Goal: Task Accomplishment & Management: Use online tool/utility

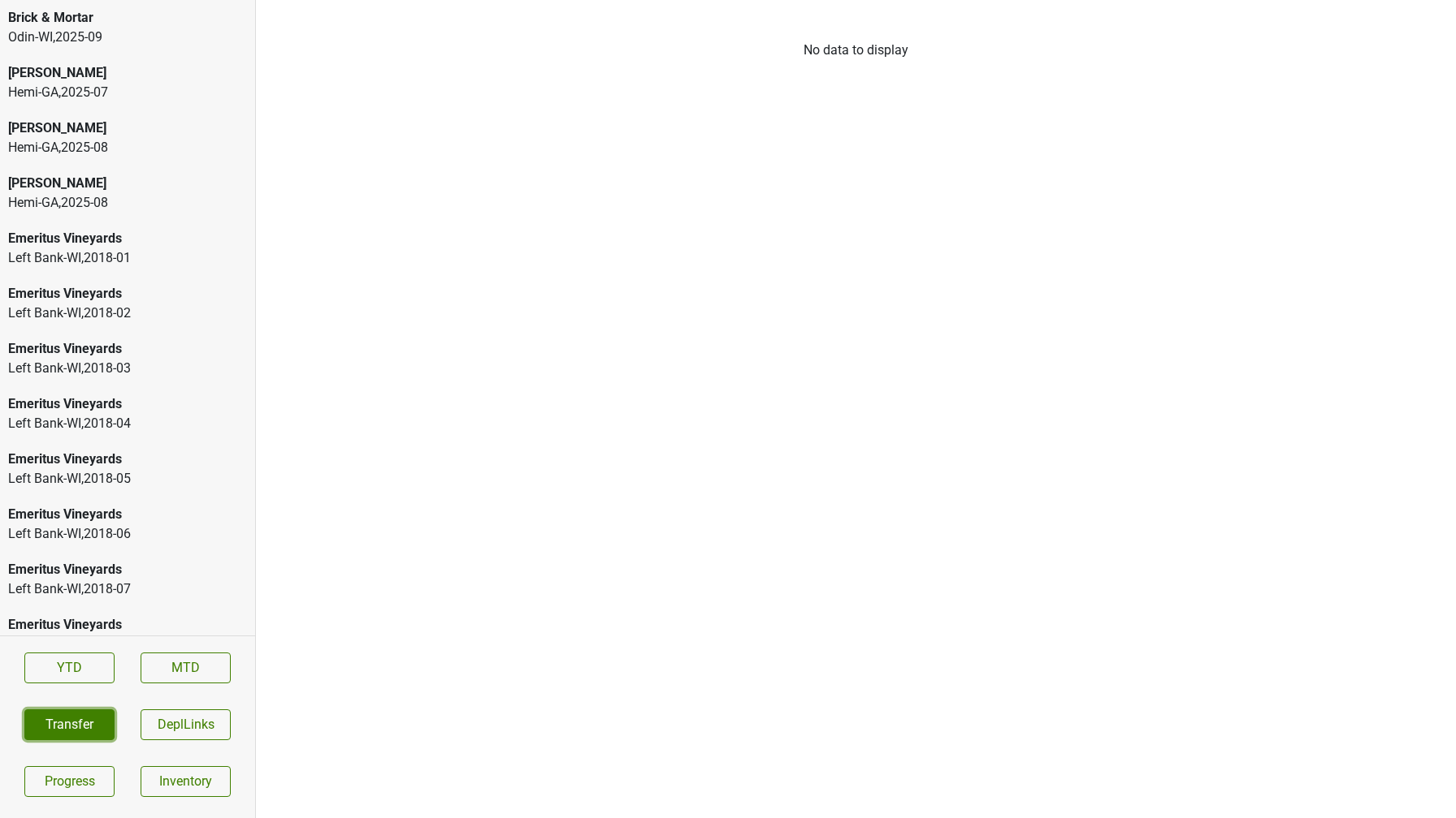
click at [59, 731] on button "Transfer" at bounding box center [69, 724] width 90 height 31
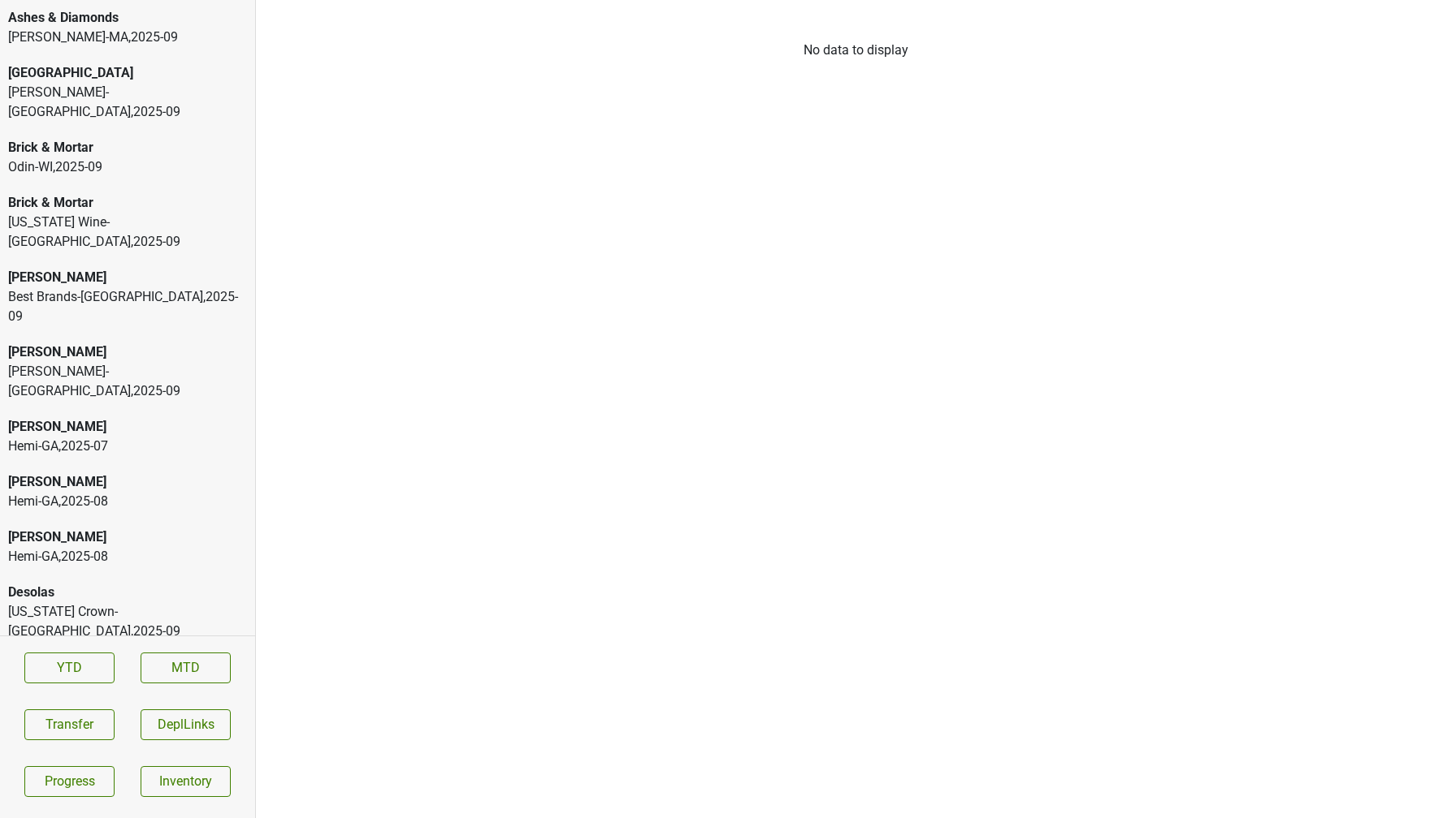
click at [45, 18] on div "Ashes & Diamonds" at bounding box center [127, 18] width 239 height 20
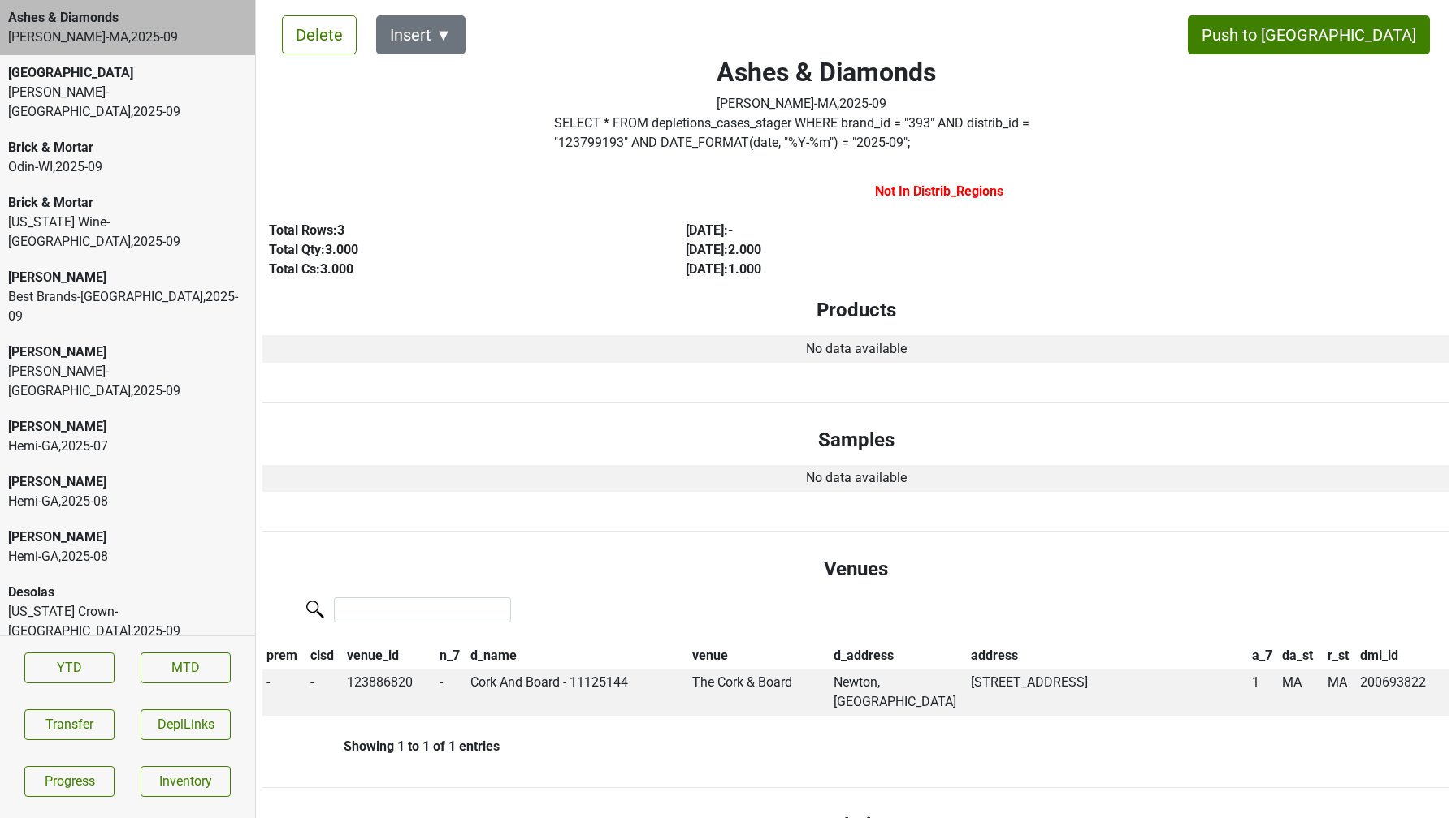
scroll to position [24, 0]
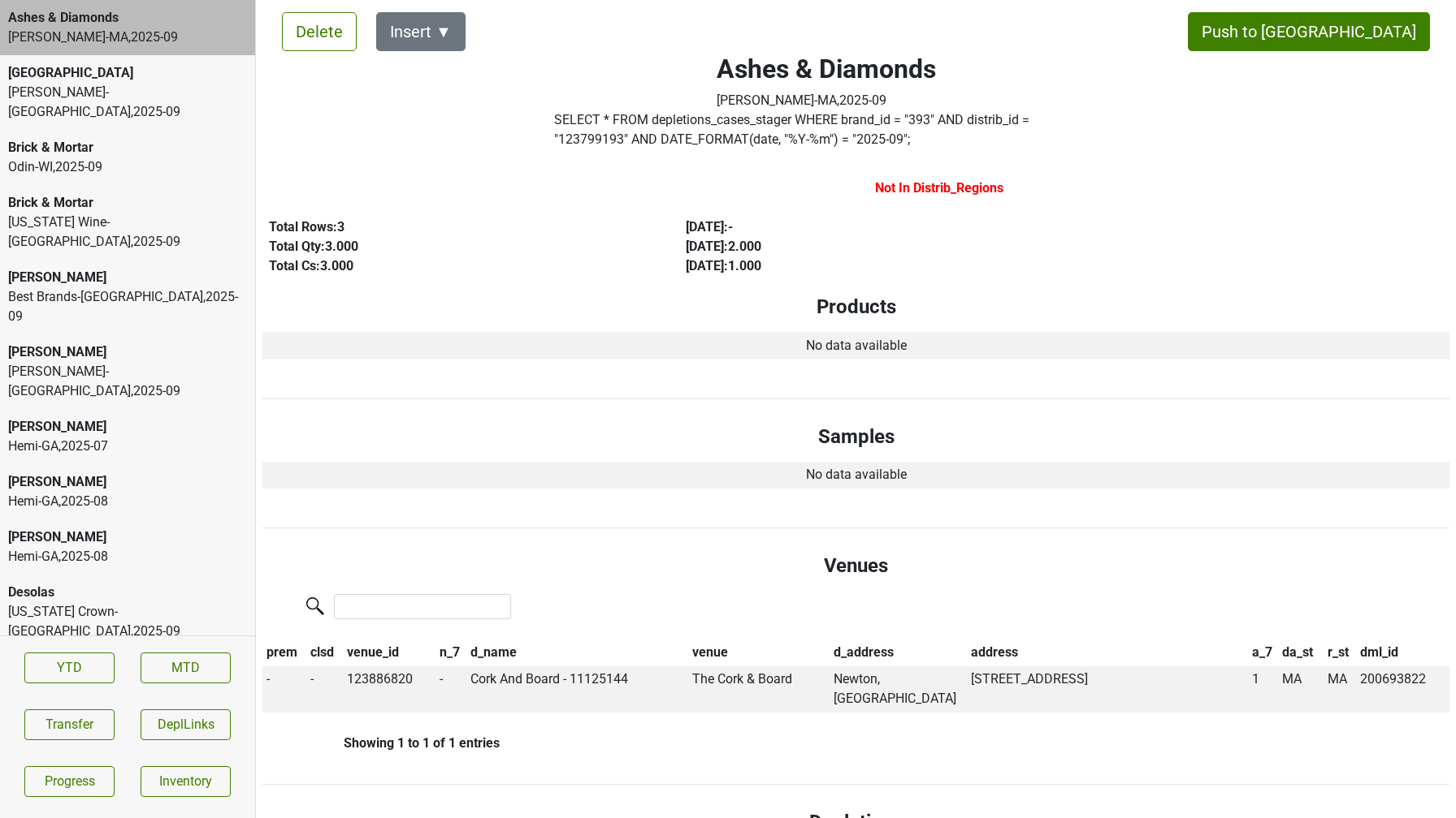
click at [161, 31] on div "[PERSON_NAME]-[GEOGRAPHIC_DATA] , 2025 - 09" at bounding box center [127, 38] width 239 height 20
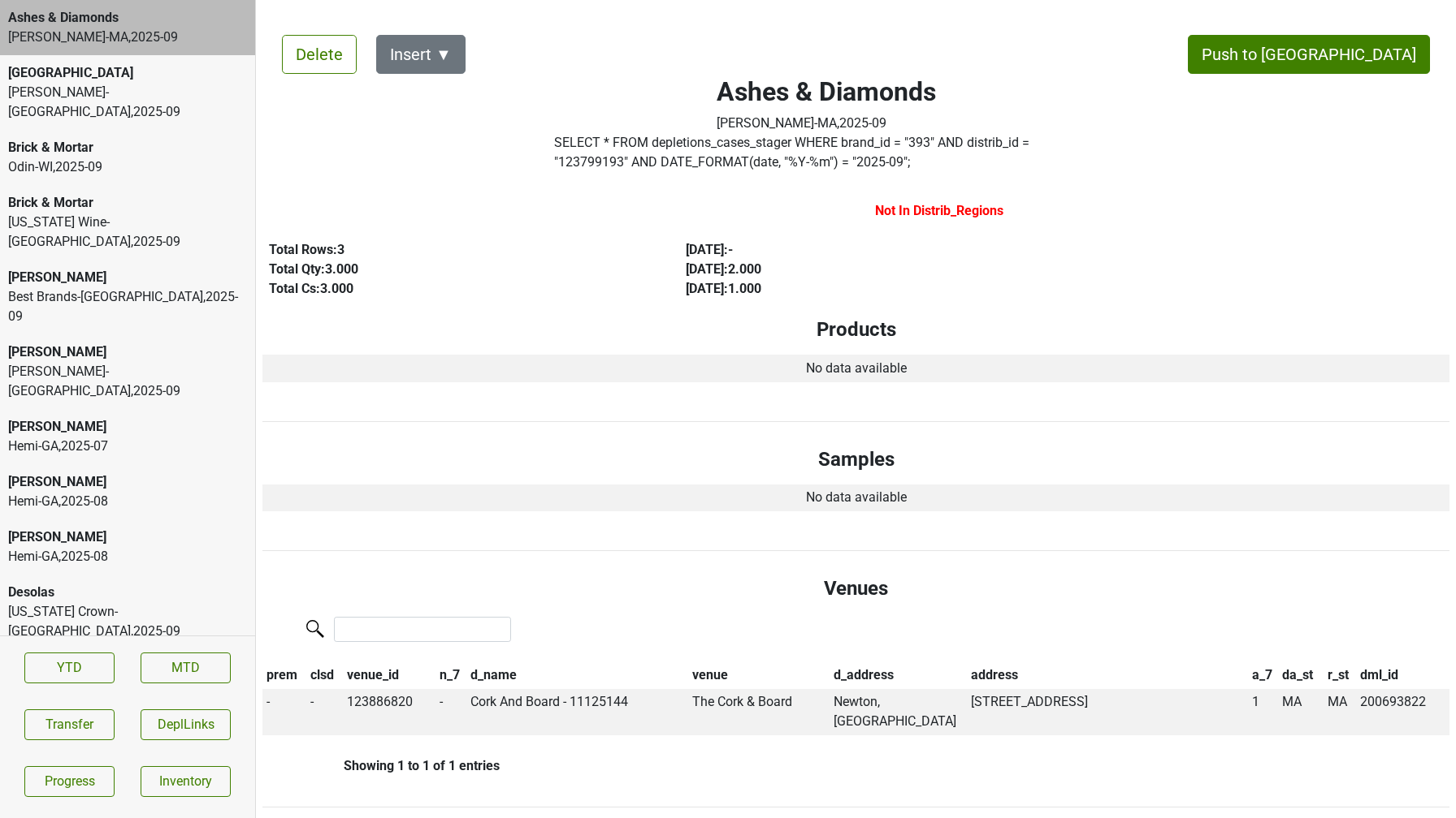
scroll to position [0, 0]
click at [1347, 63] on button "Push to DC" at bounding box center [1308, 55] width 242 height 39
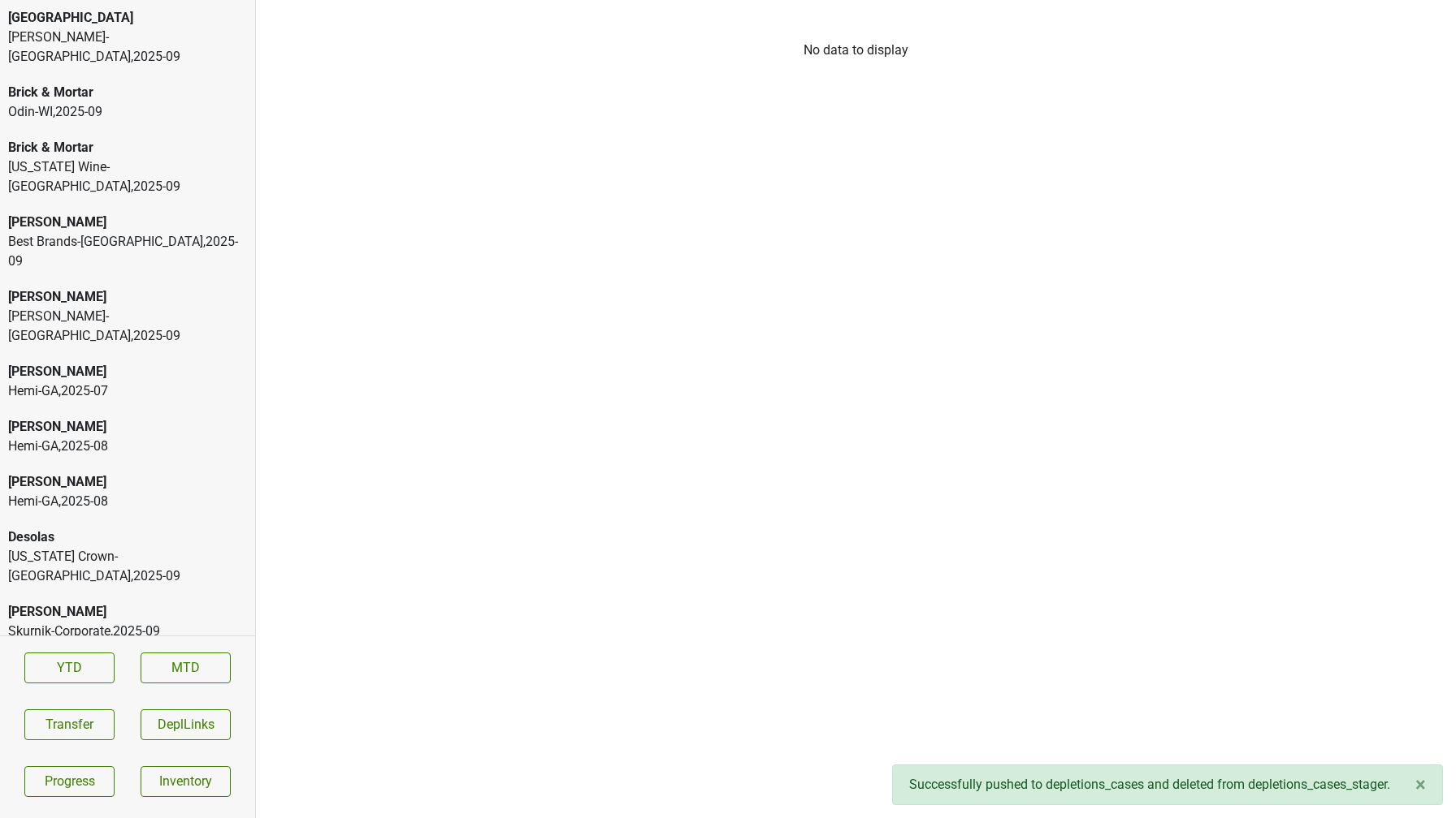
click at [126, 39] on div "Bommarito-MO , 2025 - 09" at bounding box center [127, 47] width 239 height 39
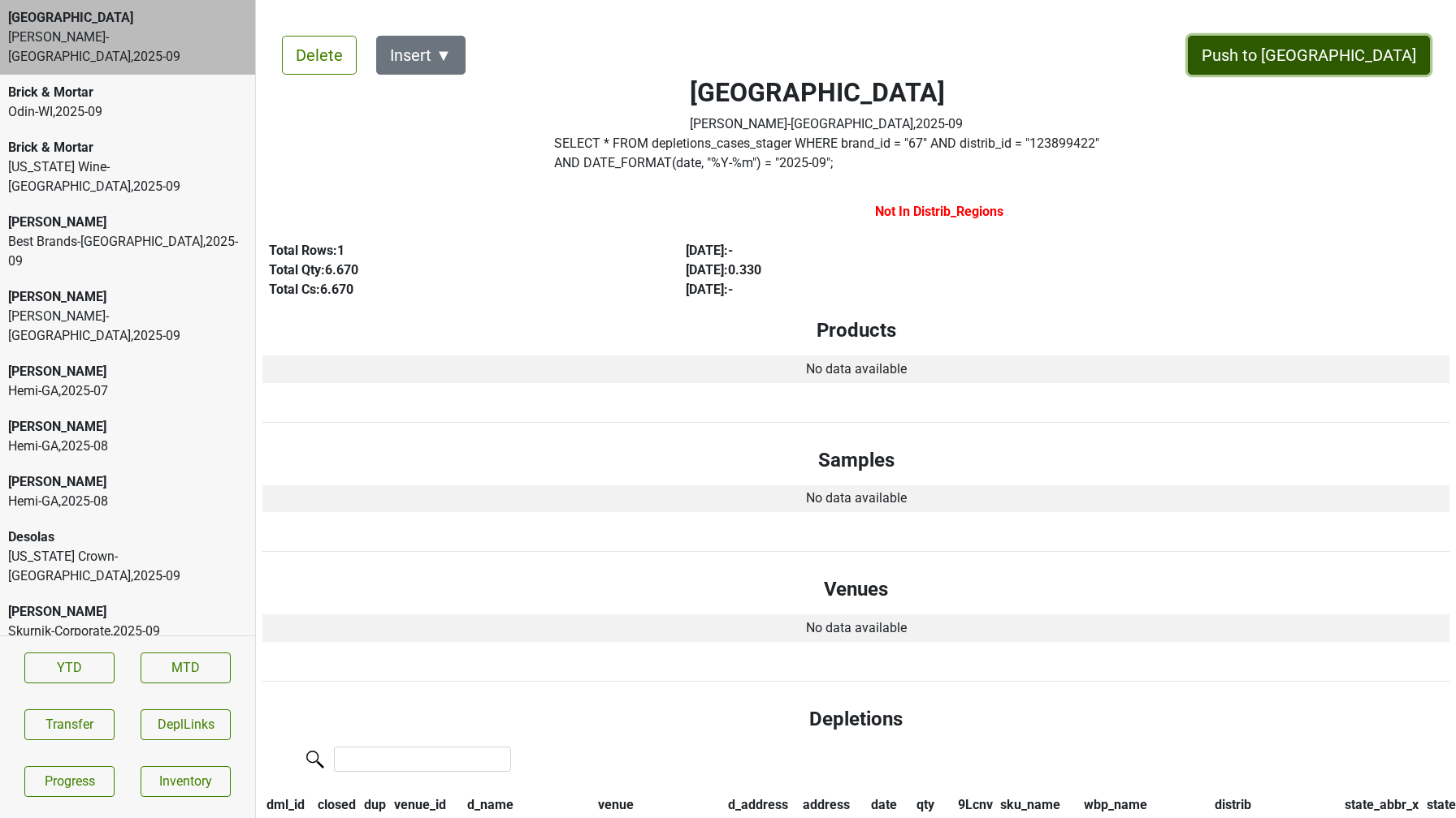
click at [1361, 57] on button "Push to DC" at bounding box center [1308, 55] width 242 height 39
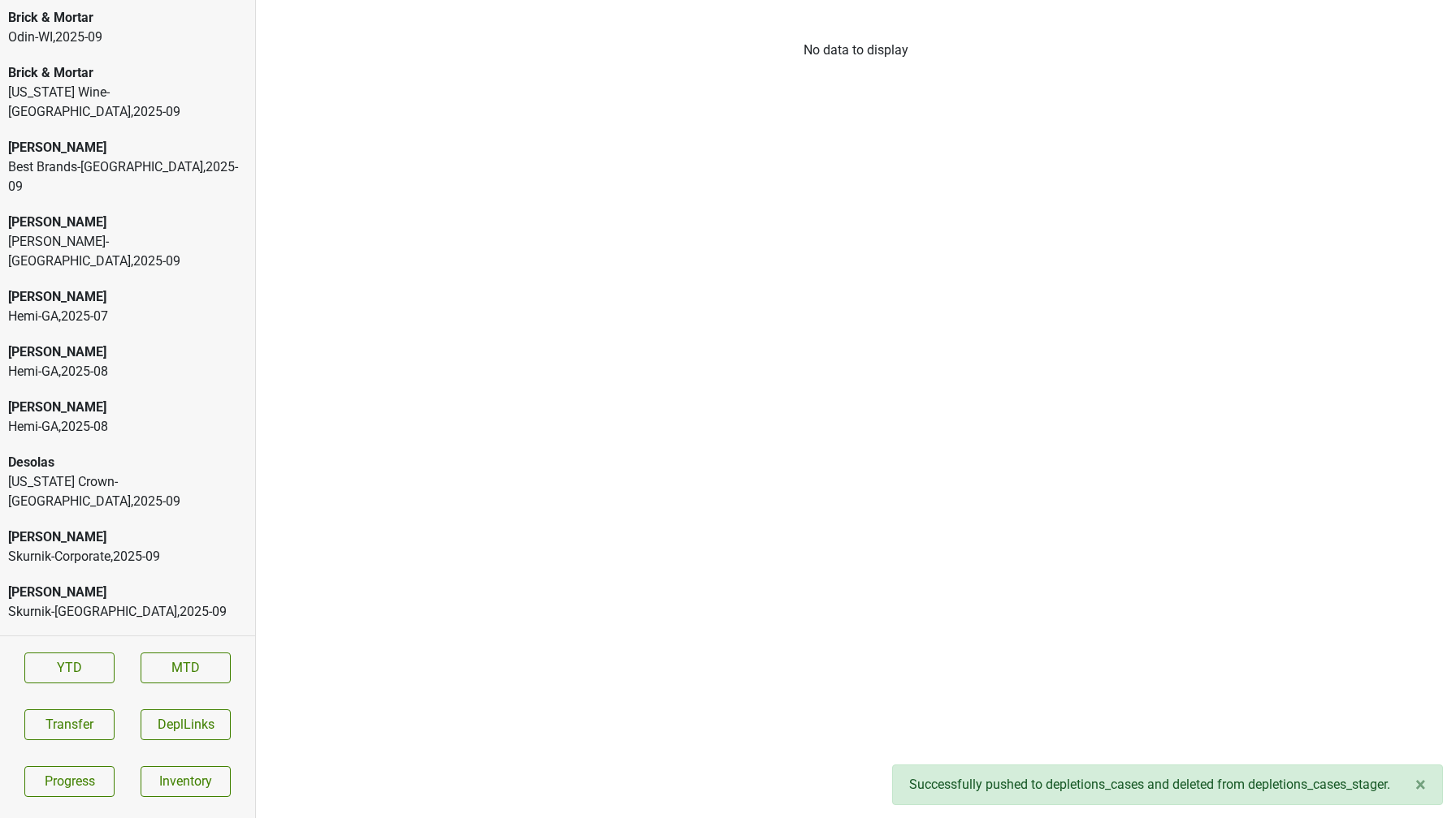
click at [95, 158] on div "Best Brands-TN , 2025 - 09" at bounding box center [127, 177] width 239 height 39
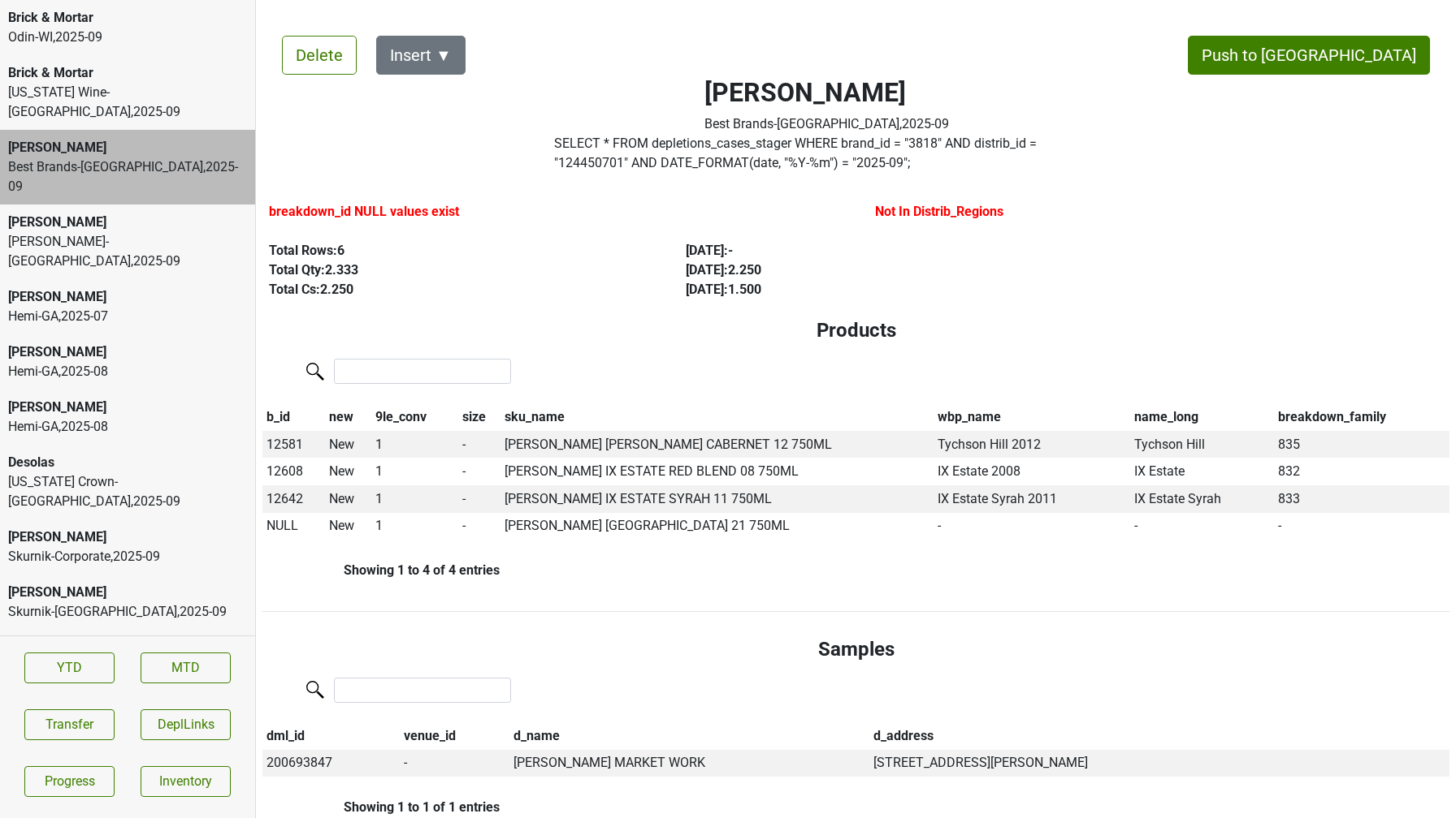
click at [132, 138] on div "[PERSON_NAME]" at bounding box center [127, 148] width 239 height 20
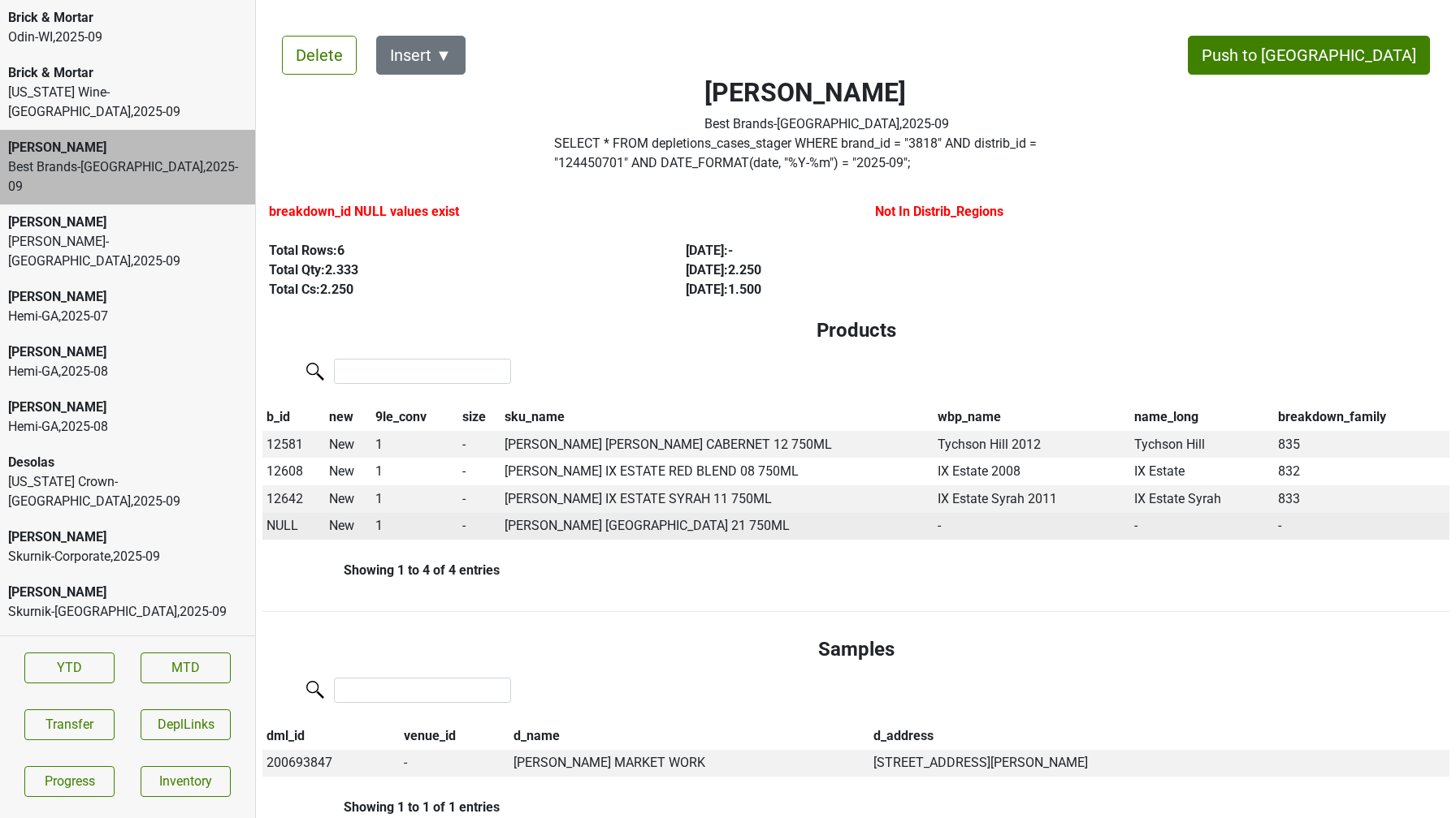
click at [280, 524] on span "NULL" at bounding box center [283, 525] width 32 height 15
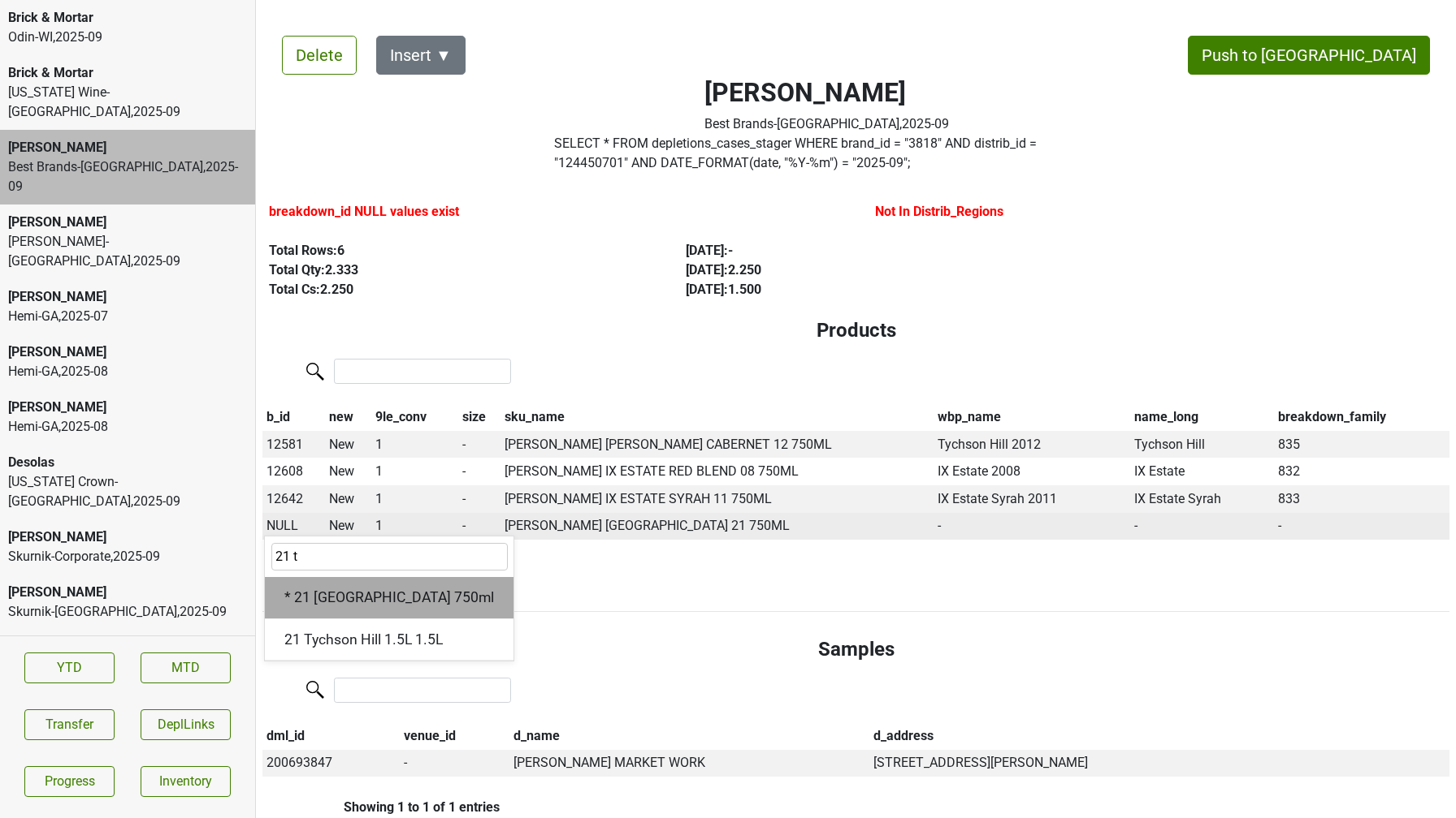
type input "21 t"
click at [402, 598] on div "* 21 Tychson Hill 750ml" at bounding box center [389, 597] width 249 height 41
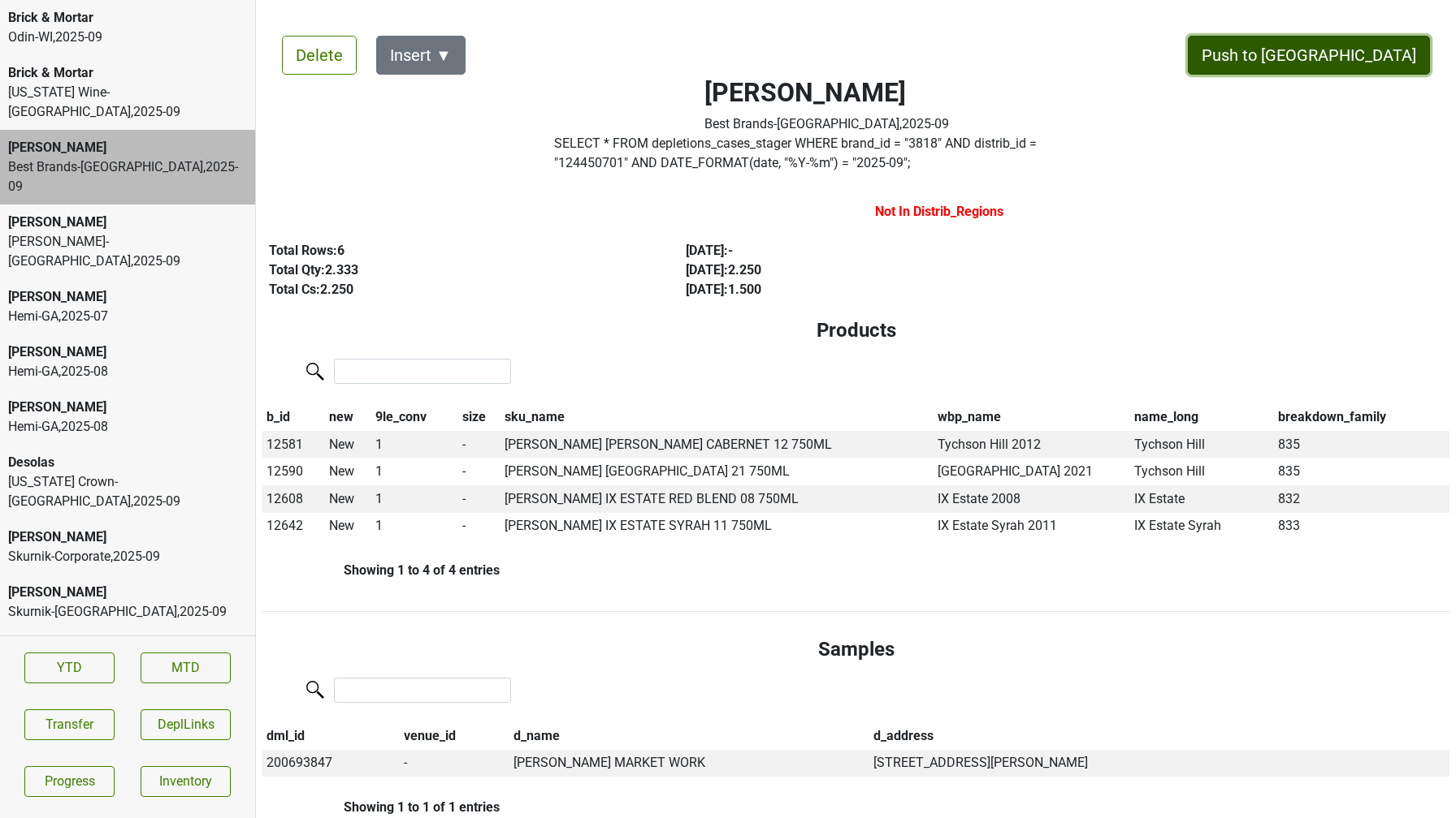
click at [1352, 63] on button "Push to DC" at bounding box center [1308, 55] width 242 height 39
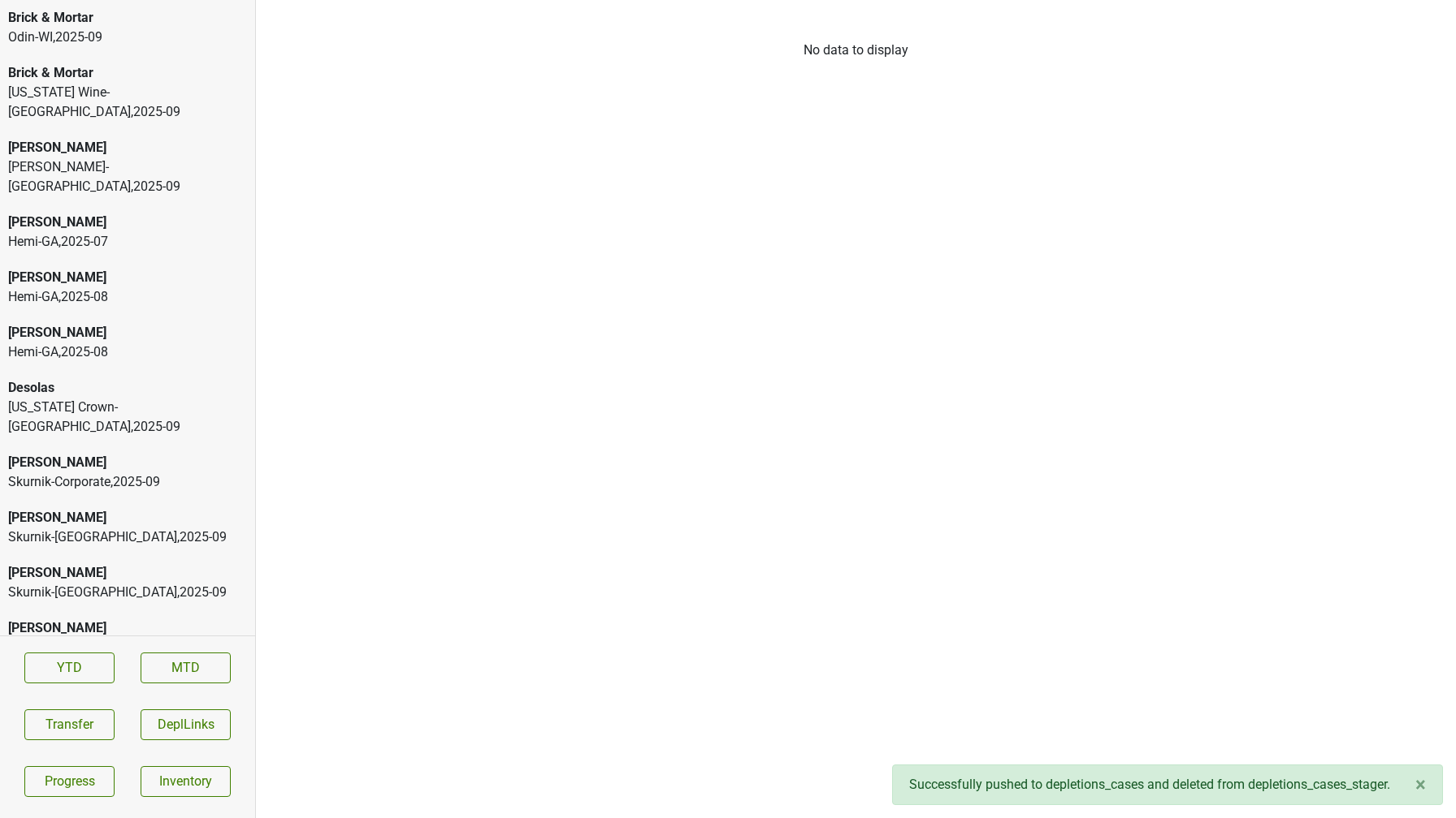
click at [182, 138] on div "[PERSON_NAME]" at bounding box center [127, 148] width 239 height 20
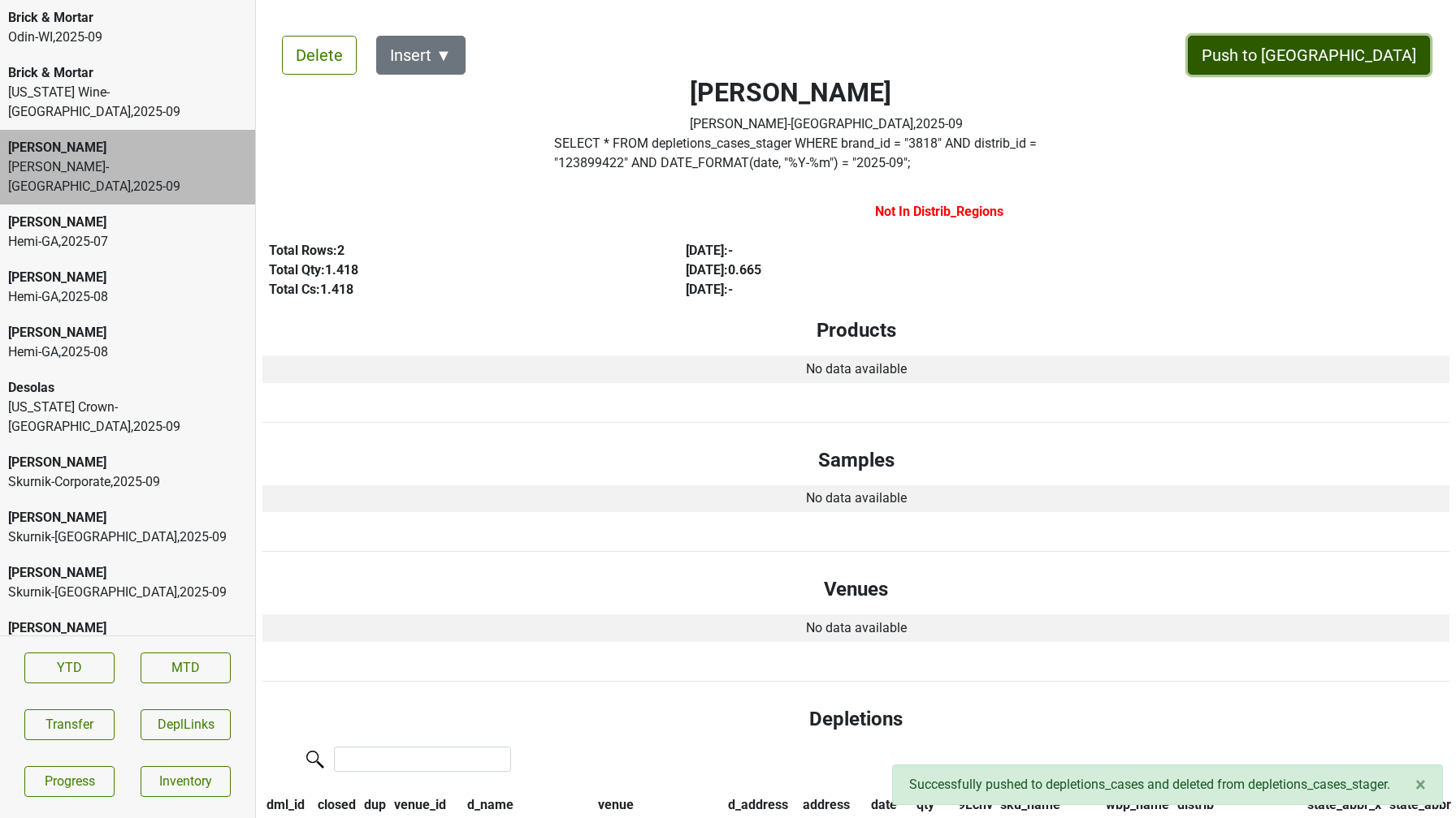
click at [1347, 63] on button "Push to DC" at bounding box center [1308, 55] width 242 height 39
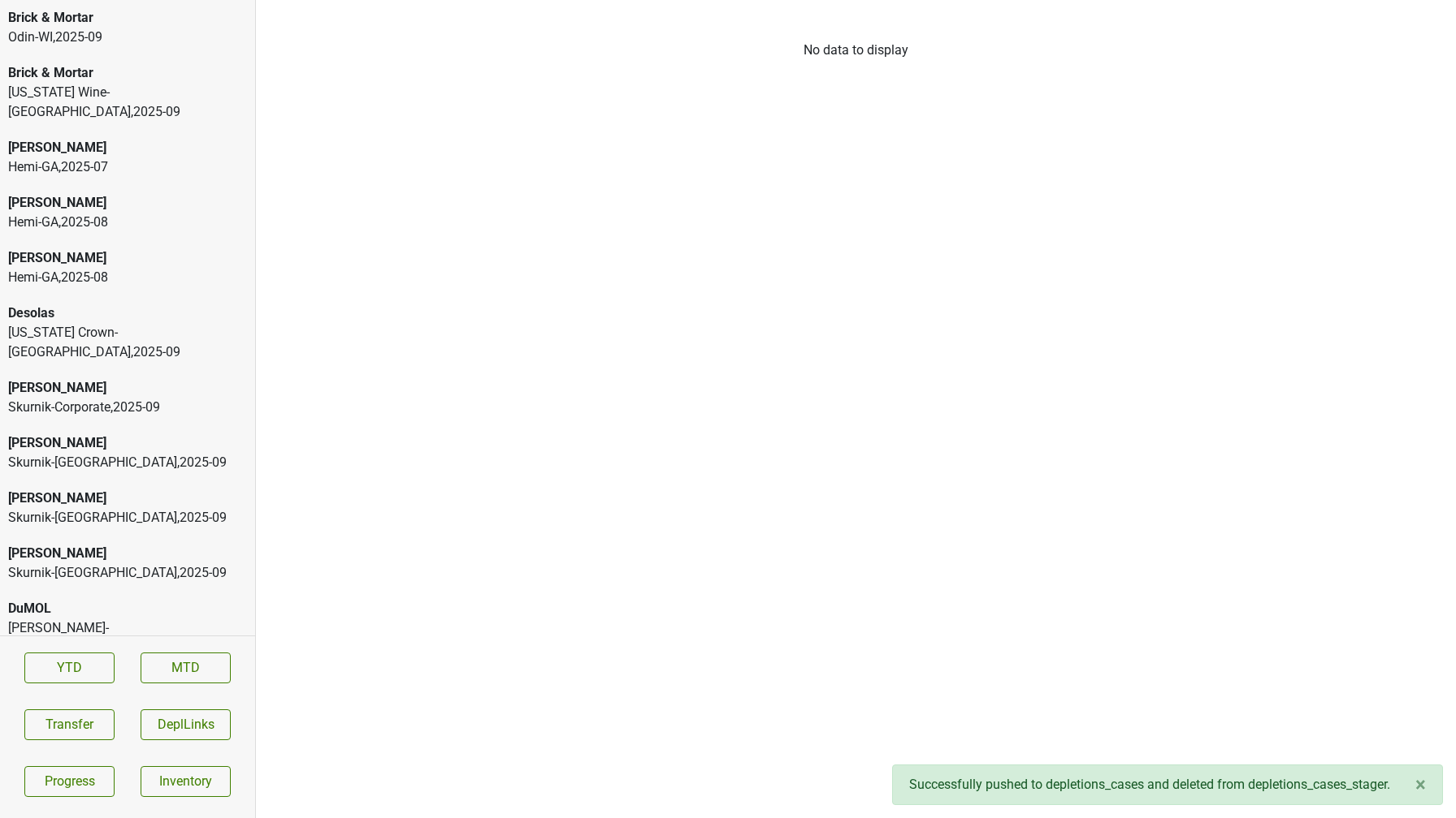
click at [177, 324] on div "Tennessee Crown-TN , 2025 - 09" at bounding box center [127, 343] width 239 height 39
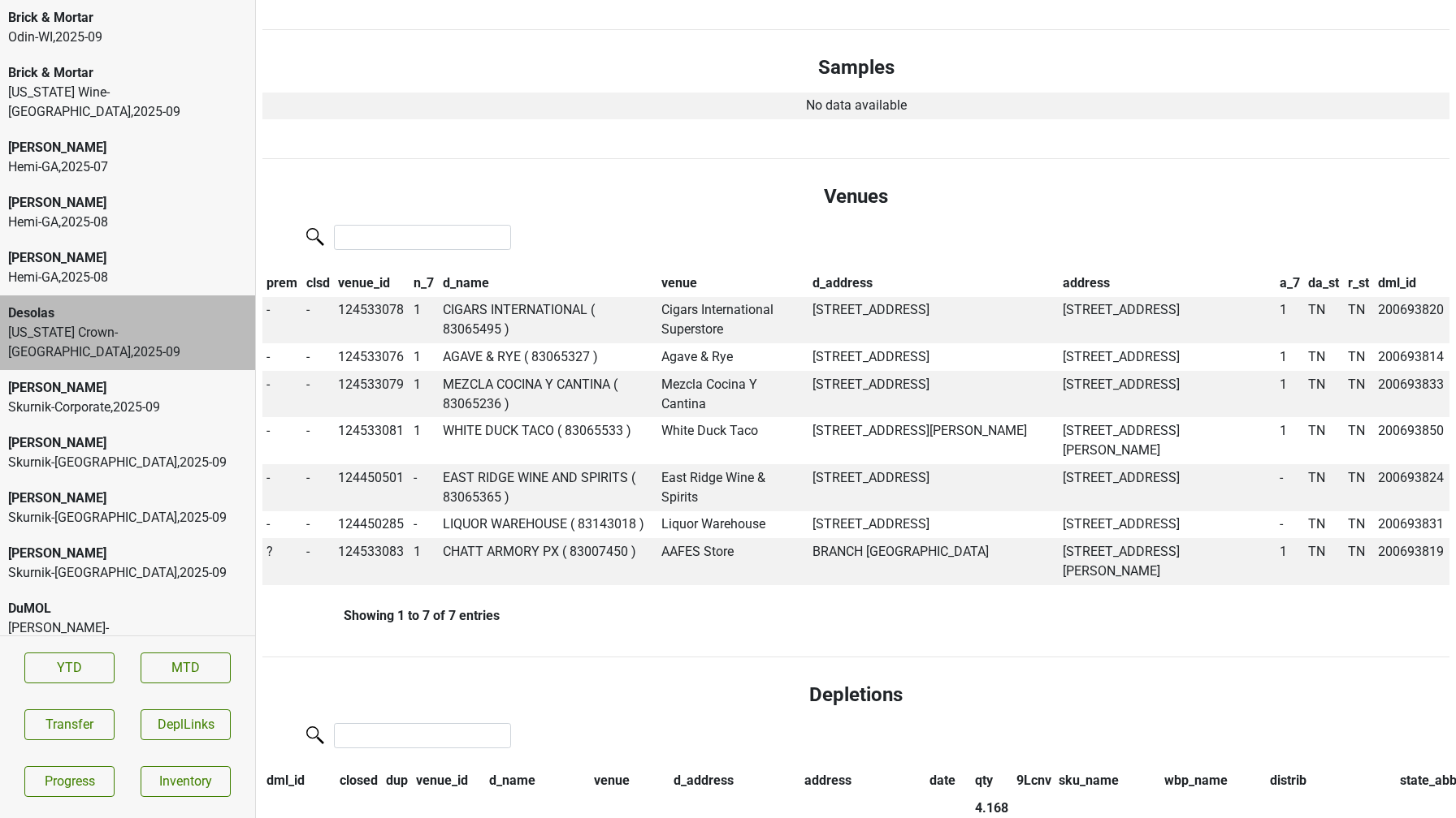
scroll to position [397, 0]
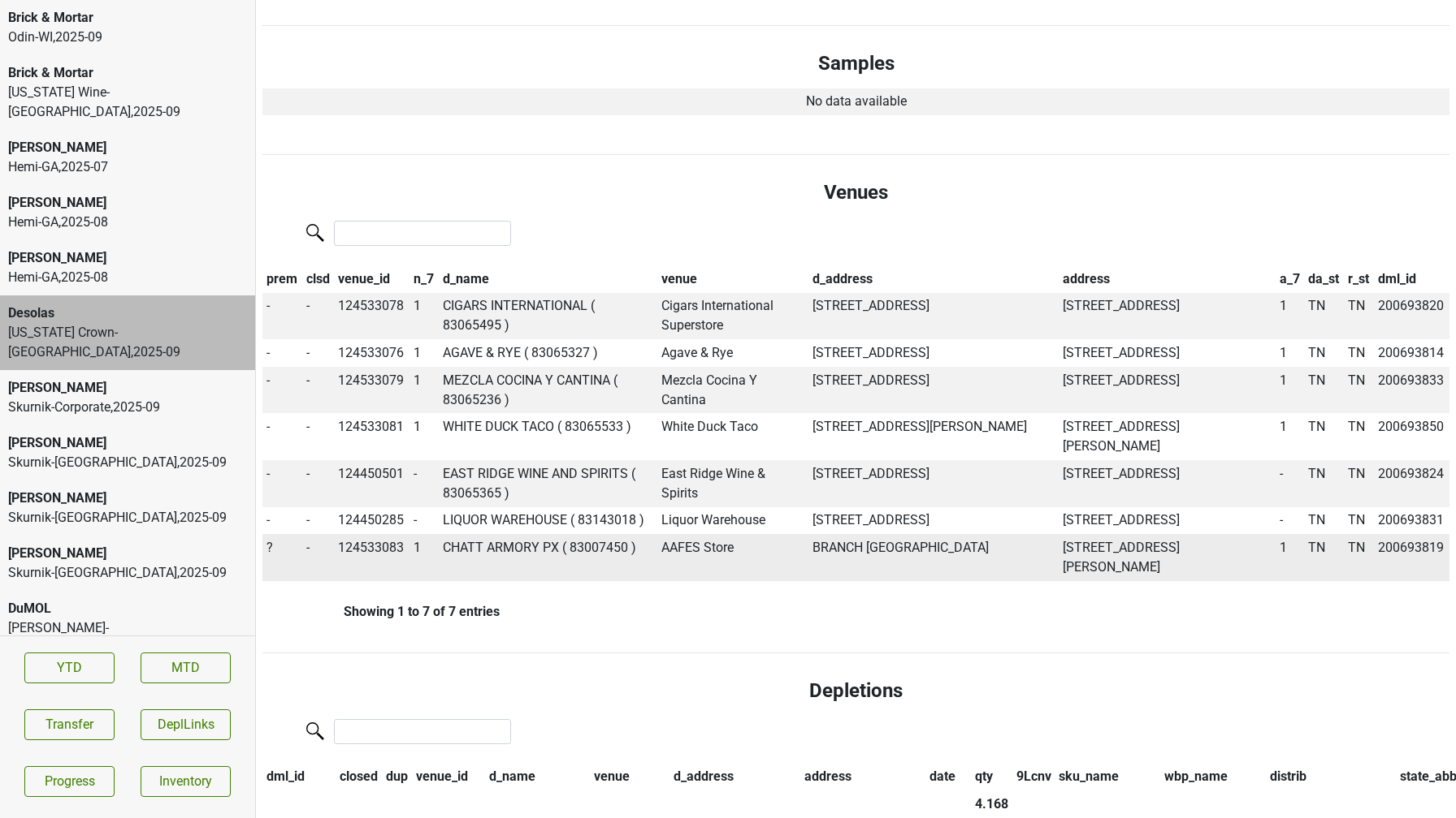
click at [267, 555] on span "?" at bounding box center [270, 547] width 7 height 15
click at [298, 641] on div "Off" at bounding box center [328, 620] width 128 height 41
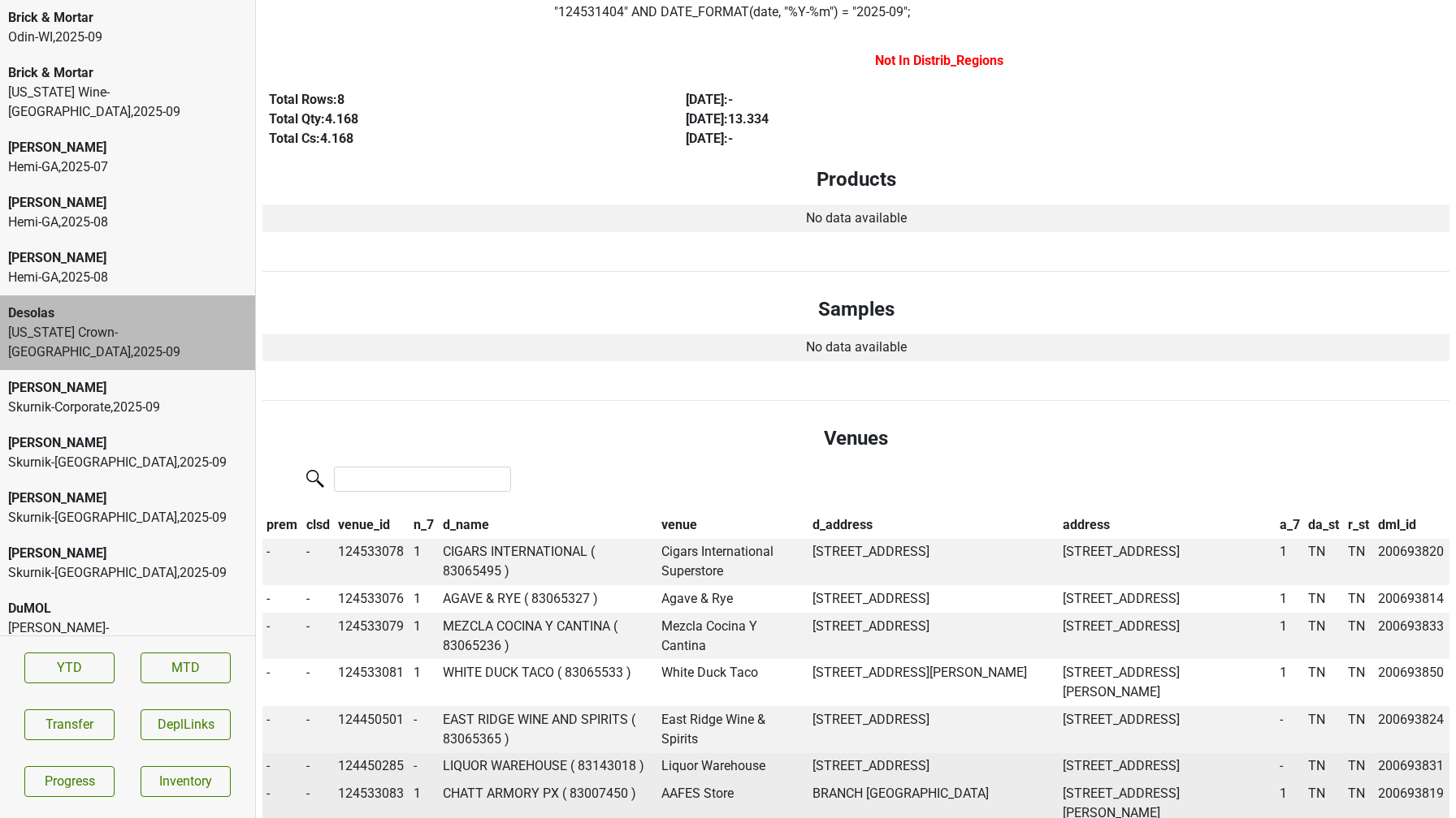
scroll to position [0, 0]
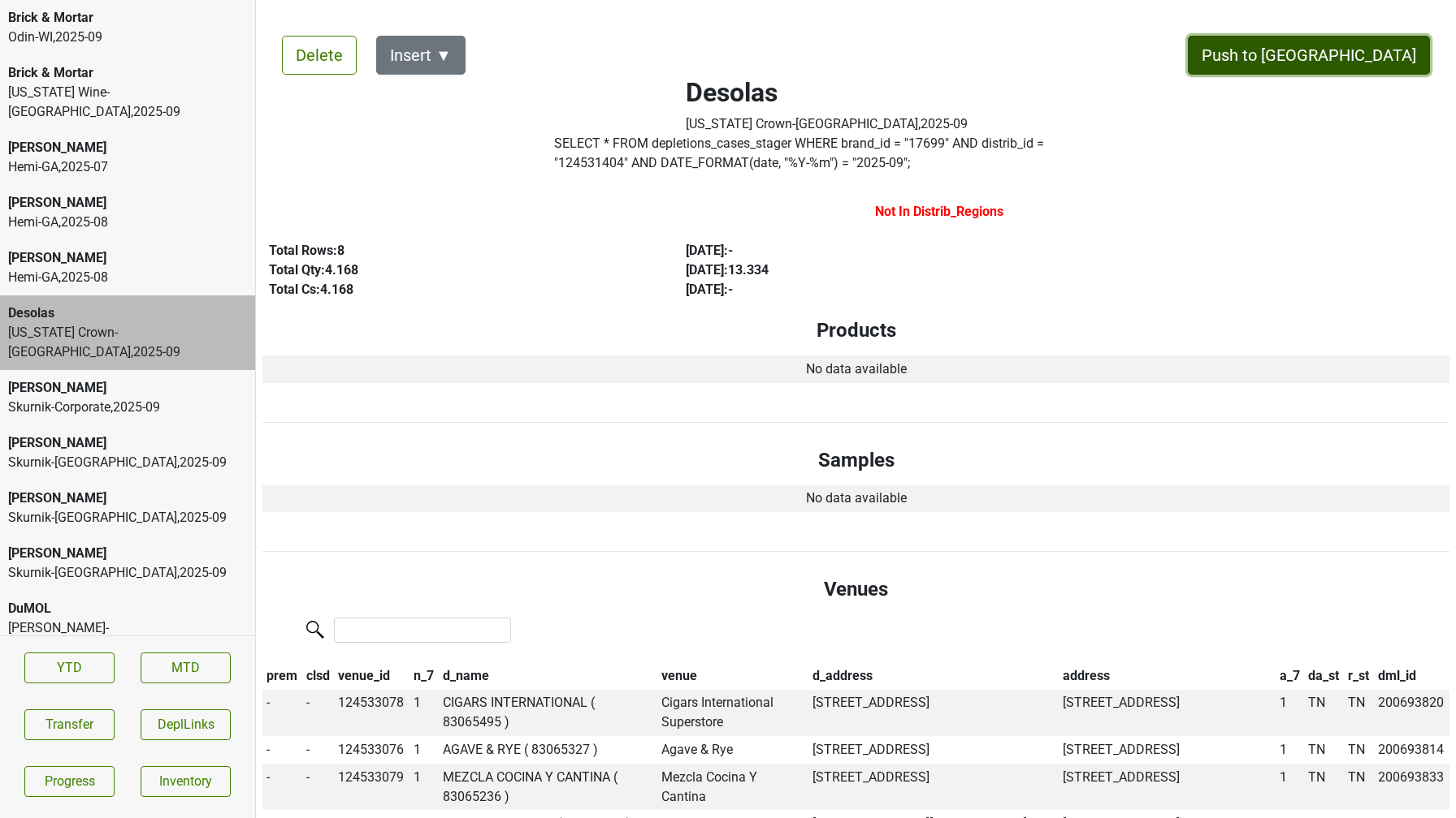
click at [1374, 41] on button "Push to DC" at bounding box center [1308, 55] width 242 height 39
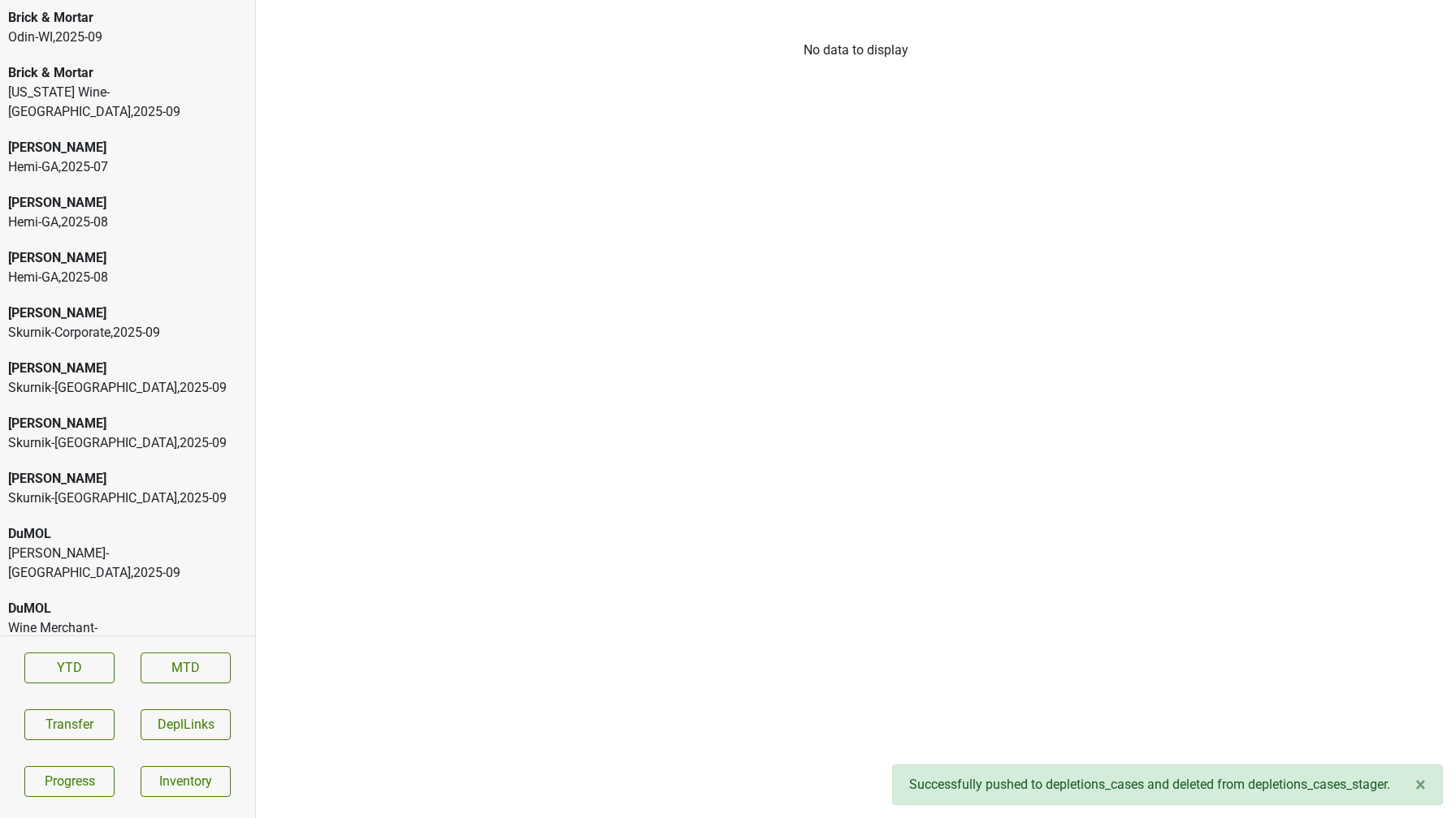
click at [115, 324] on div "Skurnik-Corporate , 2025 - 09" at bounding box center [127, 334] width 239 height 20
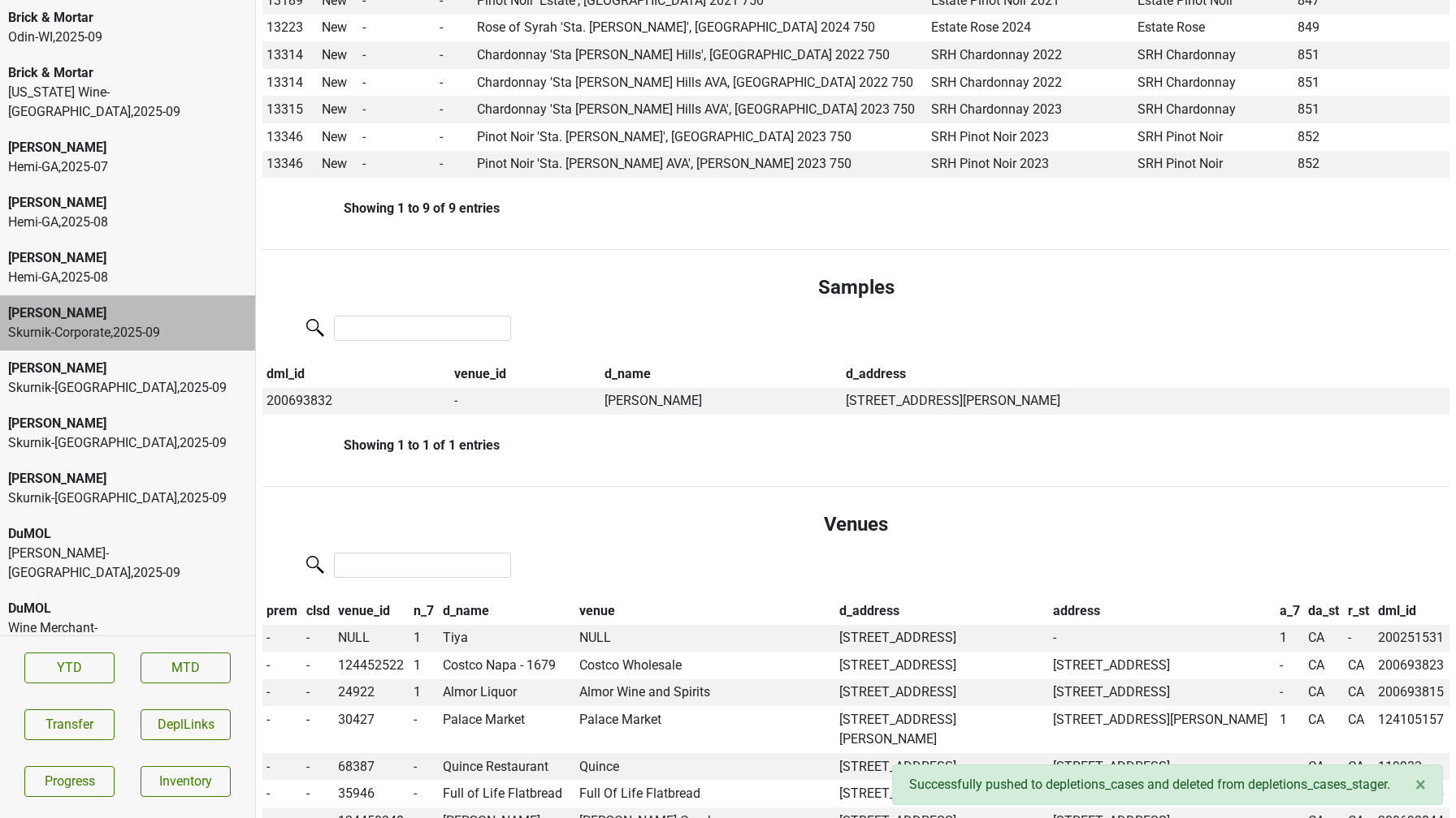
scroll to position [580, 0]
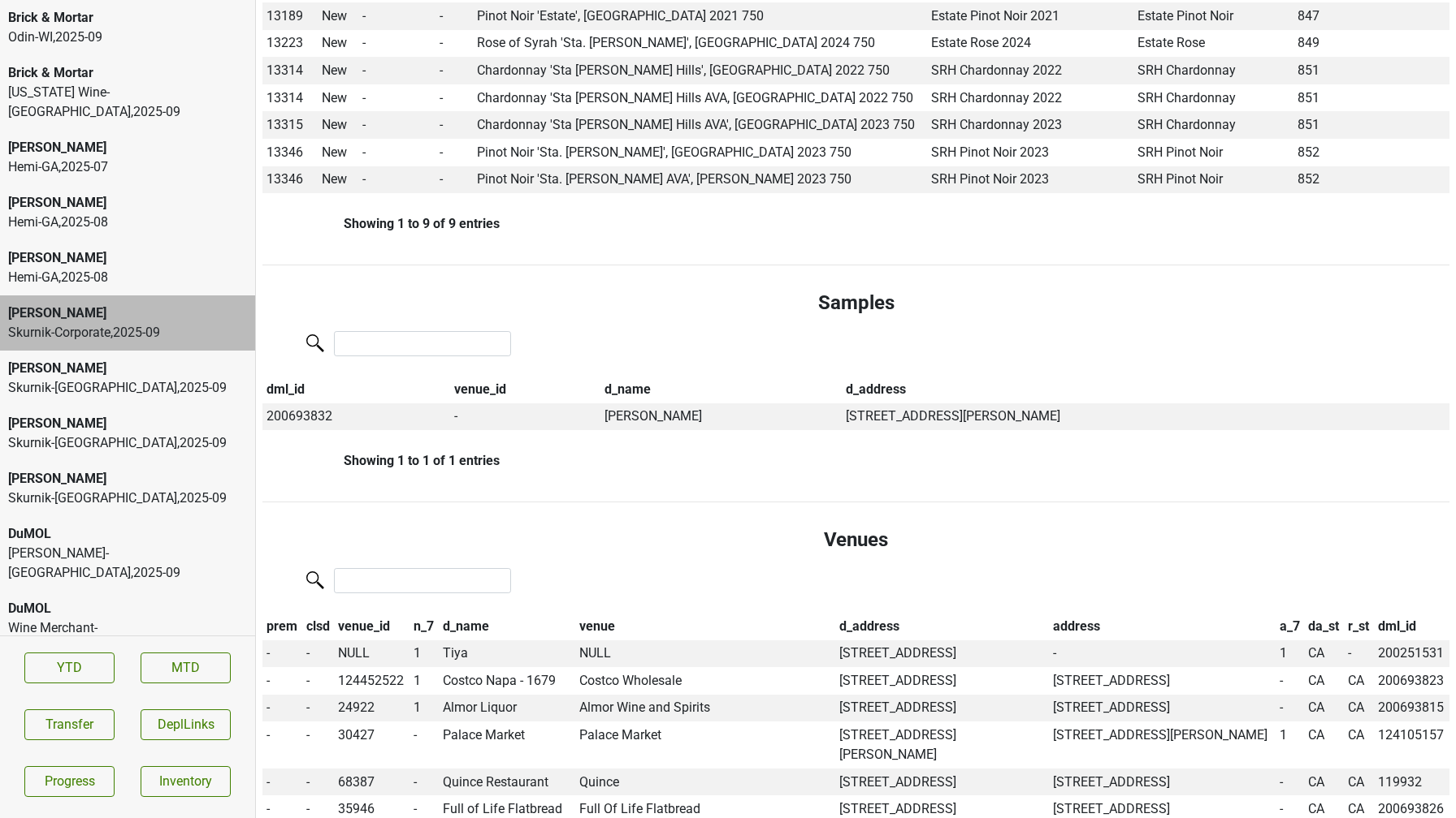
click at [104, 359] on div "Donnachadh" at bounding box center [127, 369] width 239 height 20
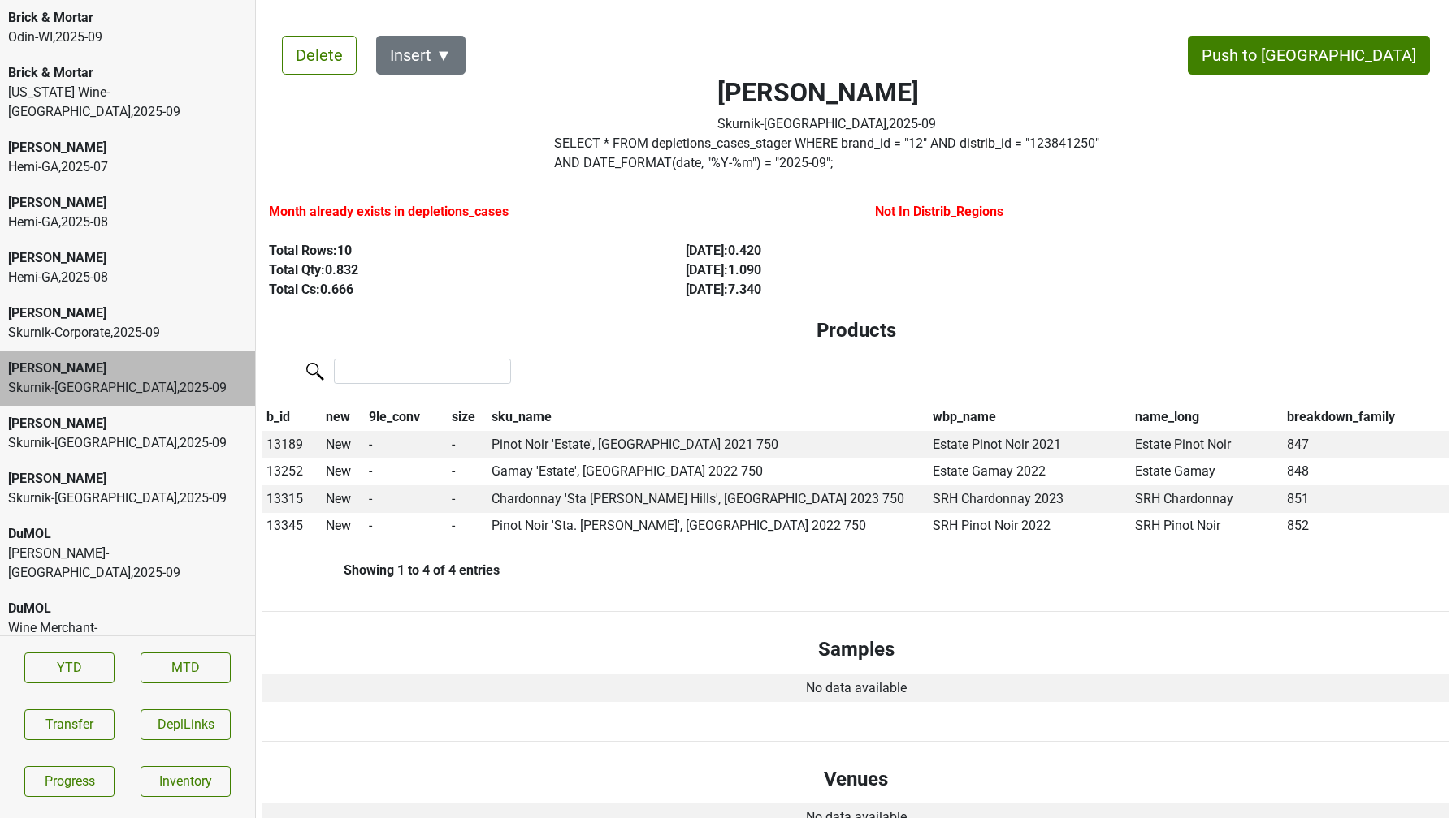
click at [128, 433] on div "Skurnik-NJ , 2025 - 09" at bounding box center [127, 443] width 239 height 20
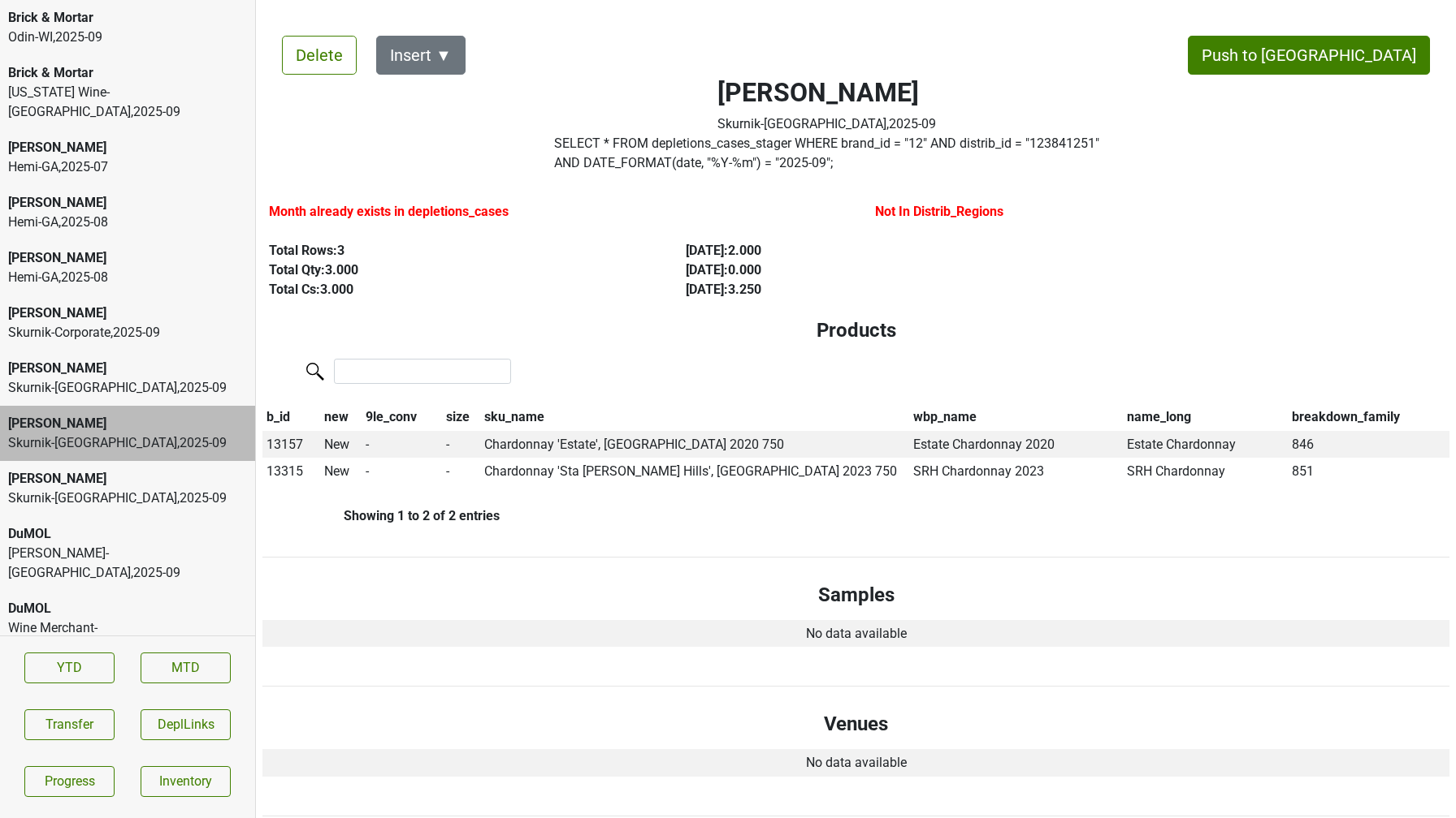
click at [123, 469] on div "Donnachadh" at bounding box center [127, 479] width 239 height 20
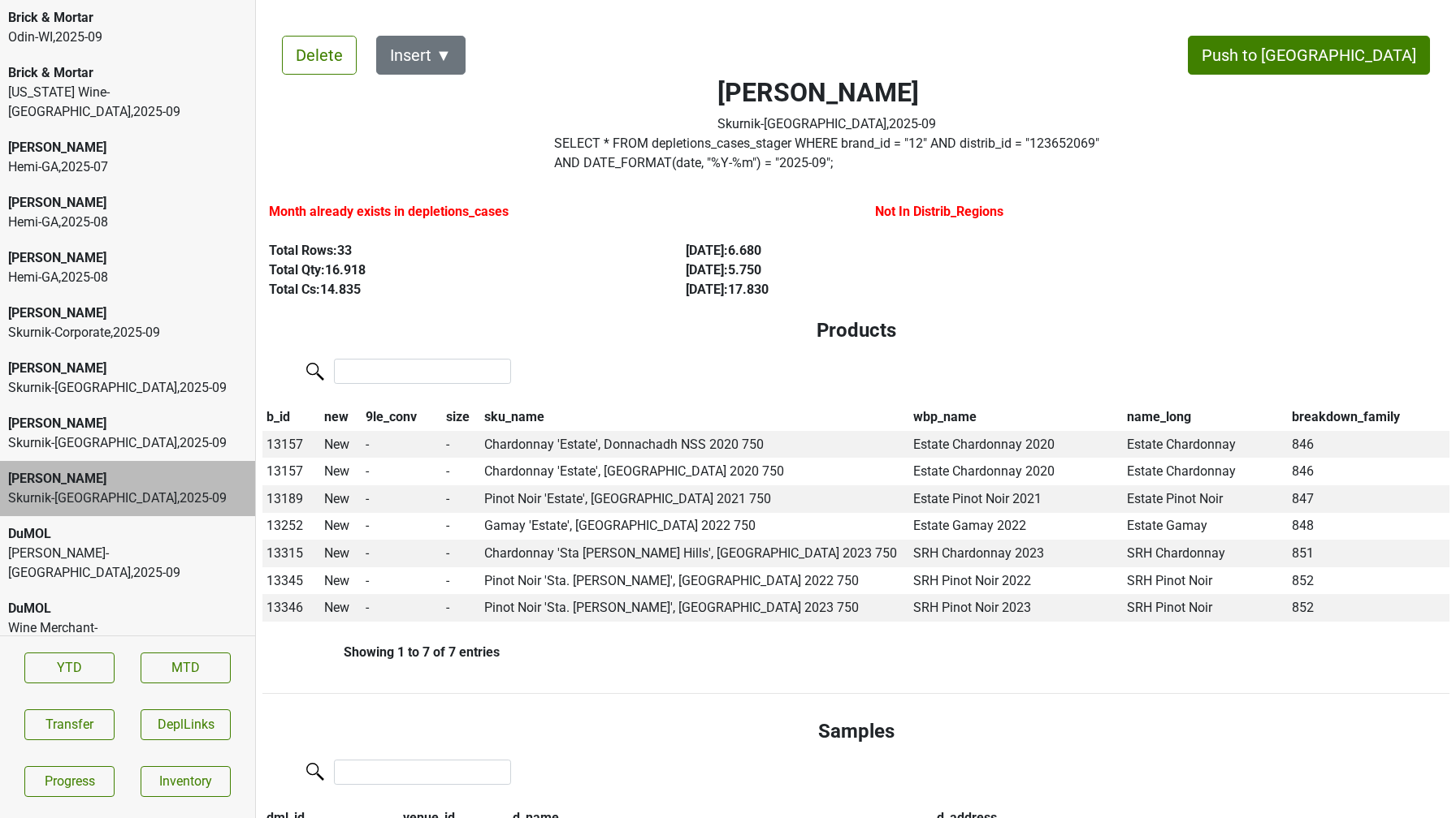
click at [122, 516] on div "DuMOL Slocum-CT , 2025 - 09" at bounding box center [127, 553] width 255 height 75
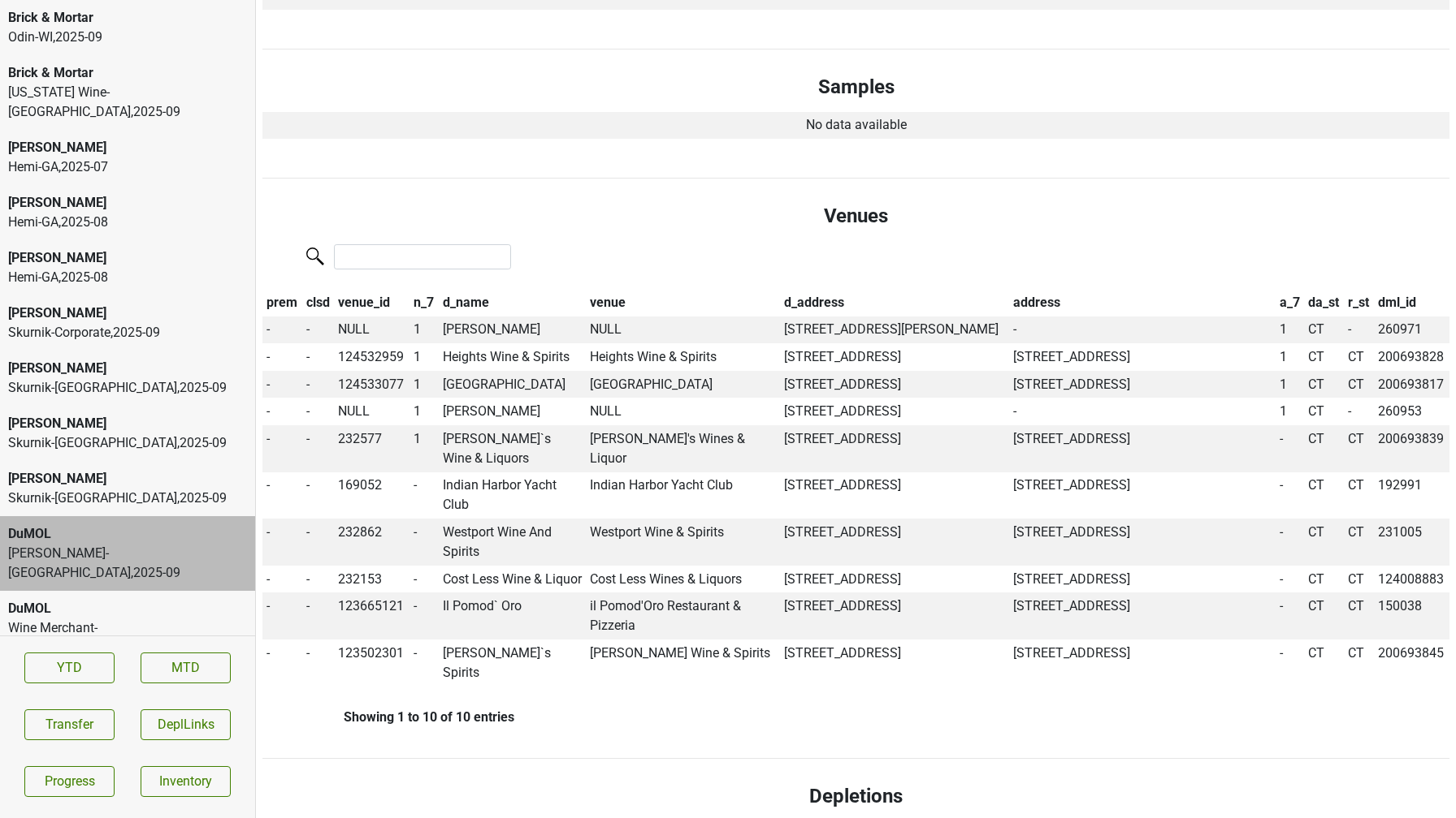
scroll to position [373, 0]
click at [66, 723] on button "Transfer" at bounding box center [69, 724] width 90 height 31
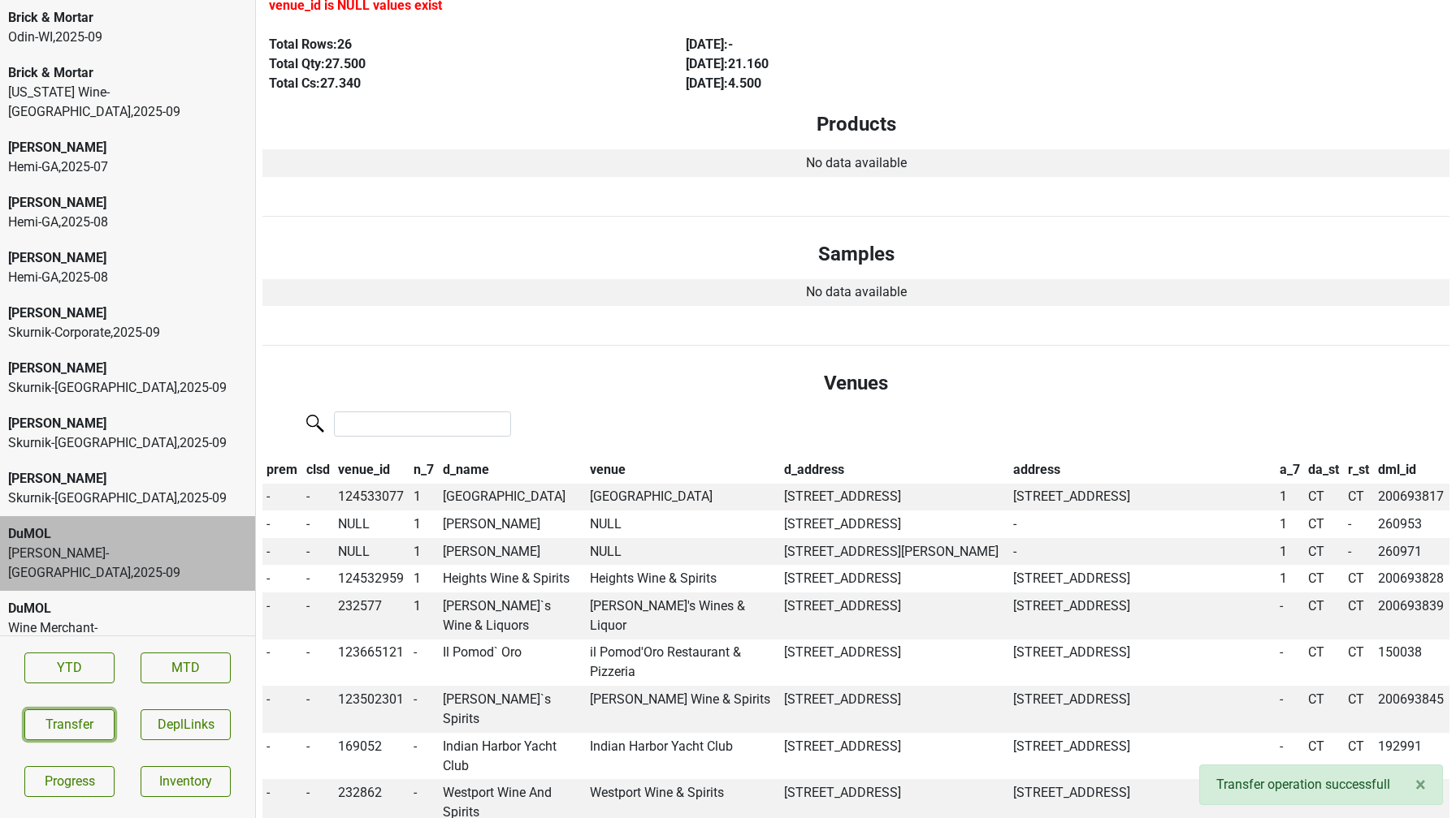
scroll to position [209, 0]
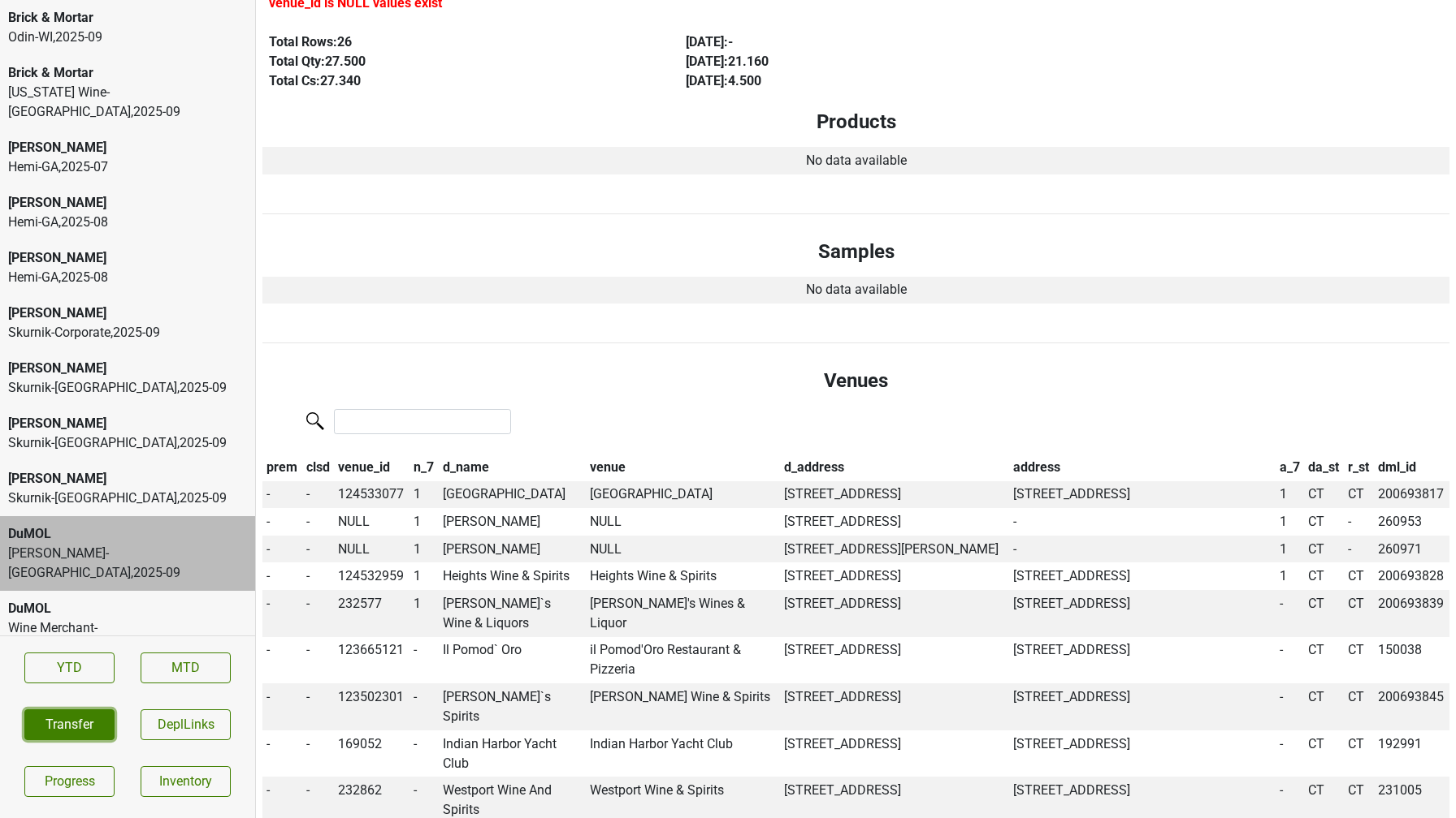
click at [51, 717] on button "Transfer" at bounding box center [69, 724] width 90 height 31
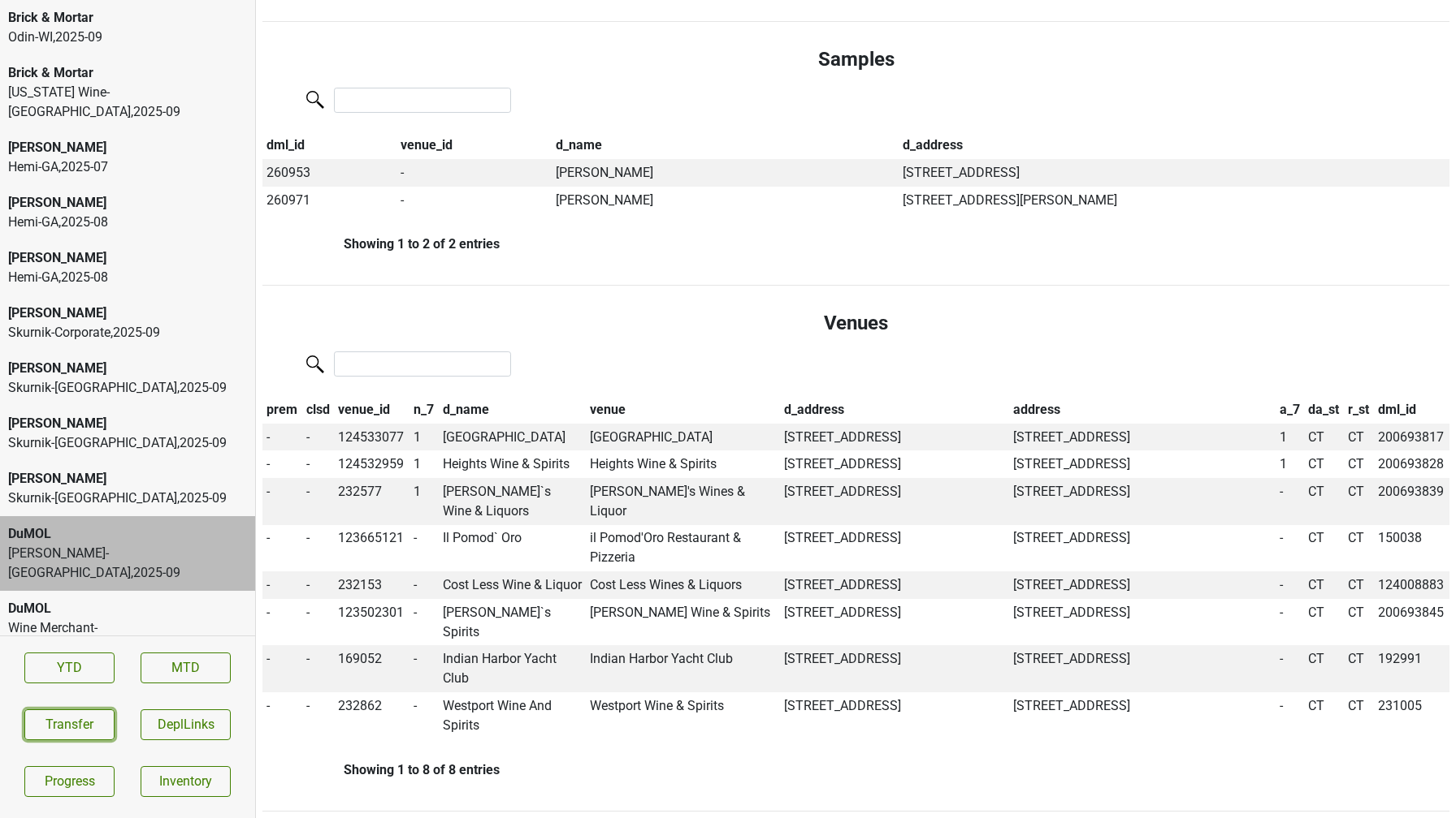
scroll to position [0, 0]
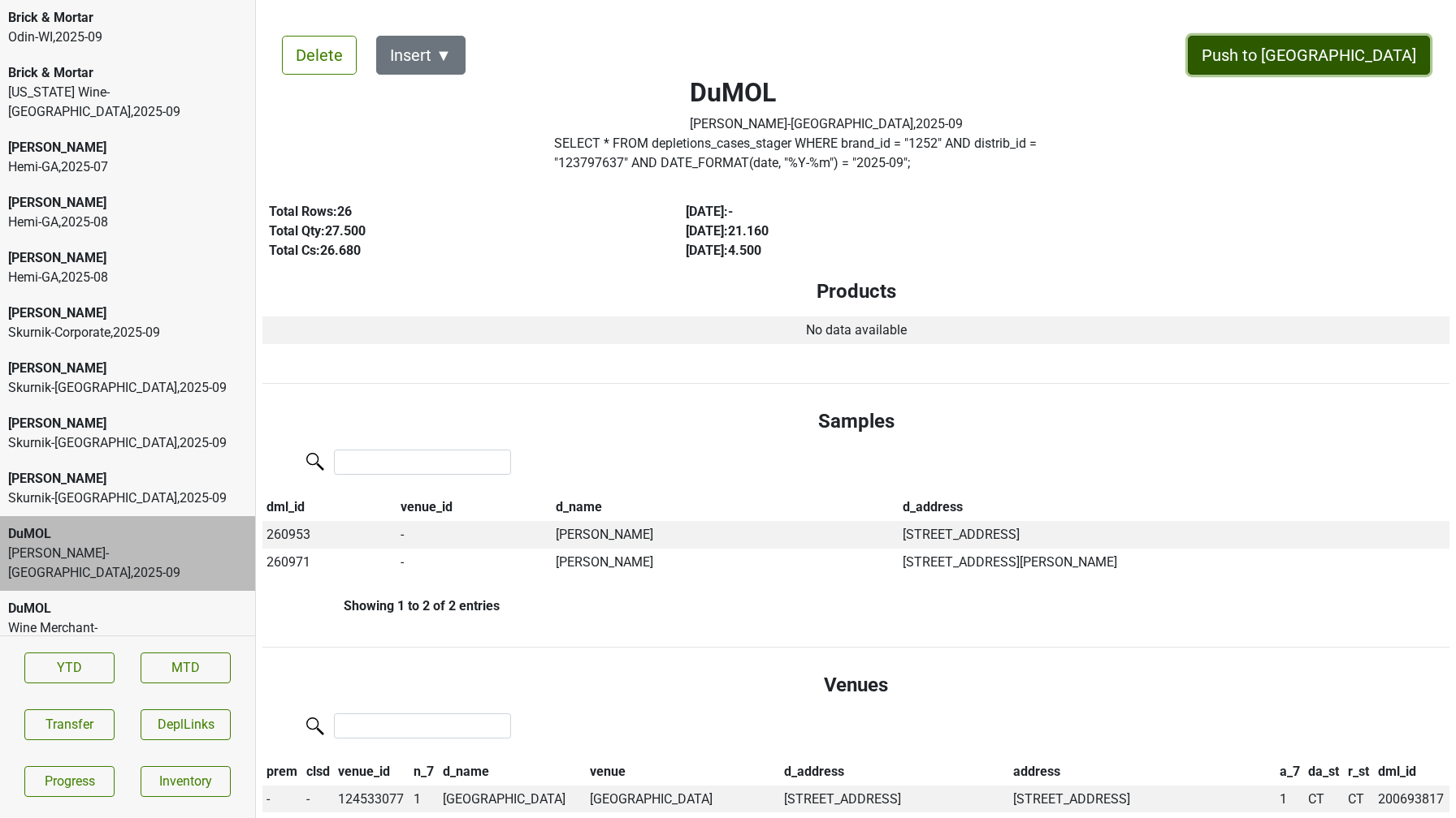
click at [1381, 62] on button "Push to DC" at bounding box center [1308, 55] width 242 height 39
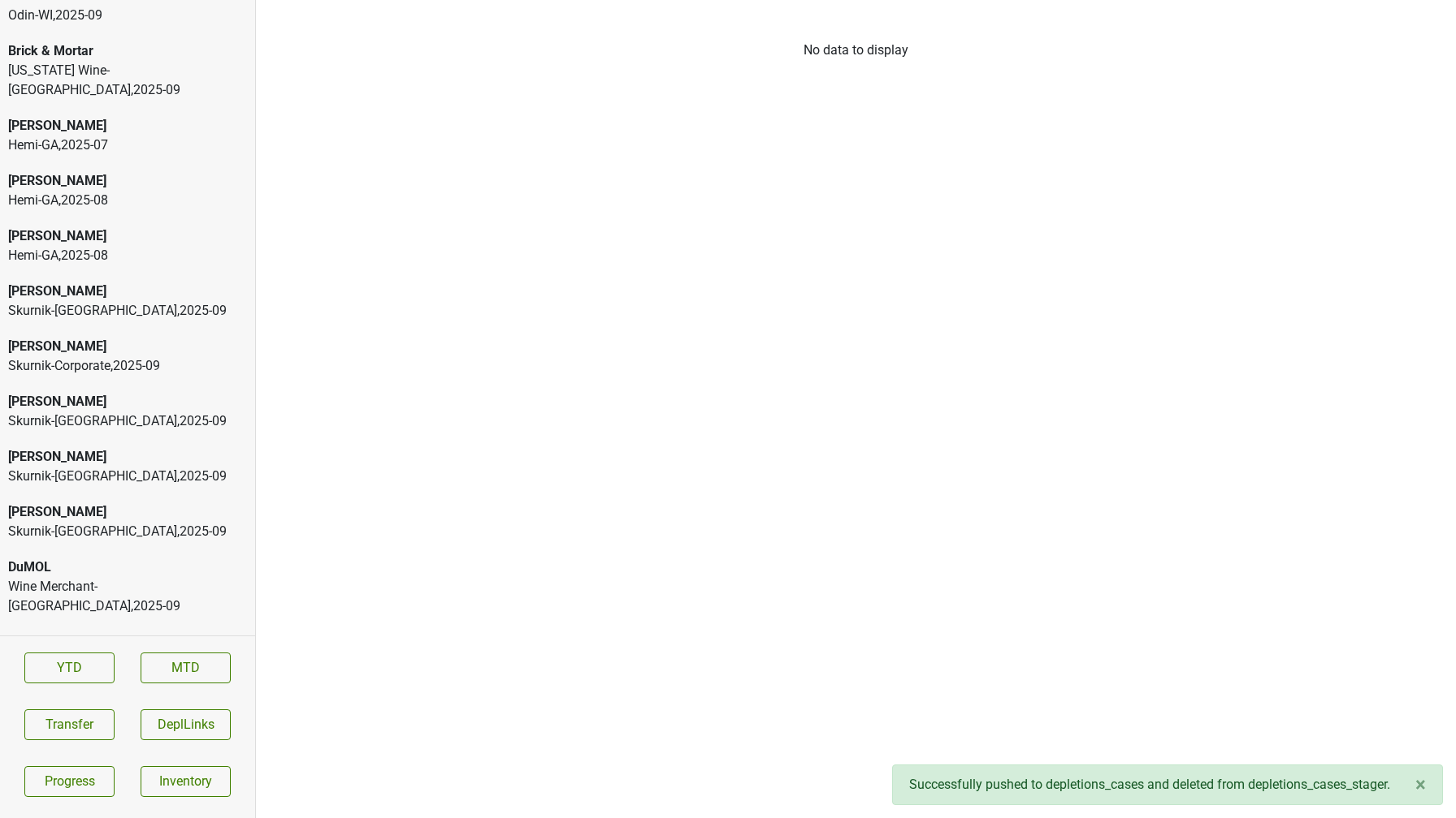
scroll to position [29, 0]
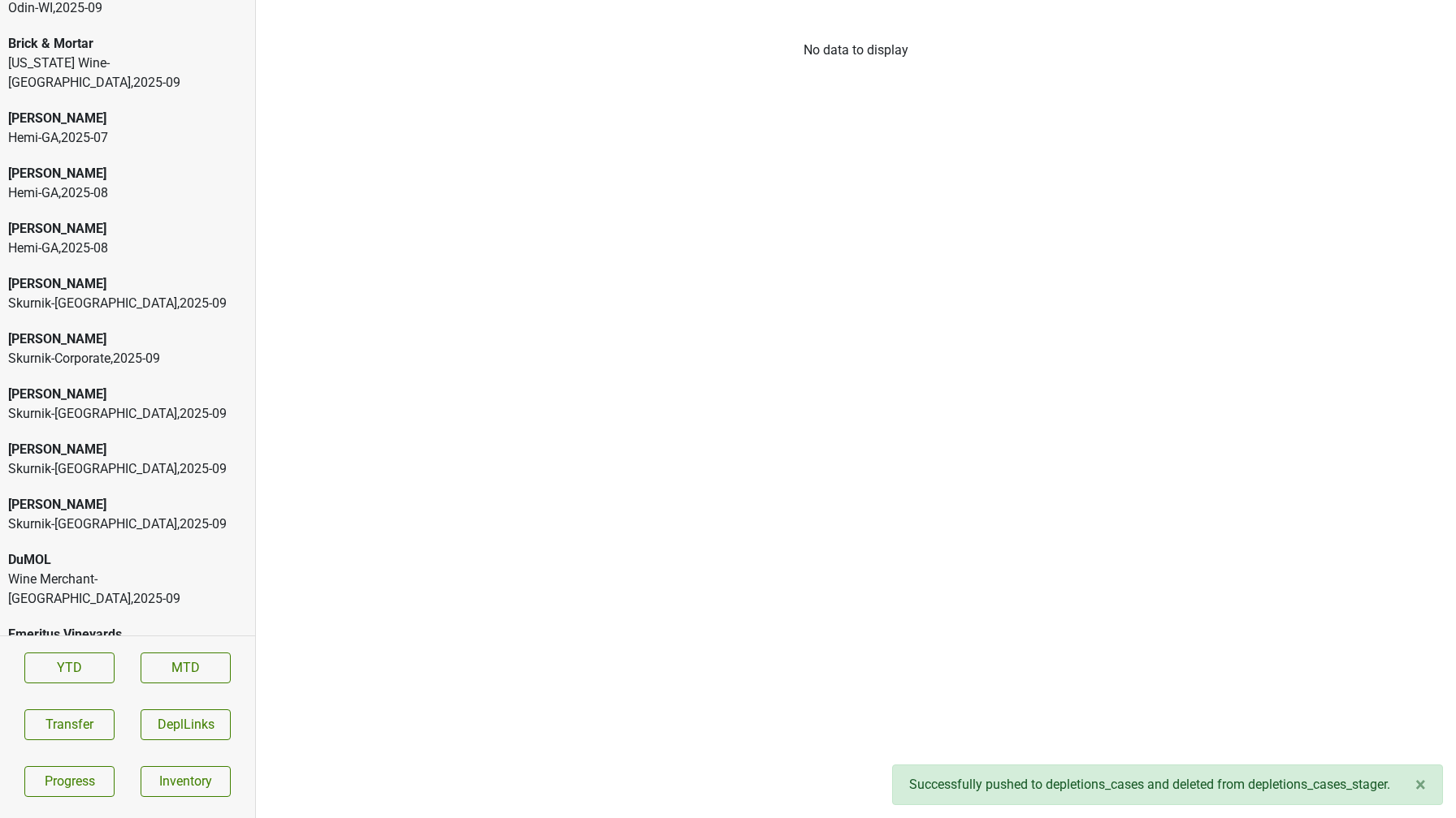
click at [96, 495] on div "Donnachadh" at bounding box center [127, 505] width 239 height 20
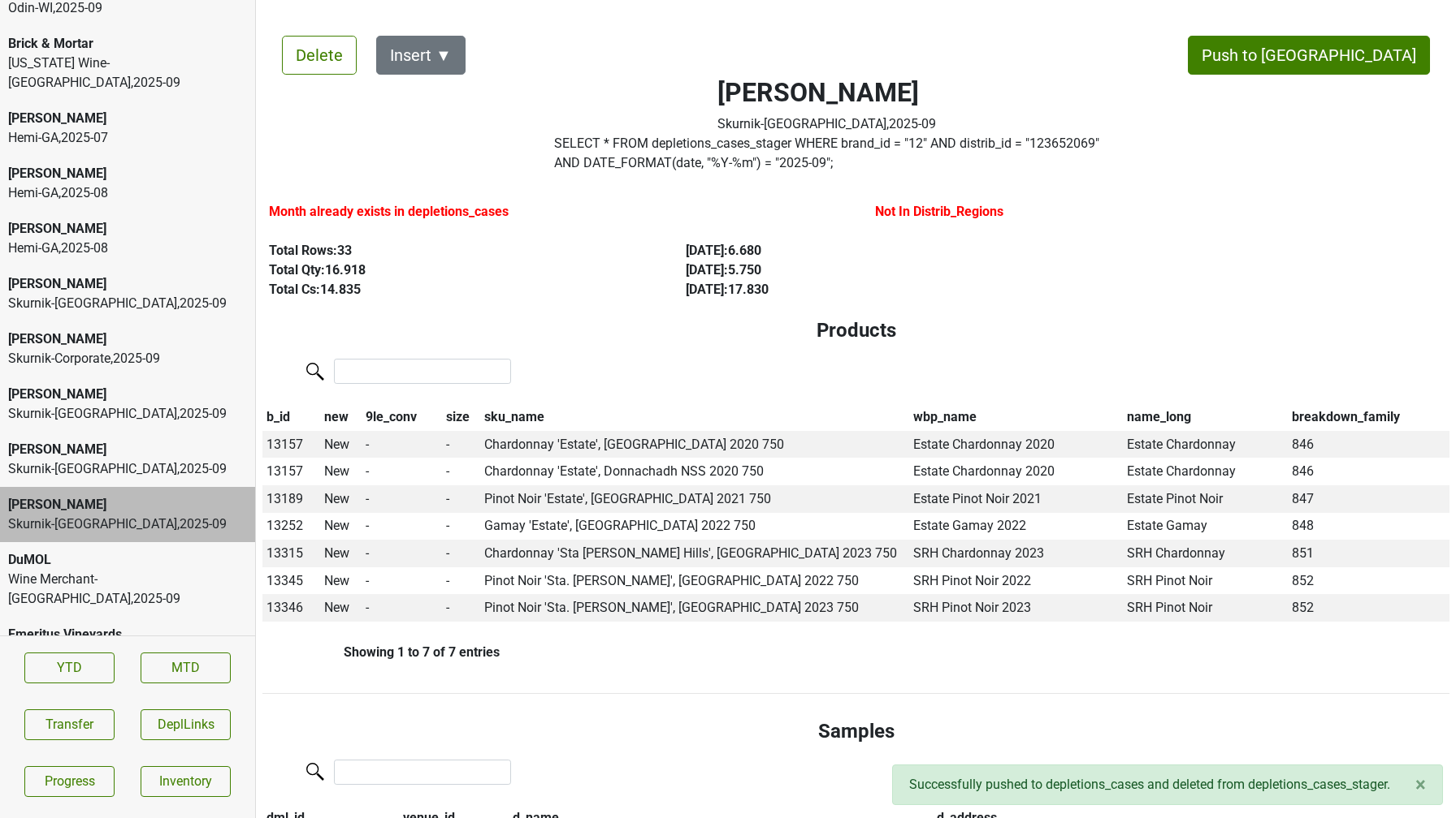
click at [89, 550] on div "DuMOL" at bounding box center [127, 560] width 239 height 20
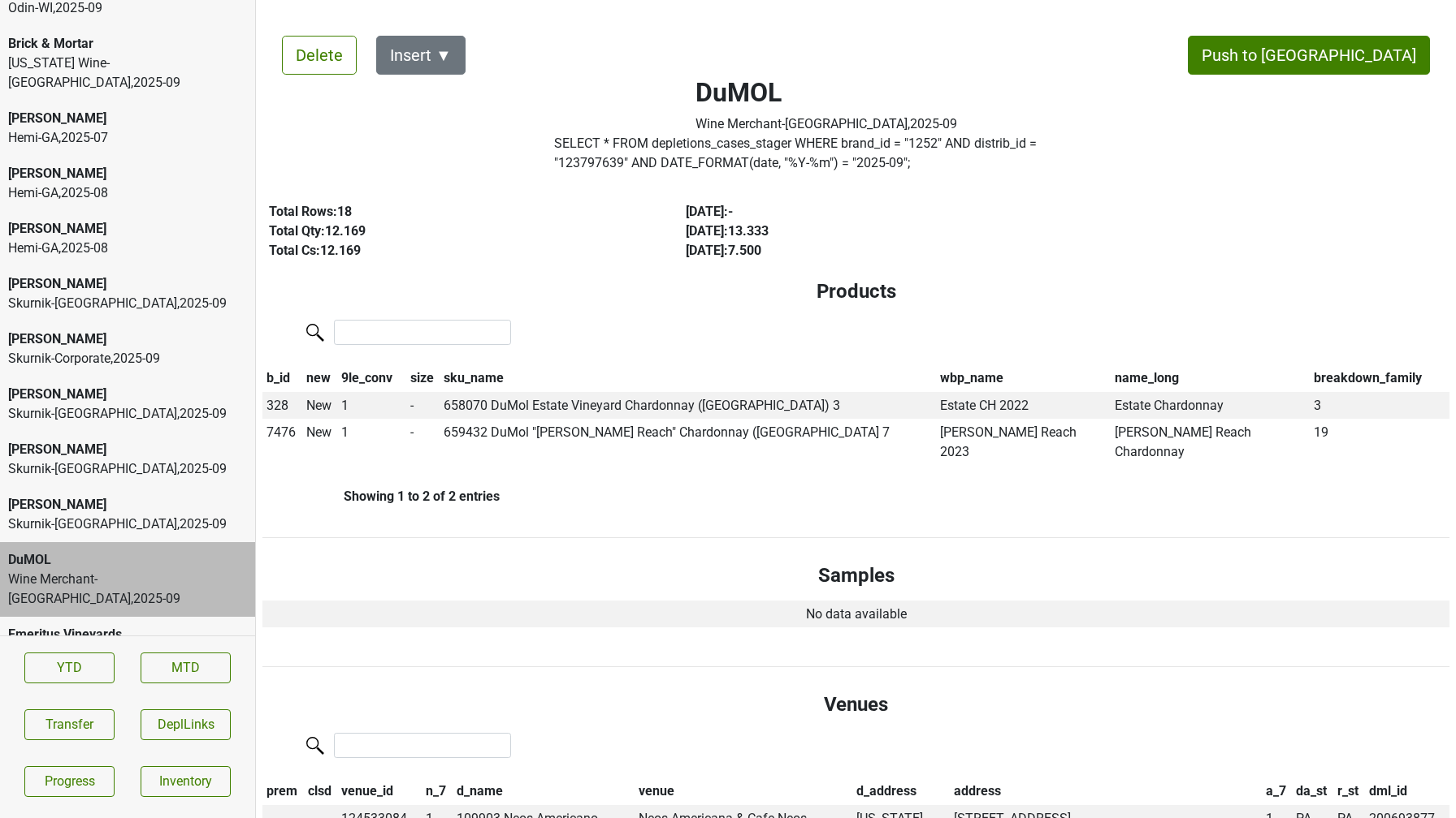
scroll to position [2, 0]
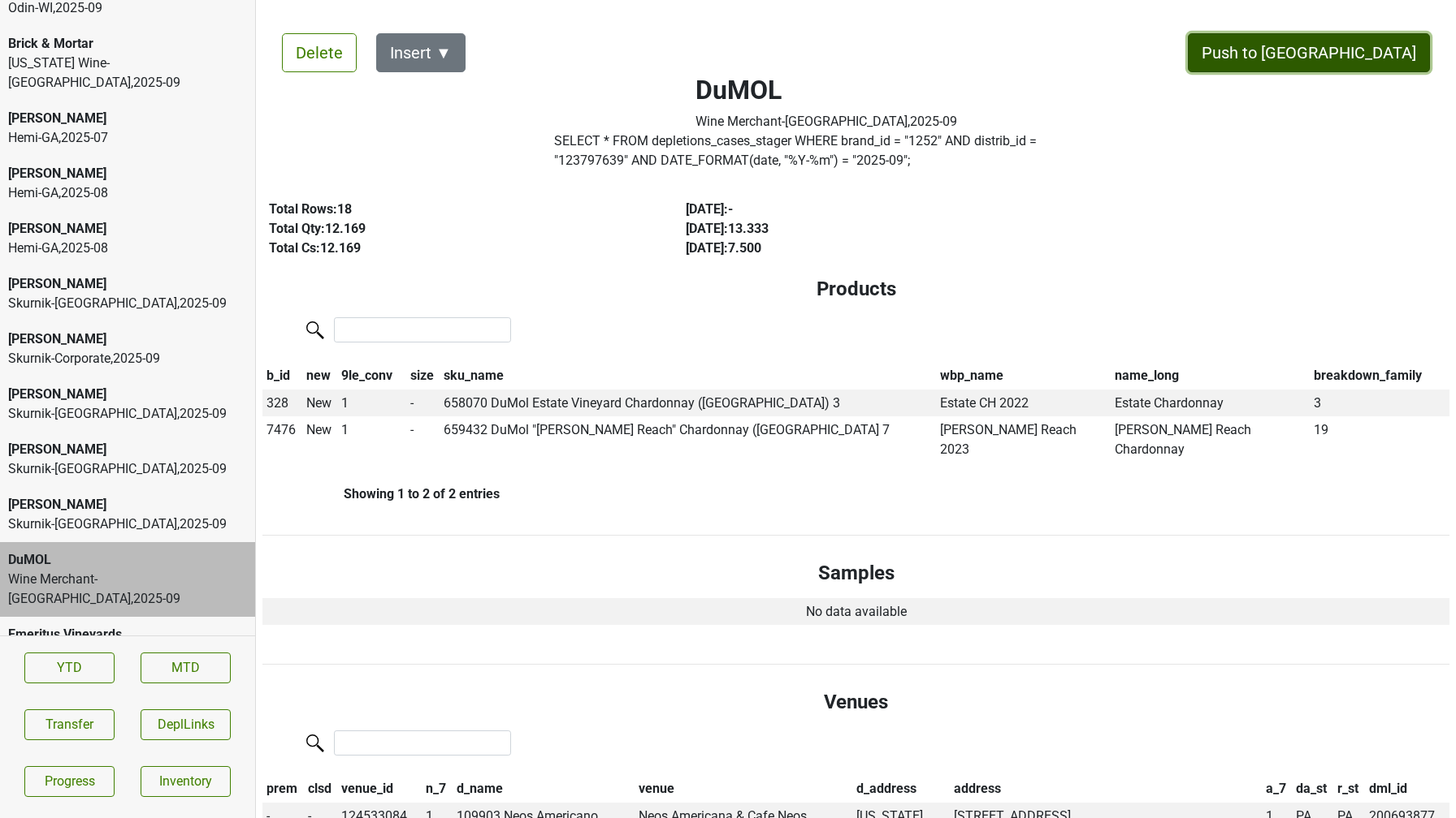
click at [1367, 49] on button "Push to DC" at bounding box center [1308, 52] width 242 height 39
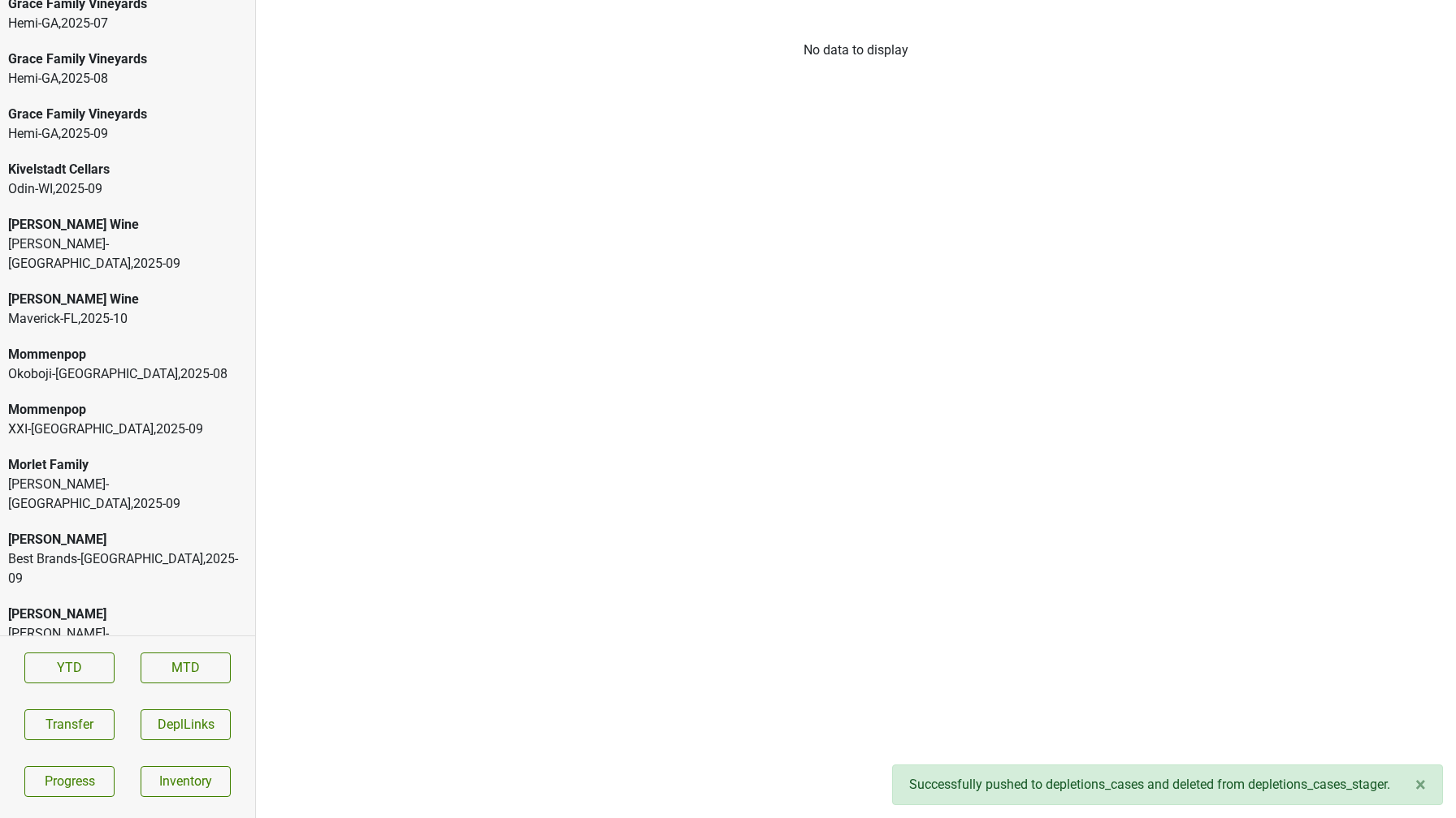
scroll to position [4001, 0]
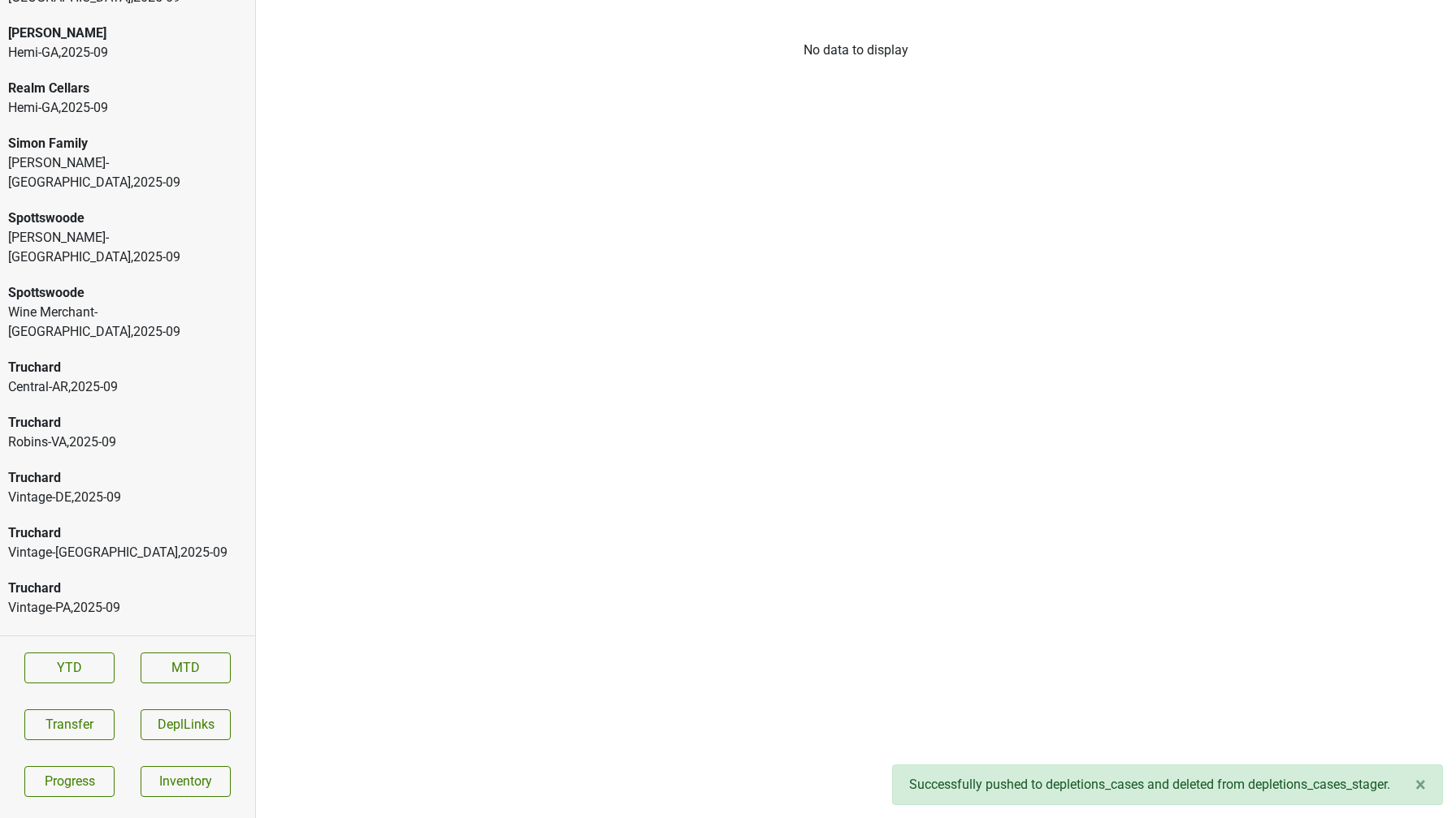
click at [64, 764] on div "Ultraviolet" at bounding box center [127, 774] width 239 height 20
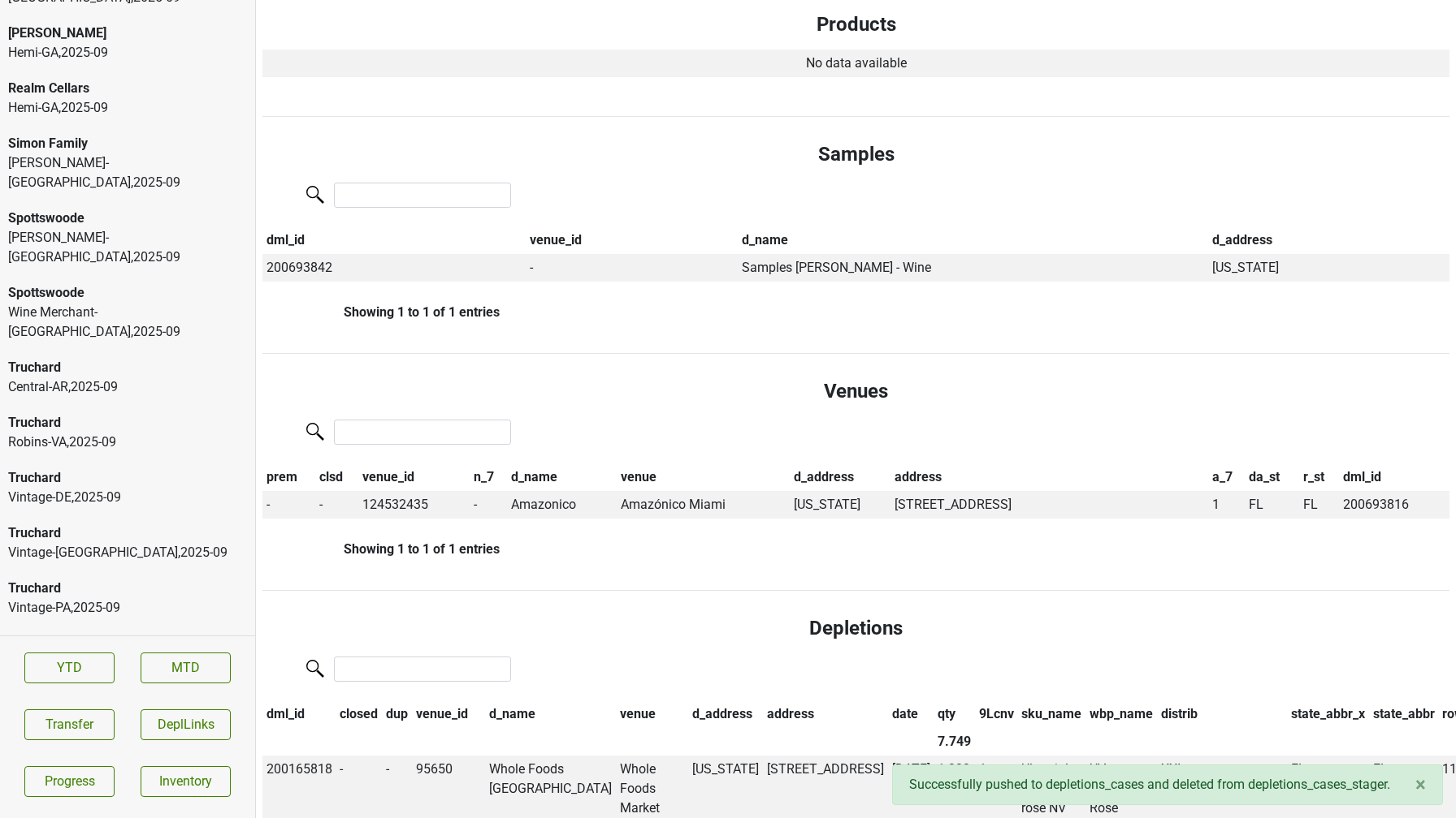
scroll to position [0, 0]
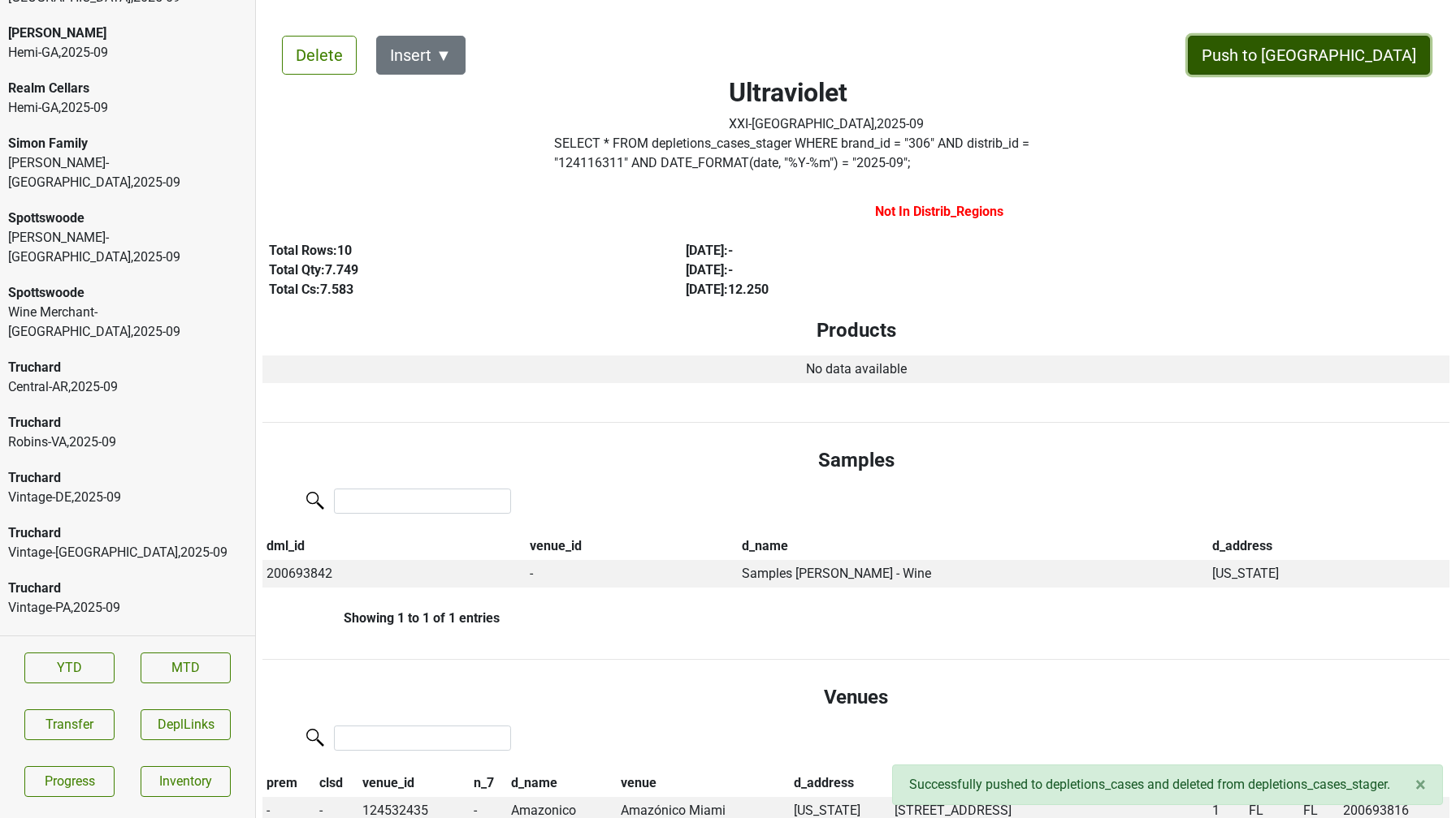
click at [1332, 73] on button "Push to DC" at bounding box center [1308, 55] width 242 height 39
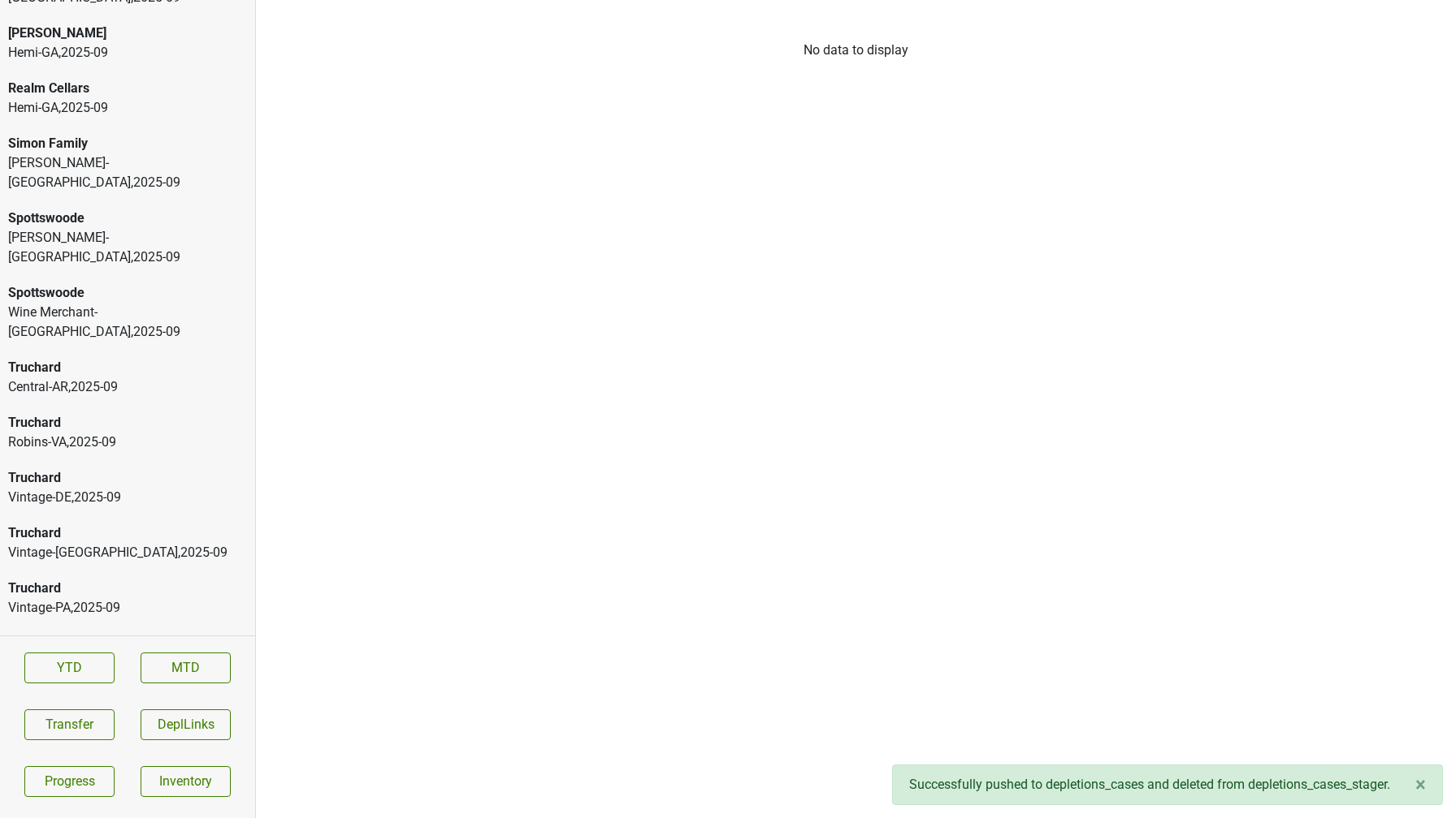
scroll to position [3946, 0]
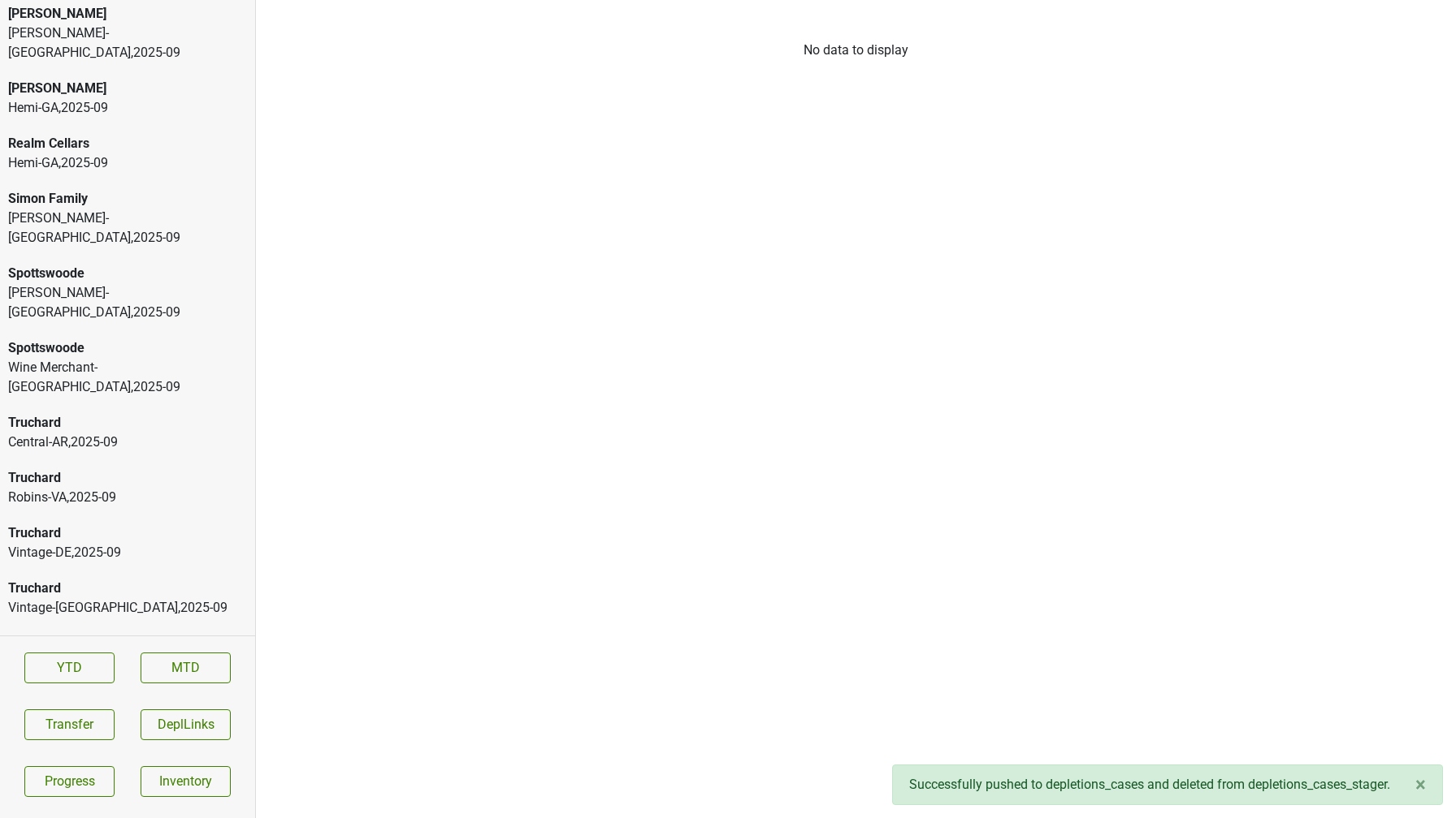
click at [115, 744] on div "Ultraviolet" at bounding box center [127, 754] width 239 height 20
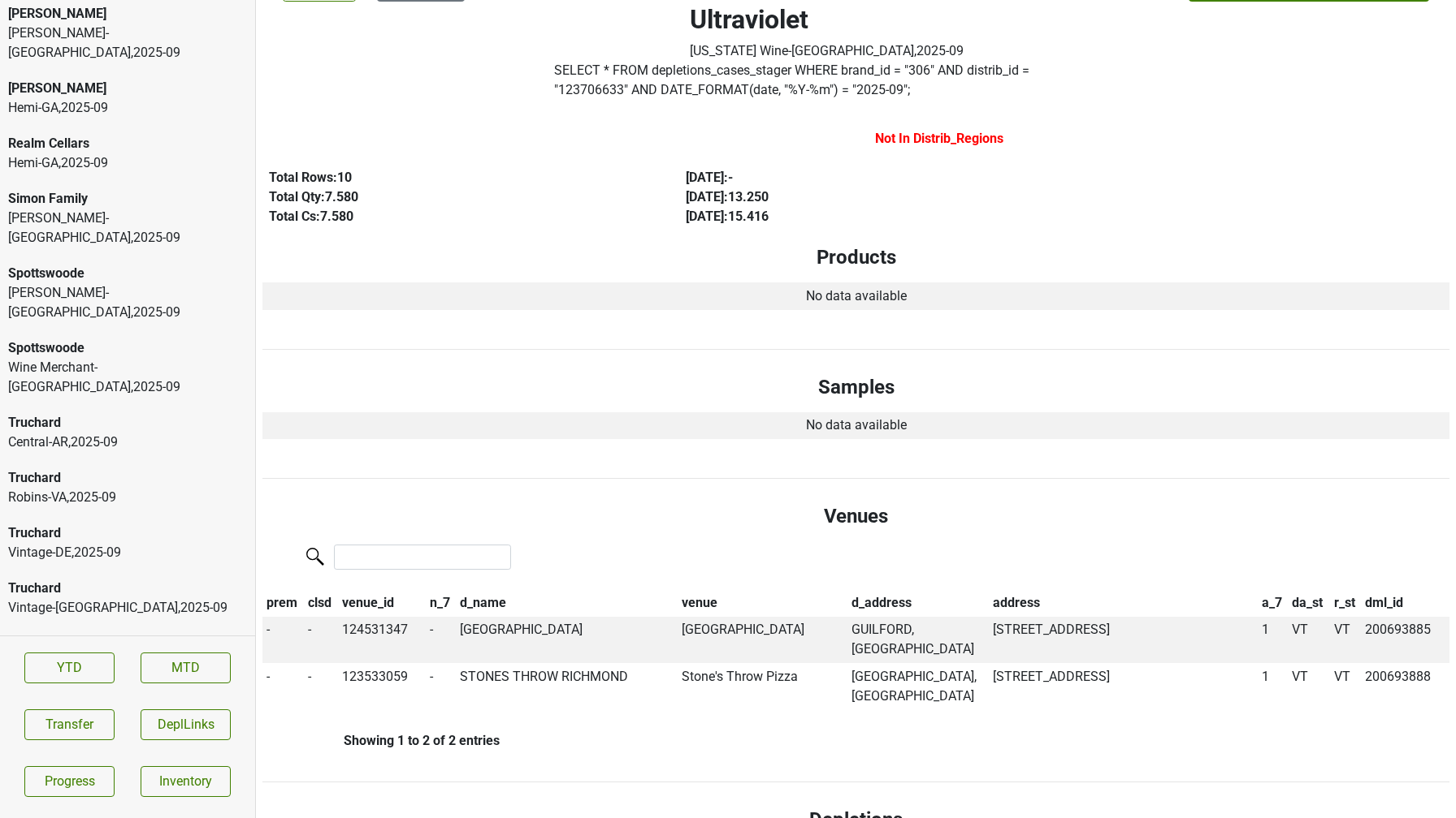
scroll to position [0, 0]
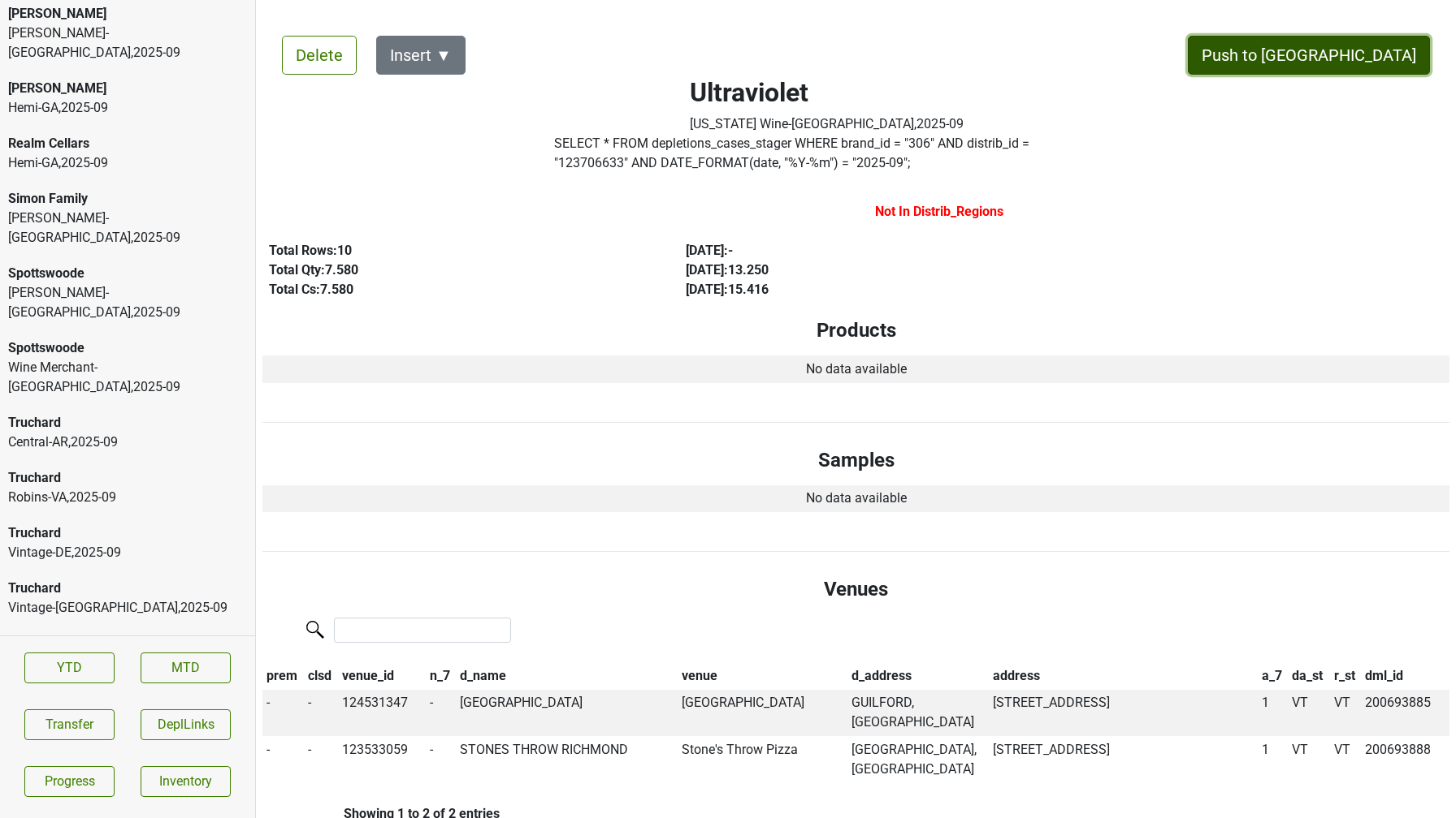
click at [1368, 59] on button "Push to DC" at bounding box center [1308, 55] width 242 height 39
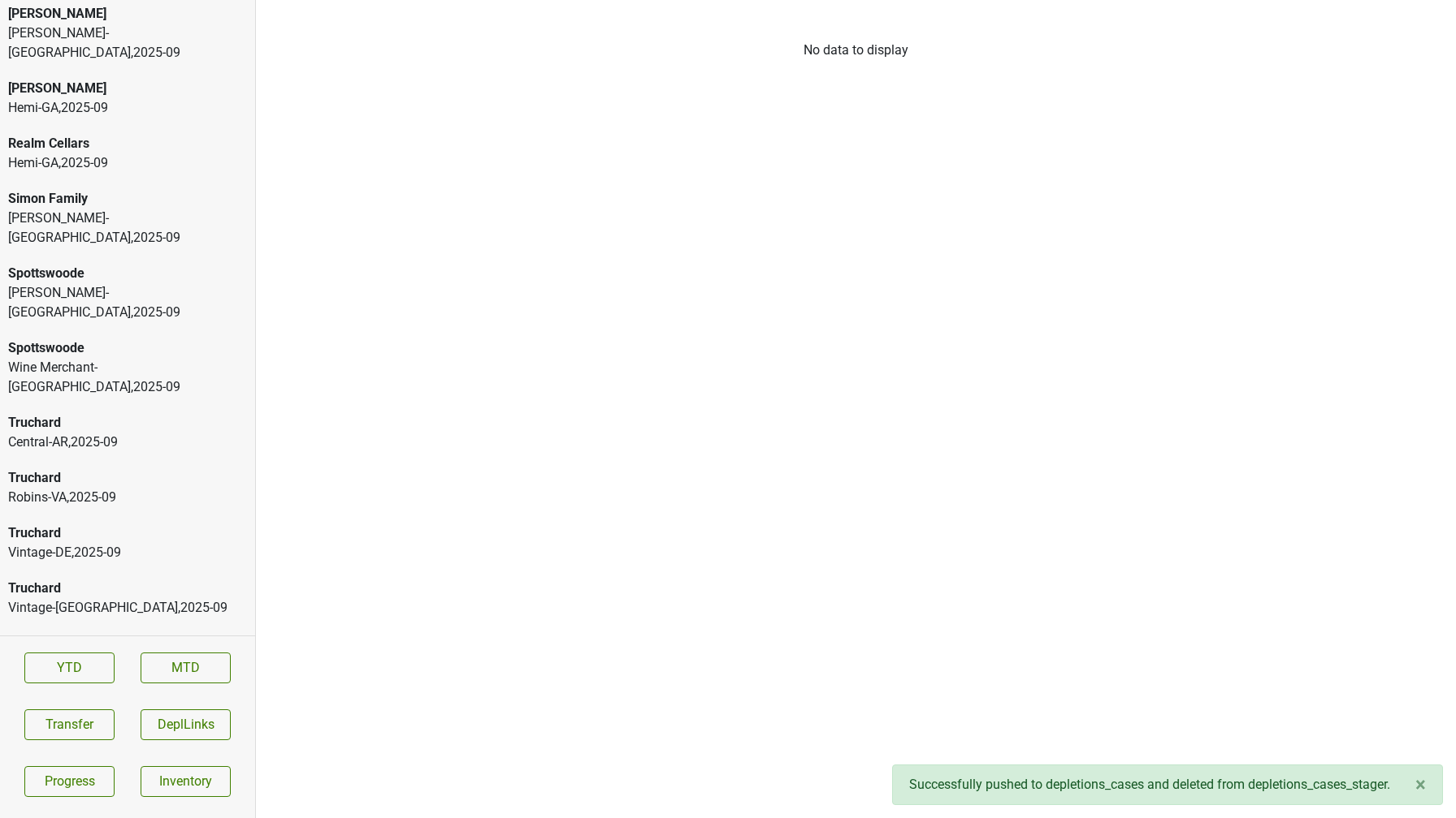
scroll to position [3891, 0]
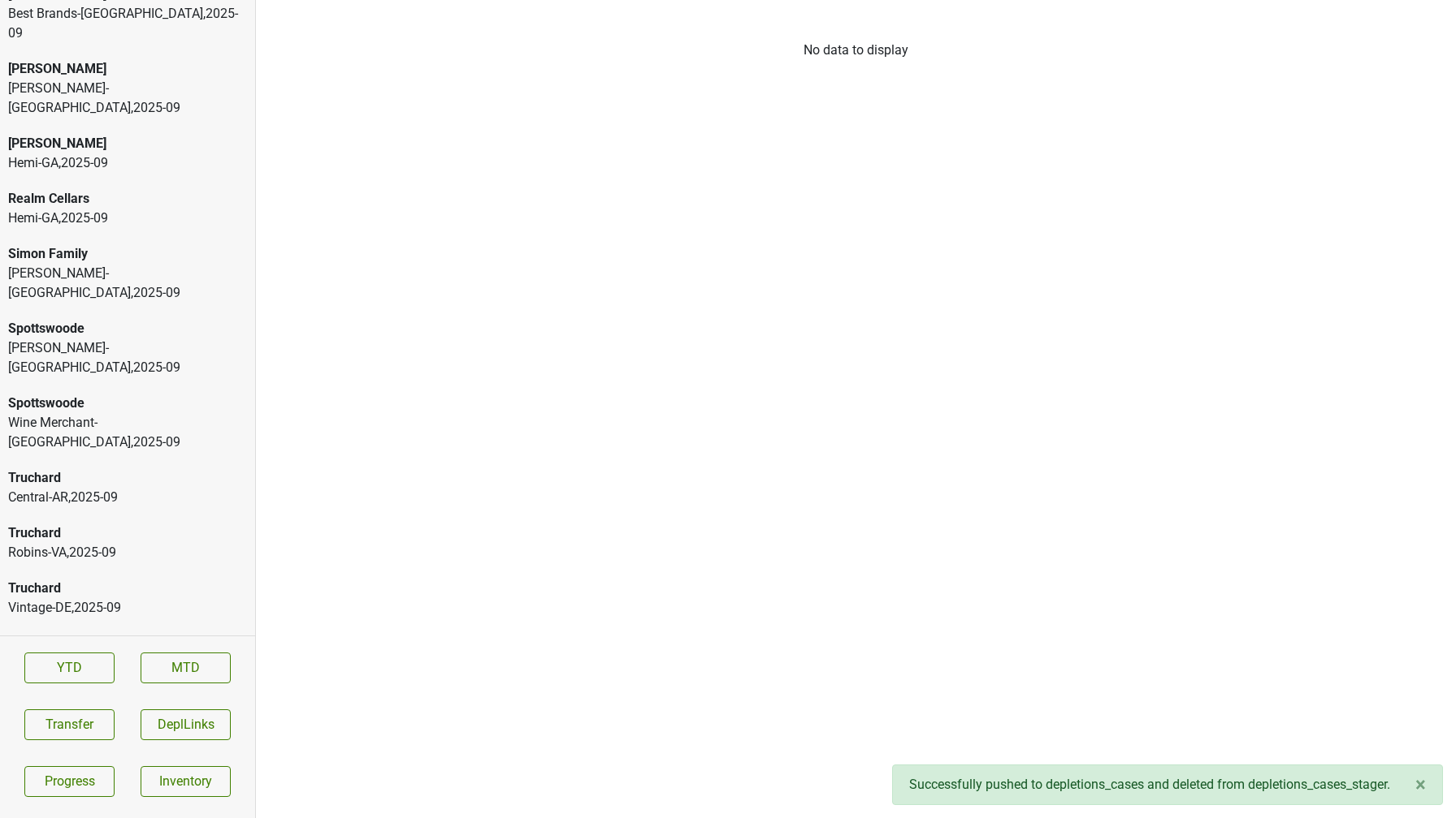
click at [145, 681] on div "Truchard Vintage-PA , 2025 - 09" at bounding box center [127, 708] width 255 height 55
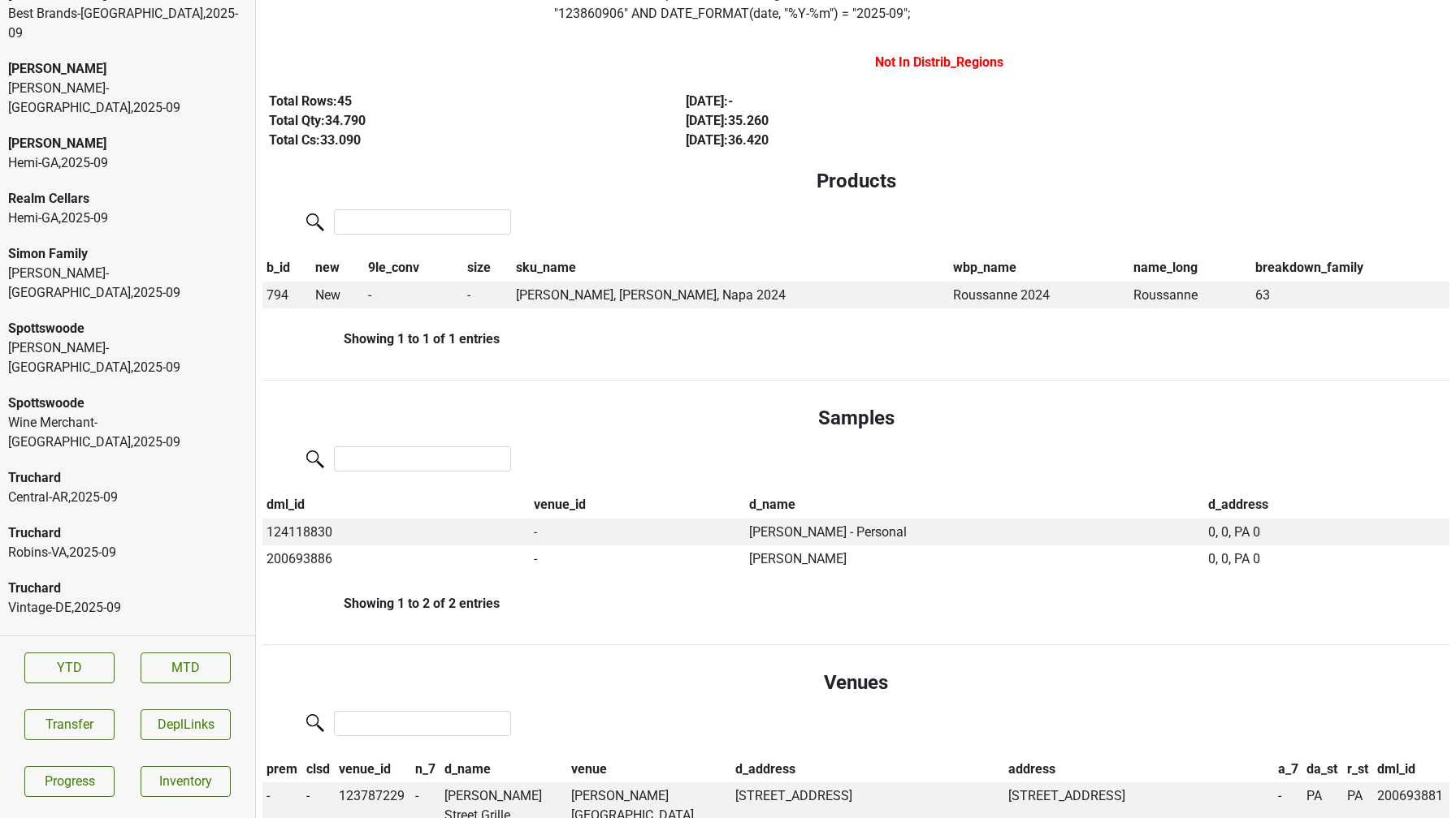
scroll to position [0, 0]
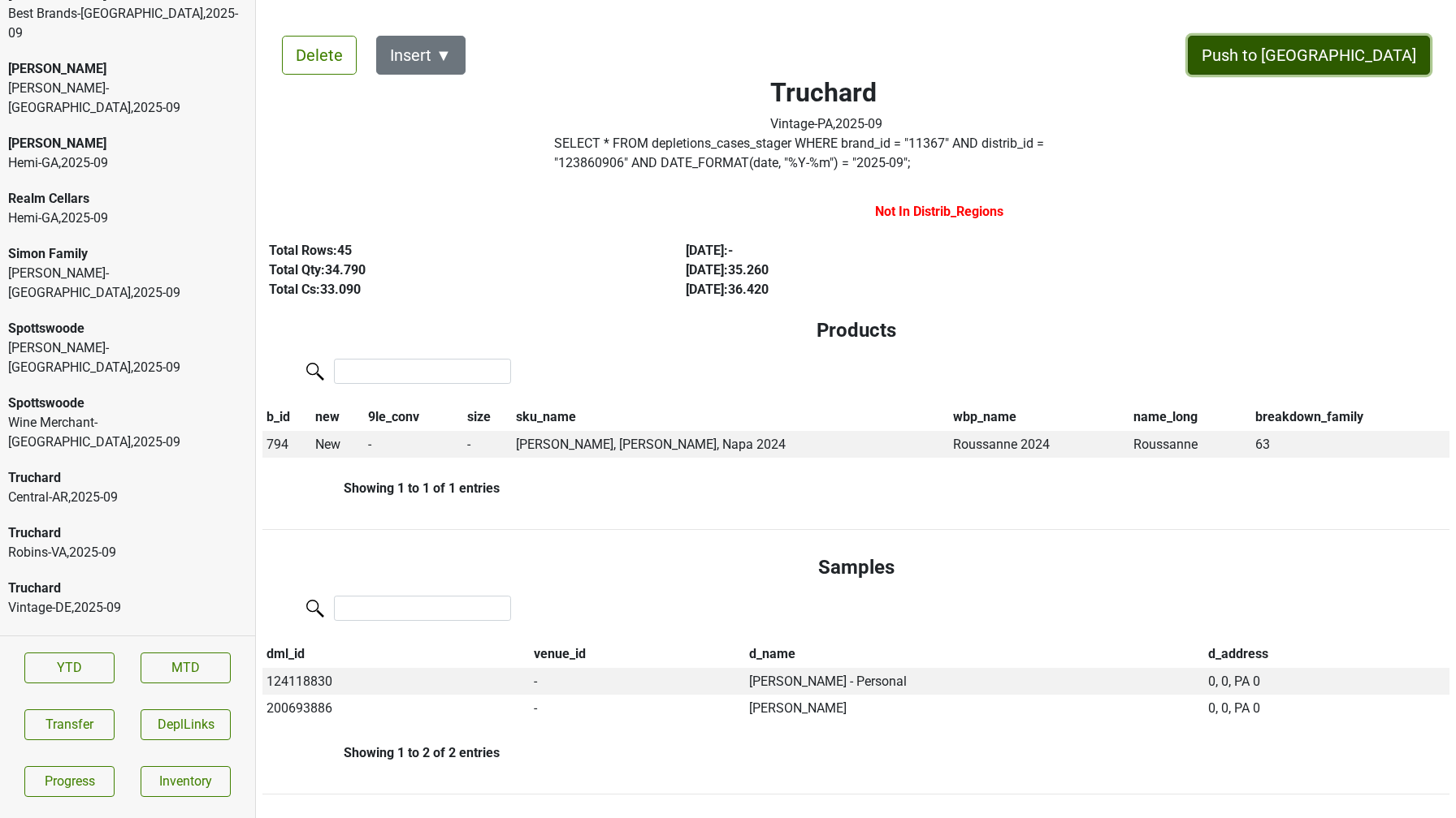
click at [1342, 59] on button "Push to DC" at bounding box center [1308, 55] width 242 height 39
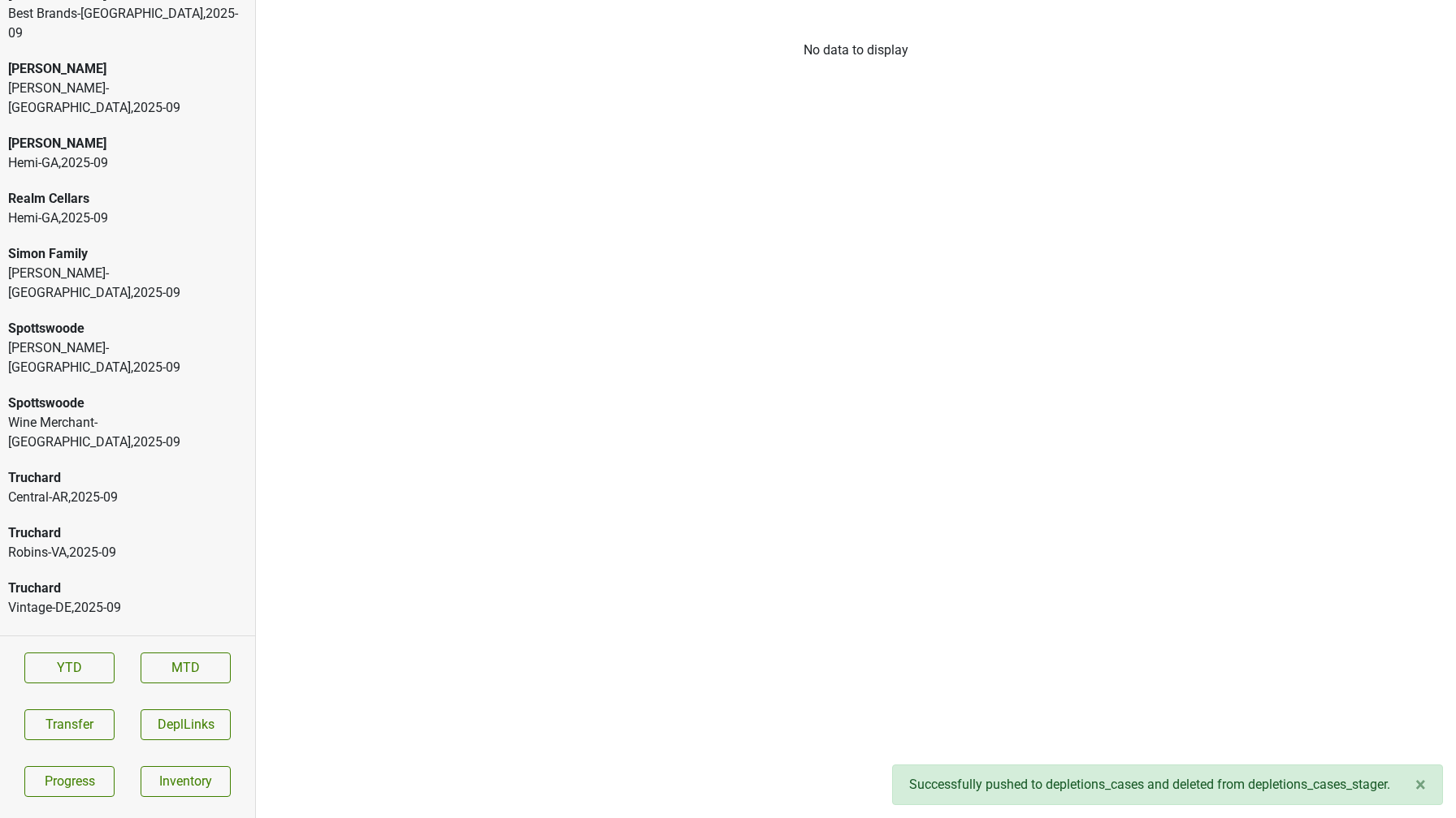
scroll to position [3836, 0]
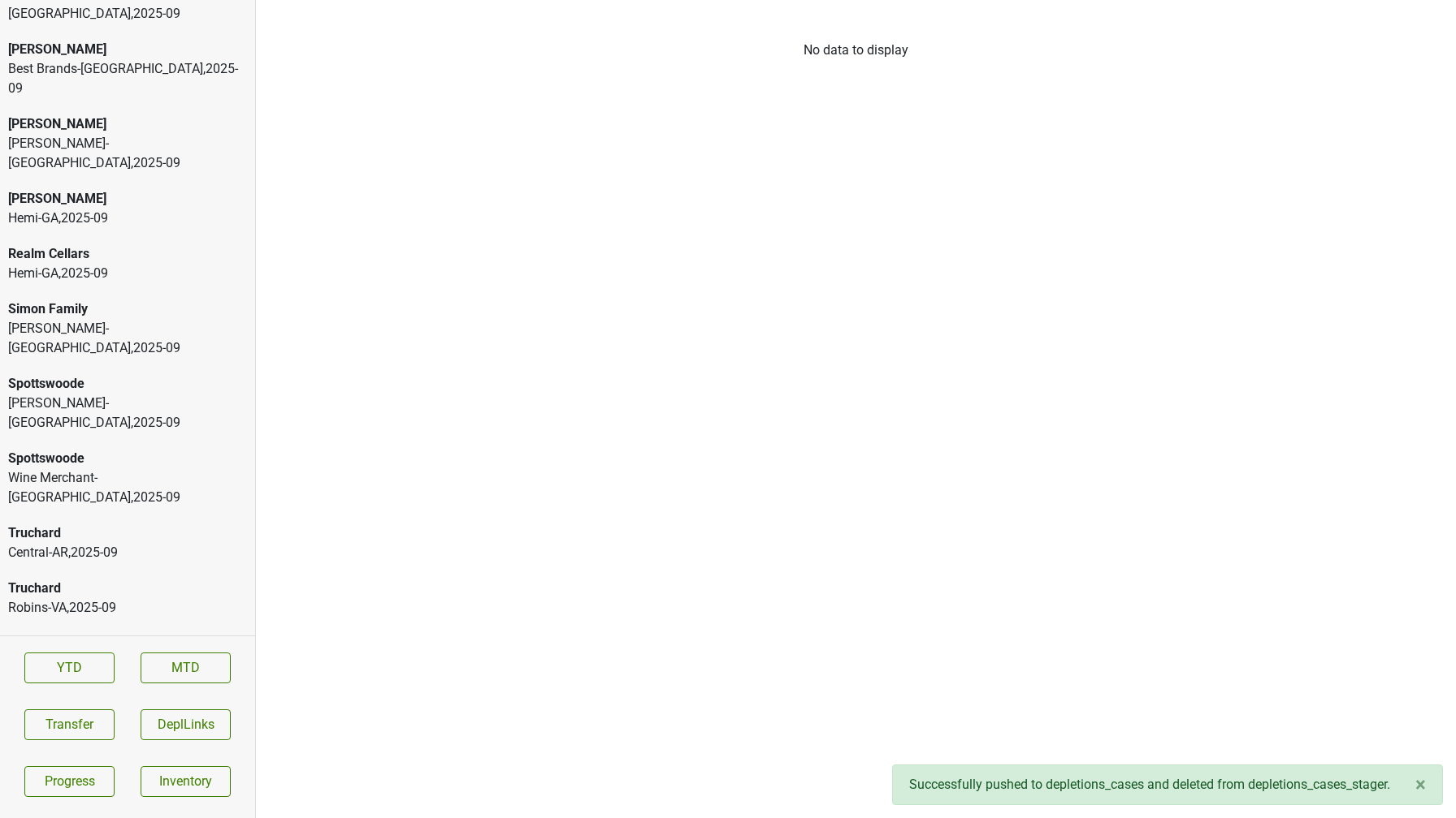
click at [147, 689] on div "Truchard" at bounding box center [127, 699] width 239 height 20
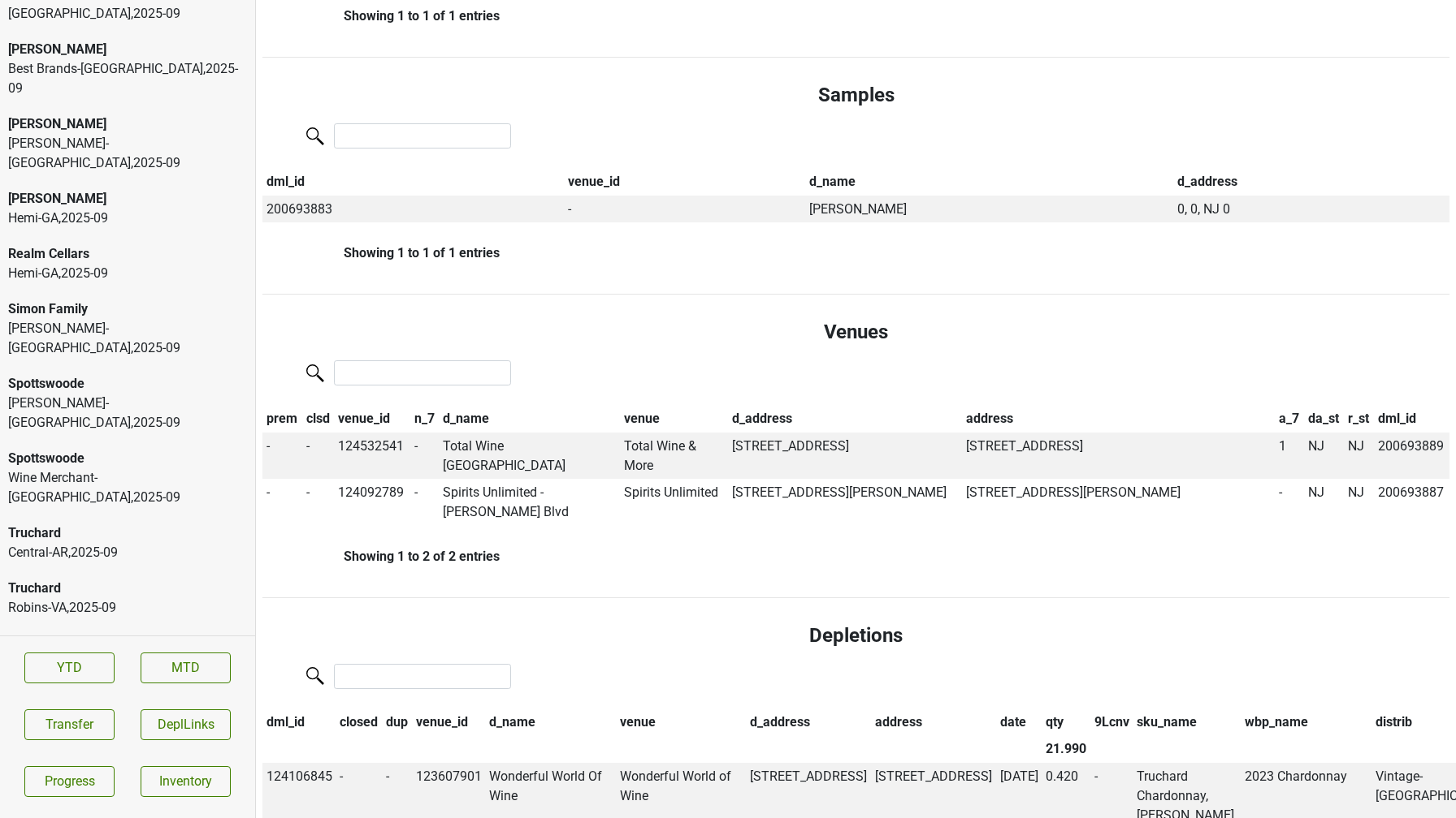
scroll to position [0, 0]
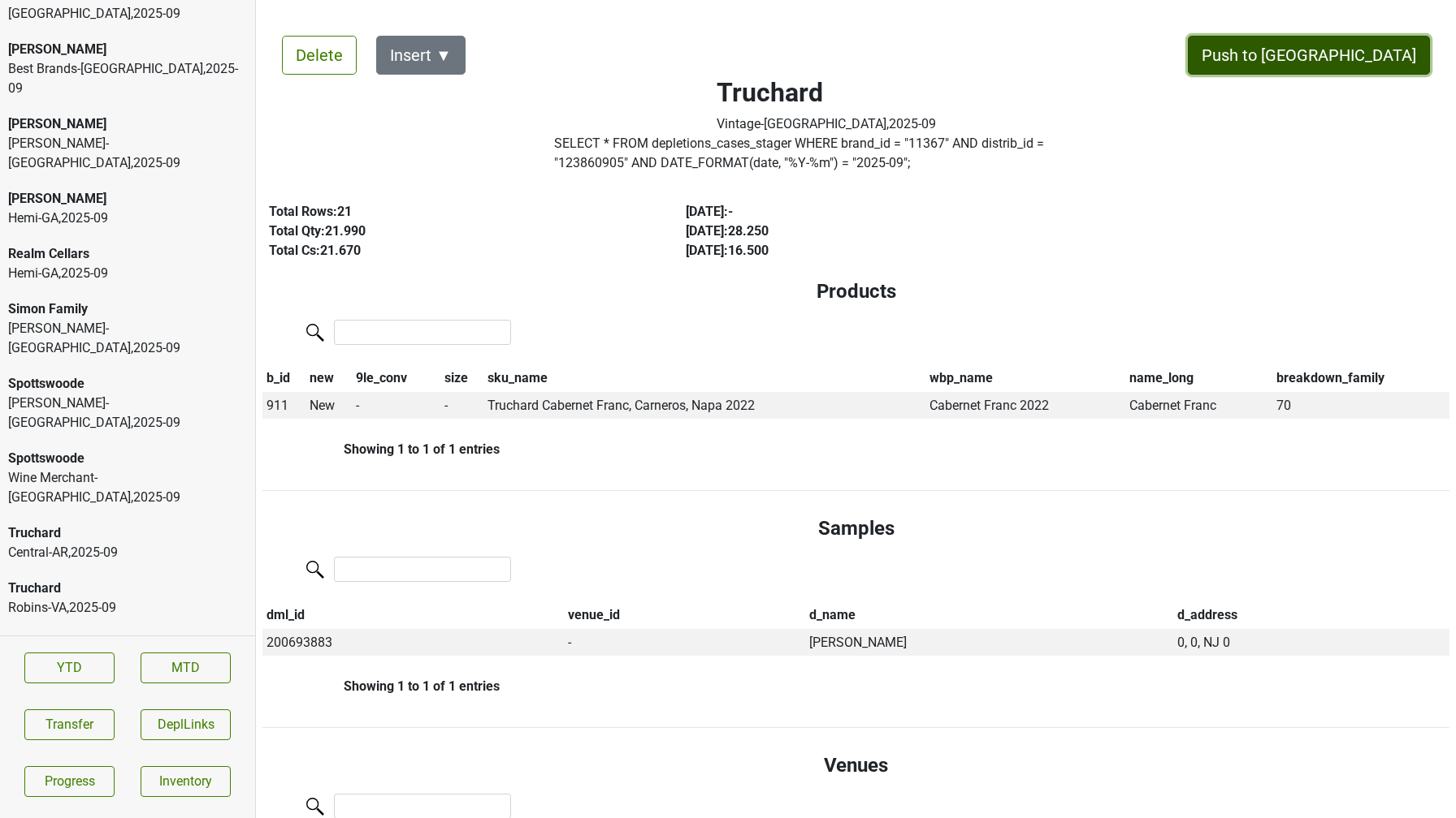
click at [1346, 67] on button "Push to DC" at bounding box center [1308, 55] width 242 height 39
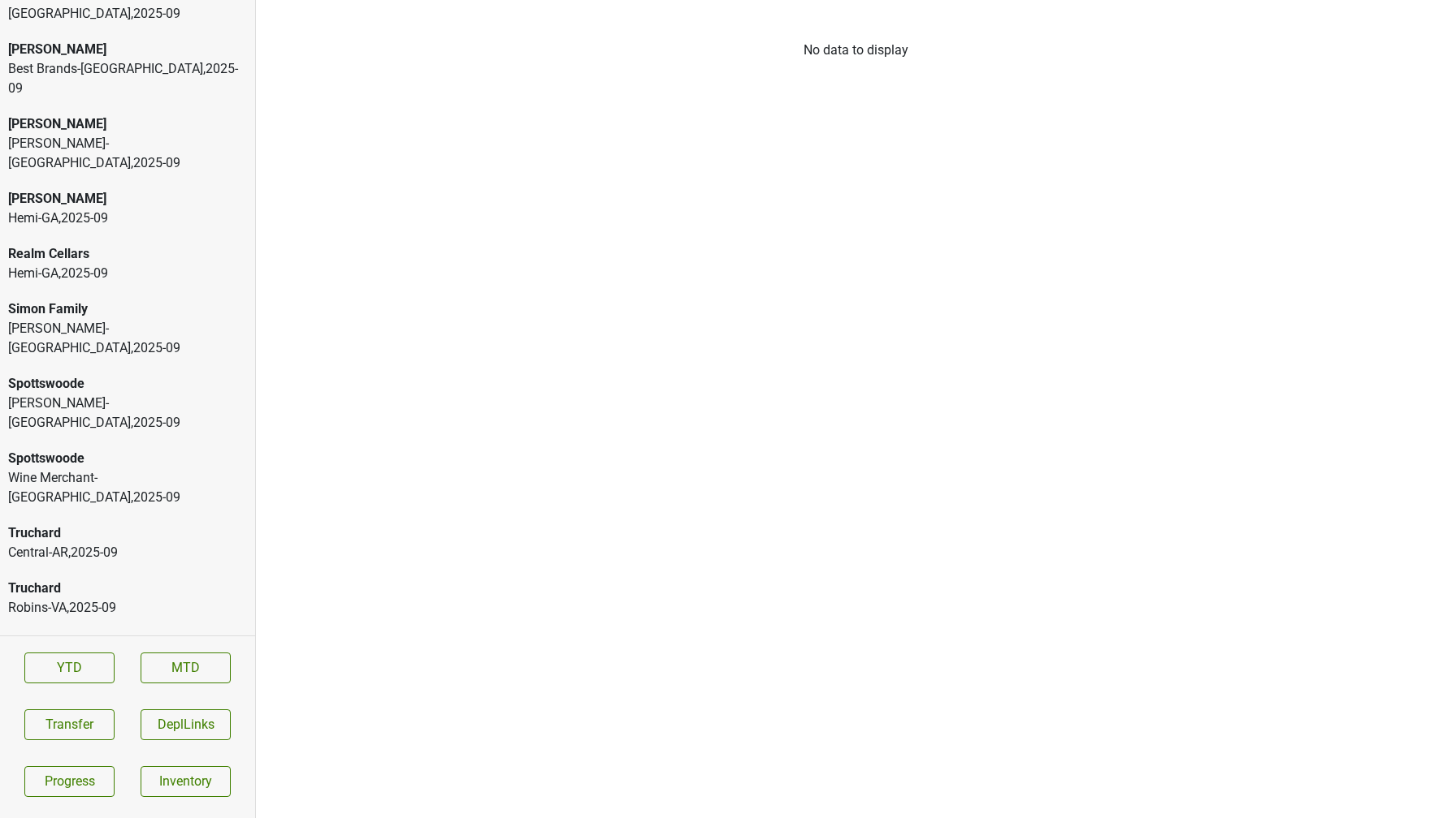
scroll to position [3780, 0]
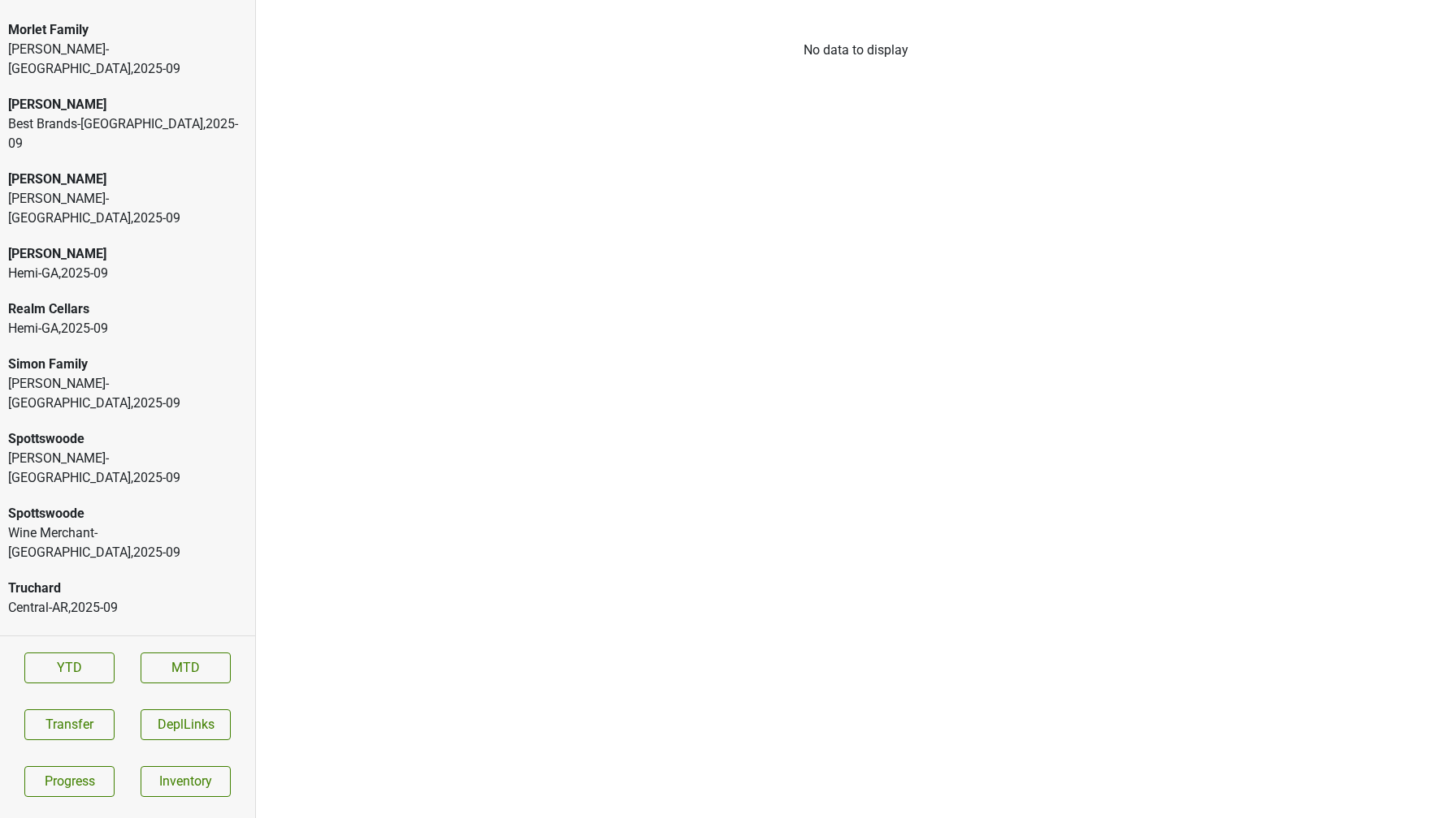
click at [98, 709] on div "Vintage-DE , 2025 - 09" at bounding box center [127, 719] width 239 height 20
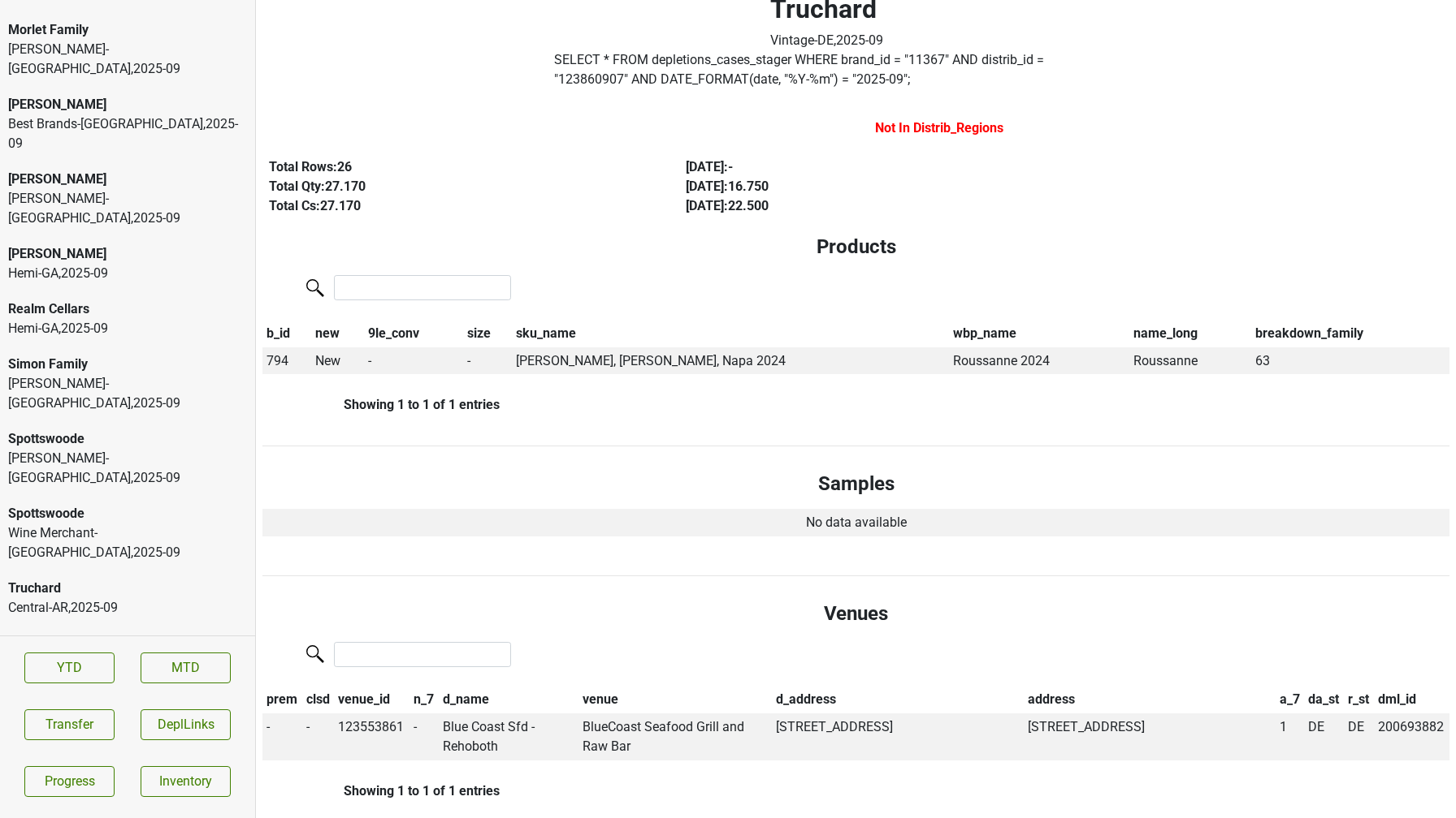
scroll to position [0, 0]
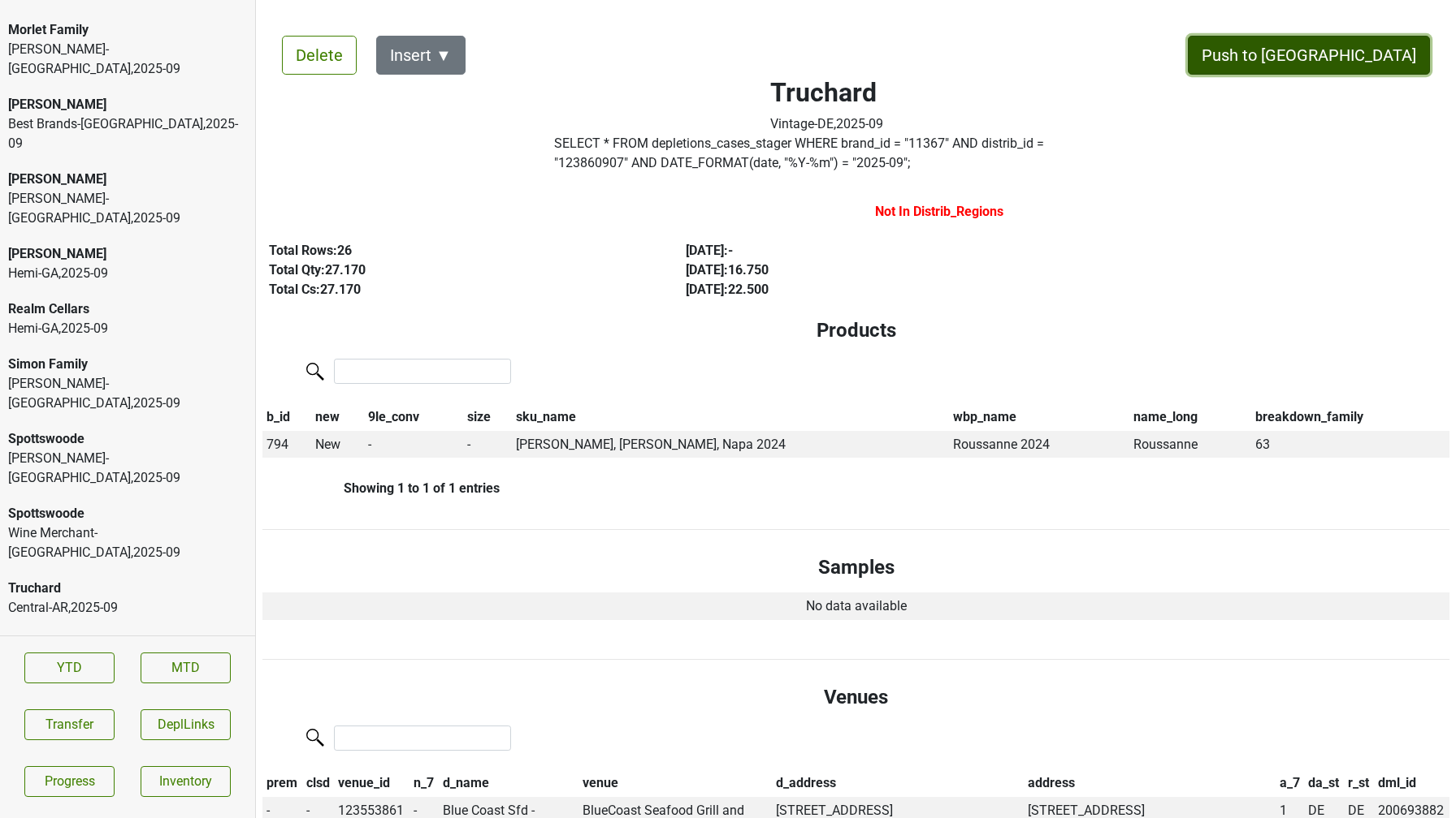
click at [1387, 71] on button "Push to DC" at bounding box center [1308, 55] width 242 height 39
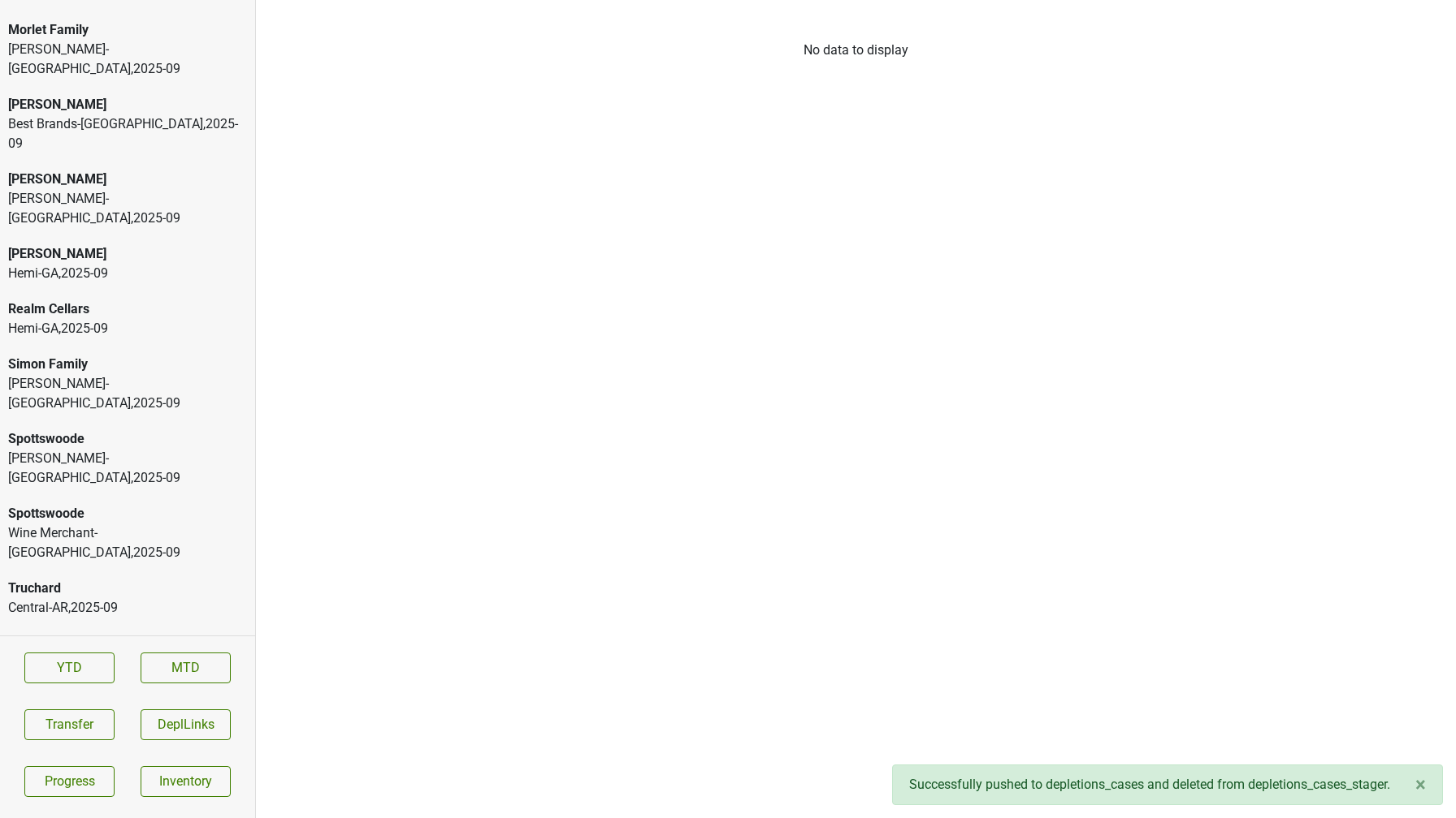
scroll to position [3725, 0]
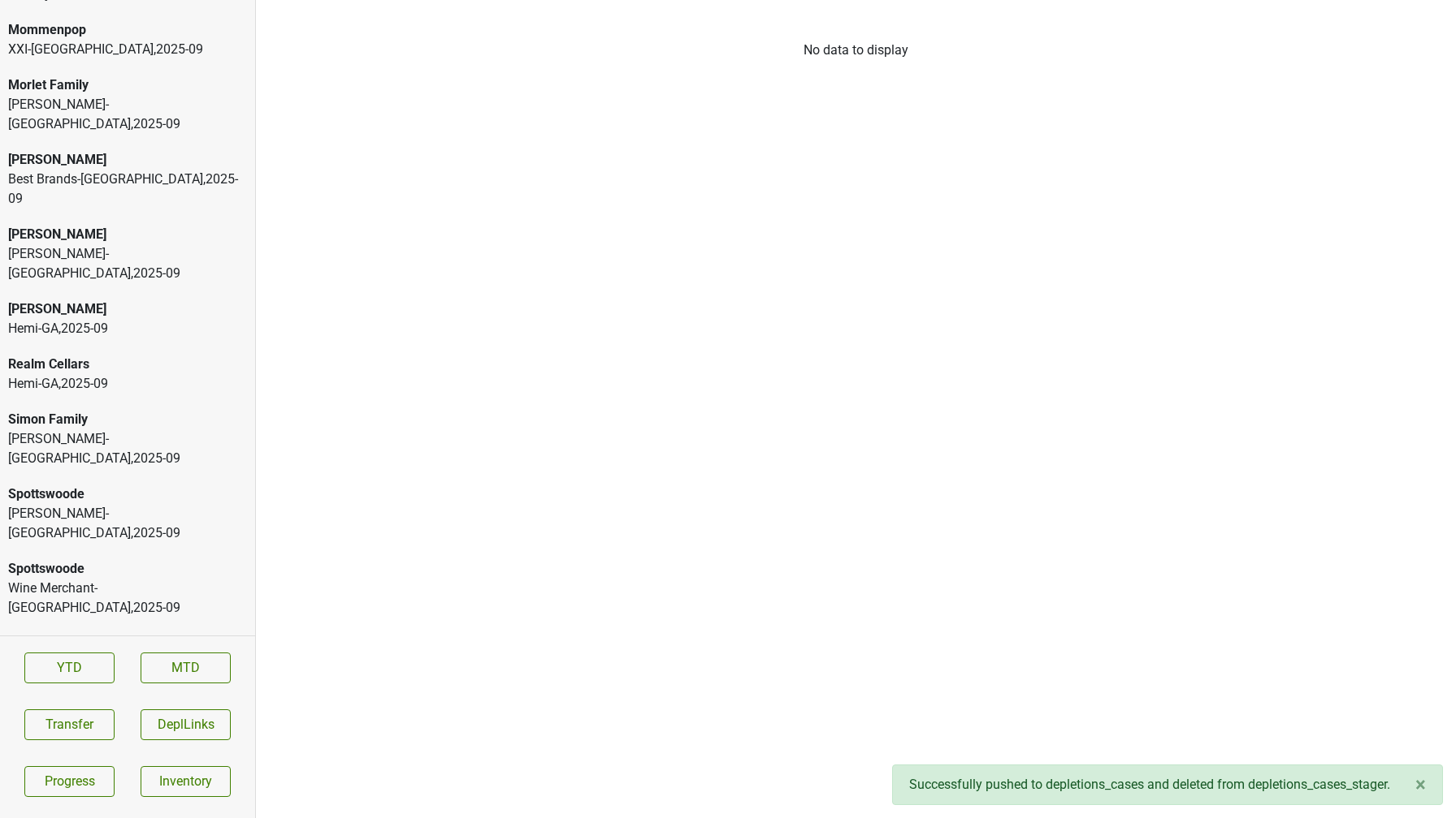
click at [119, 689] on div "Truchard" at bounding box center [127, 699] width 239 height 20
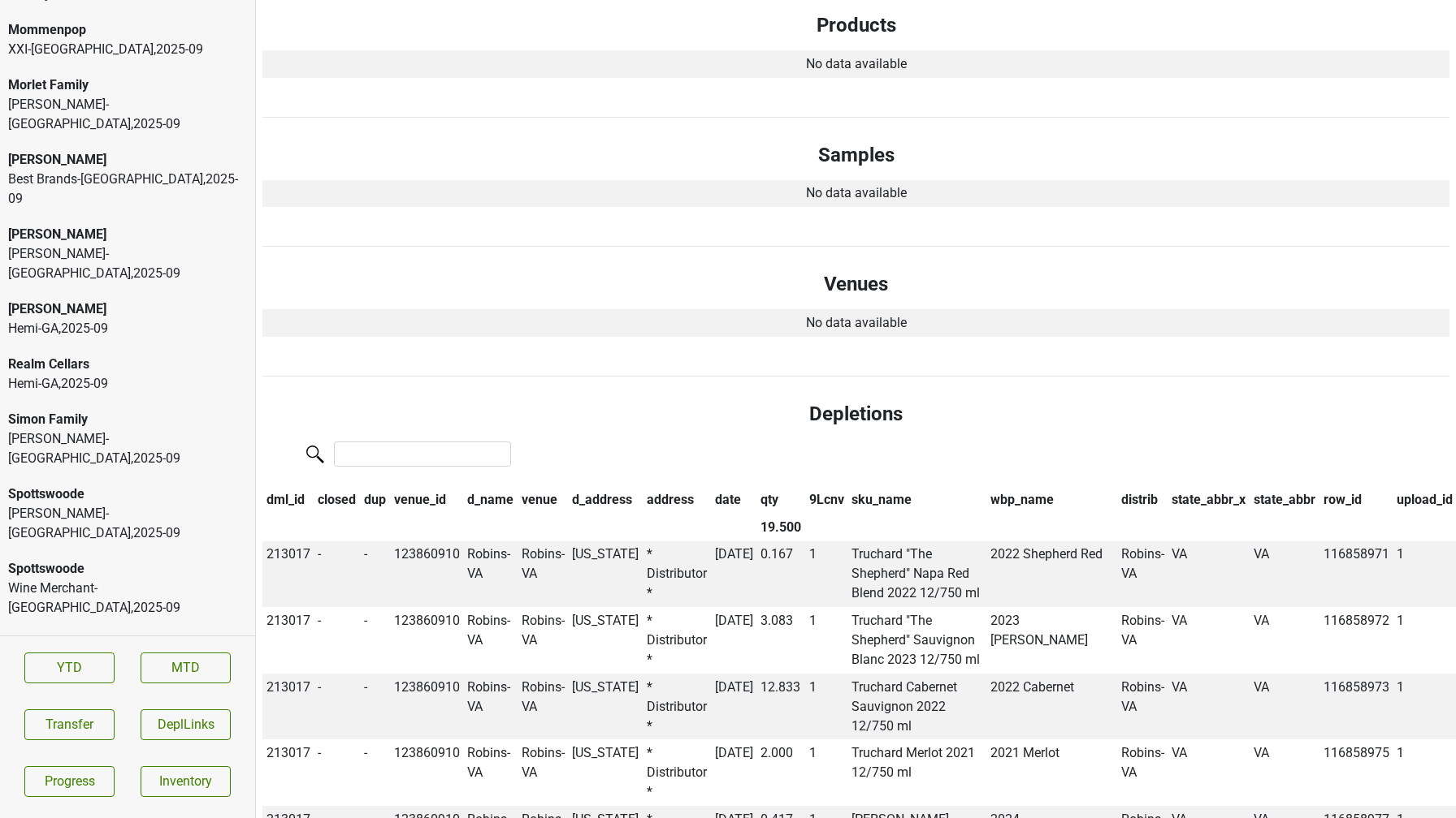
scroll to position [0, 0]
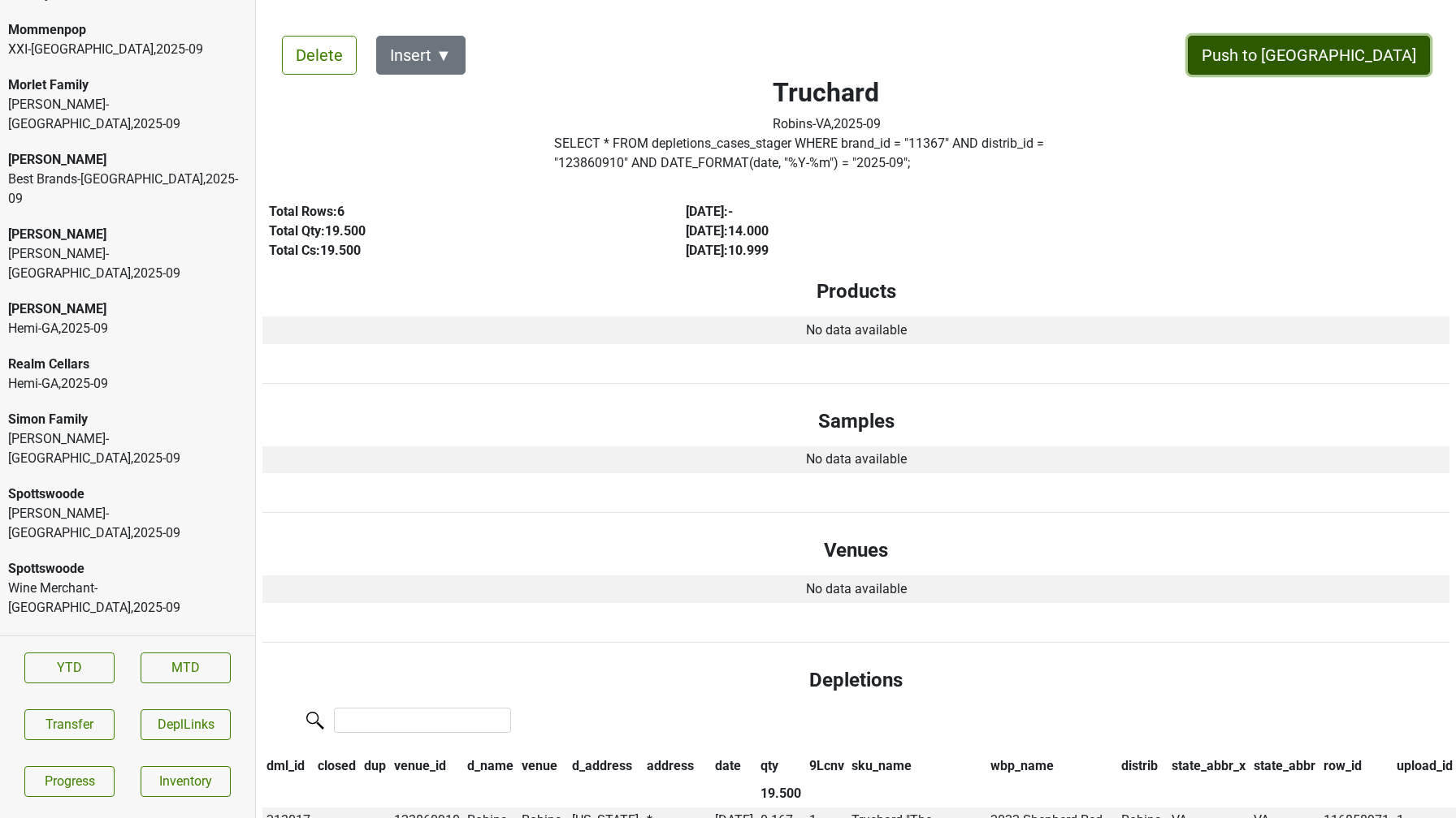
click at [1348, 54] on button "Push to DC" at bounding box center [1308, 55] width 242 height 39
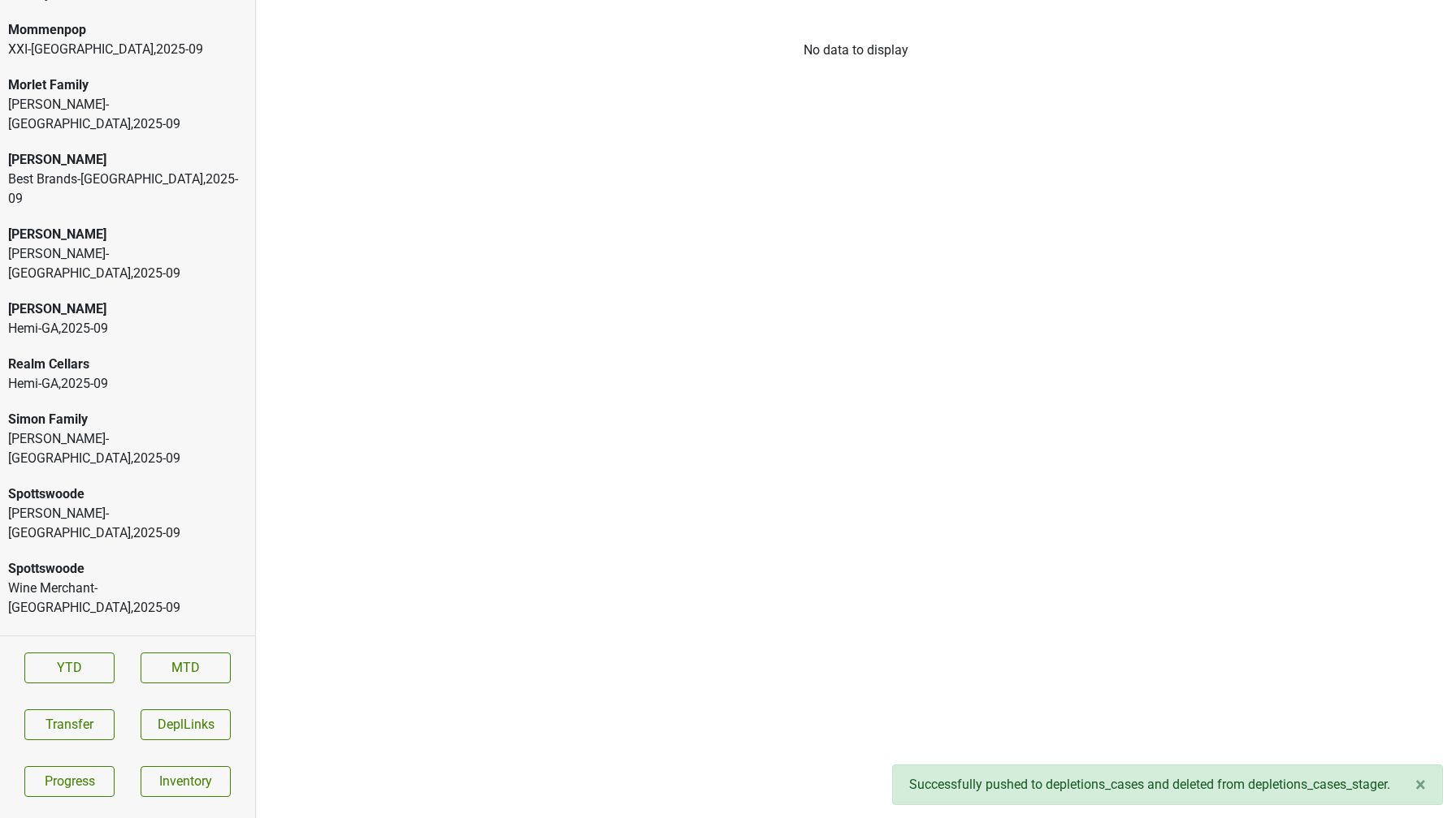
scroll to position [3671, 0]
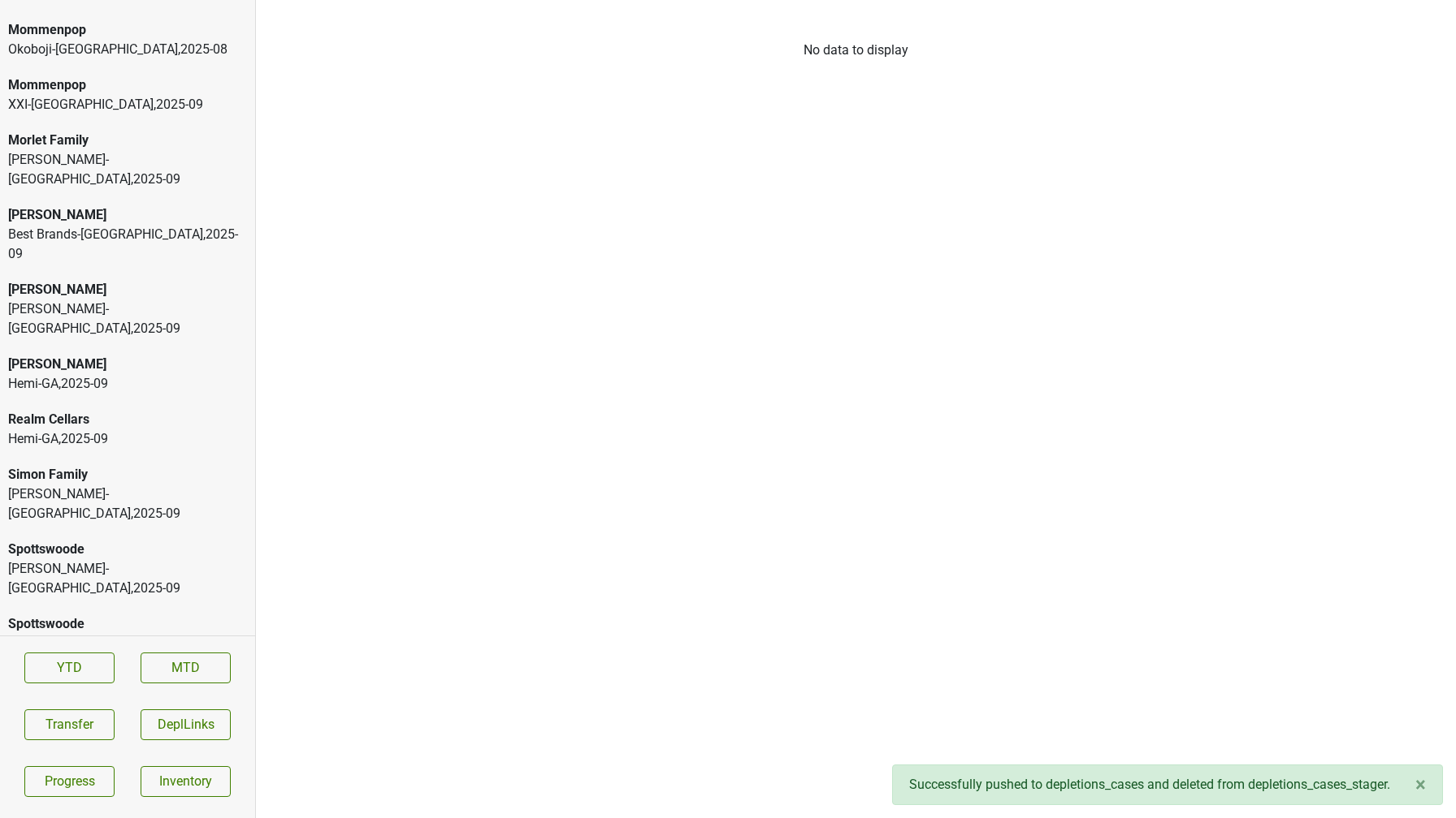
click at [122, 689] on div "Truchard" at bounding box center [127, 699] width 239 height 20
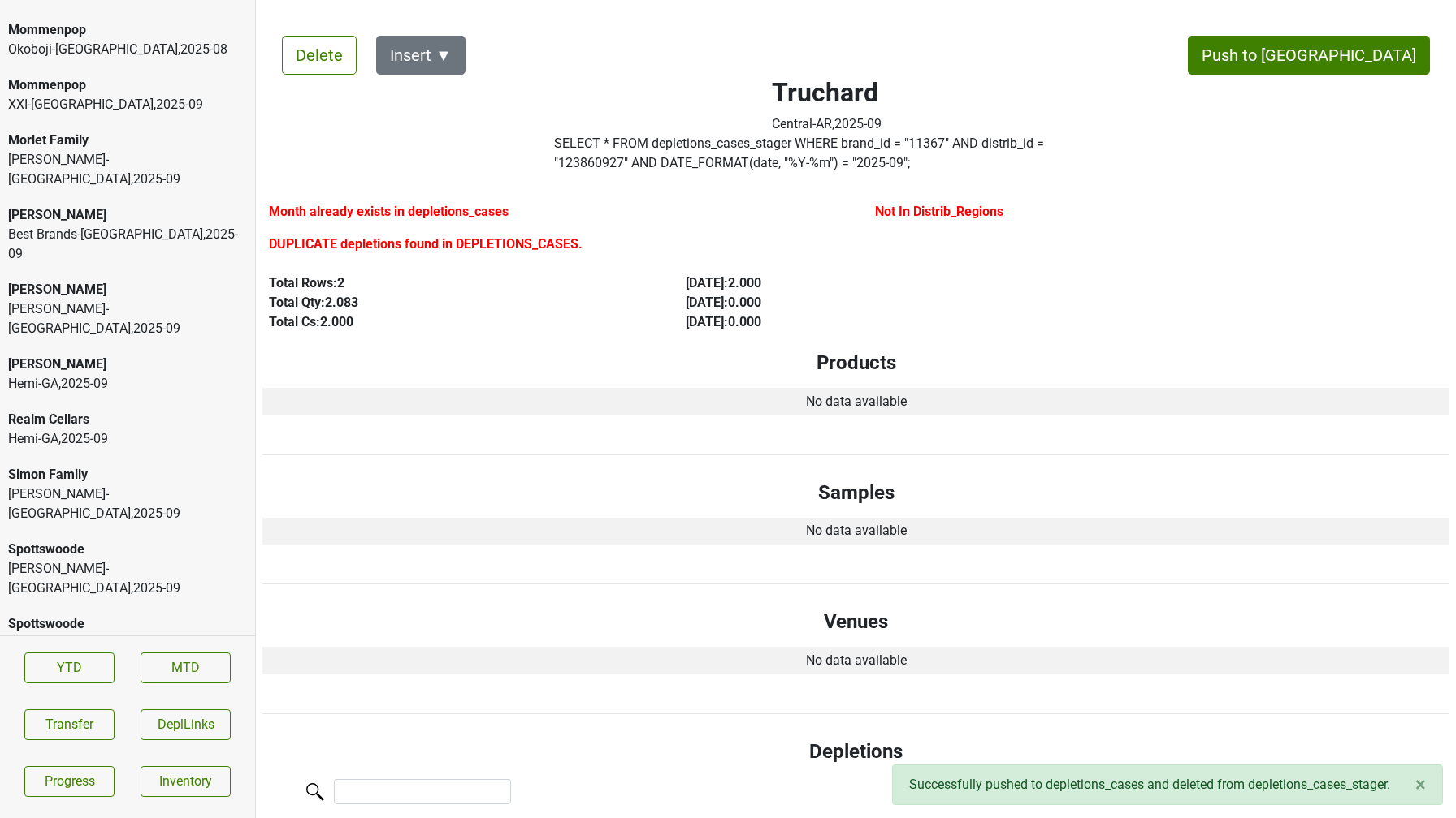
click at [109, 614] on div "Spottswoode" at bounding box center [127, 624] width 239 height 20
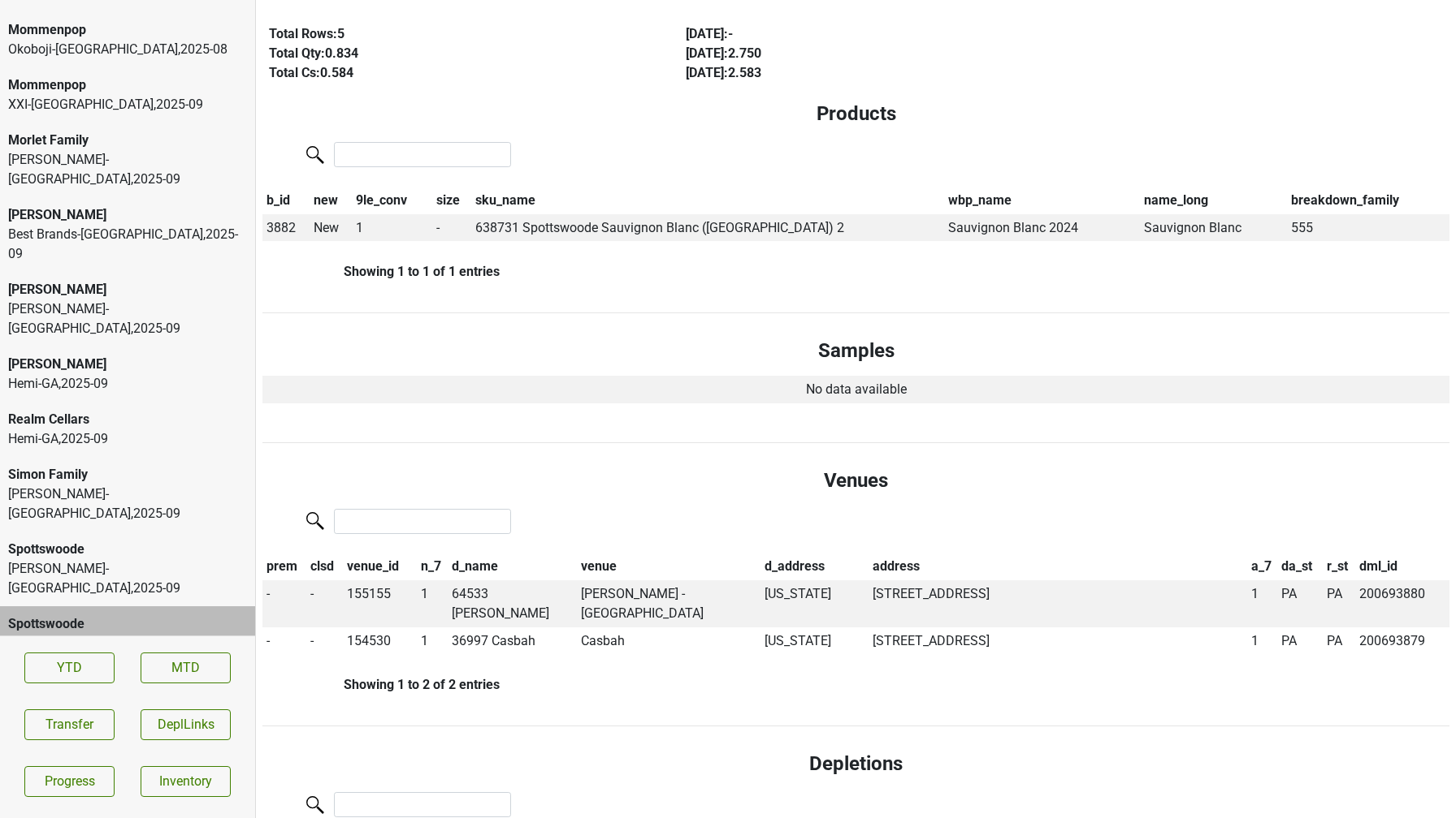
scroll to position [187, 0]
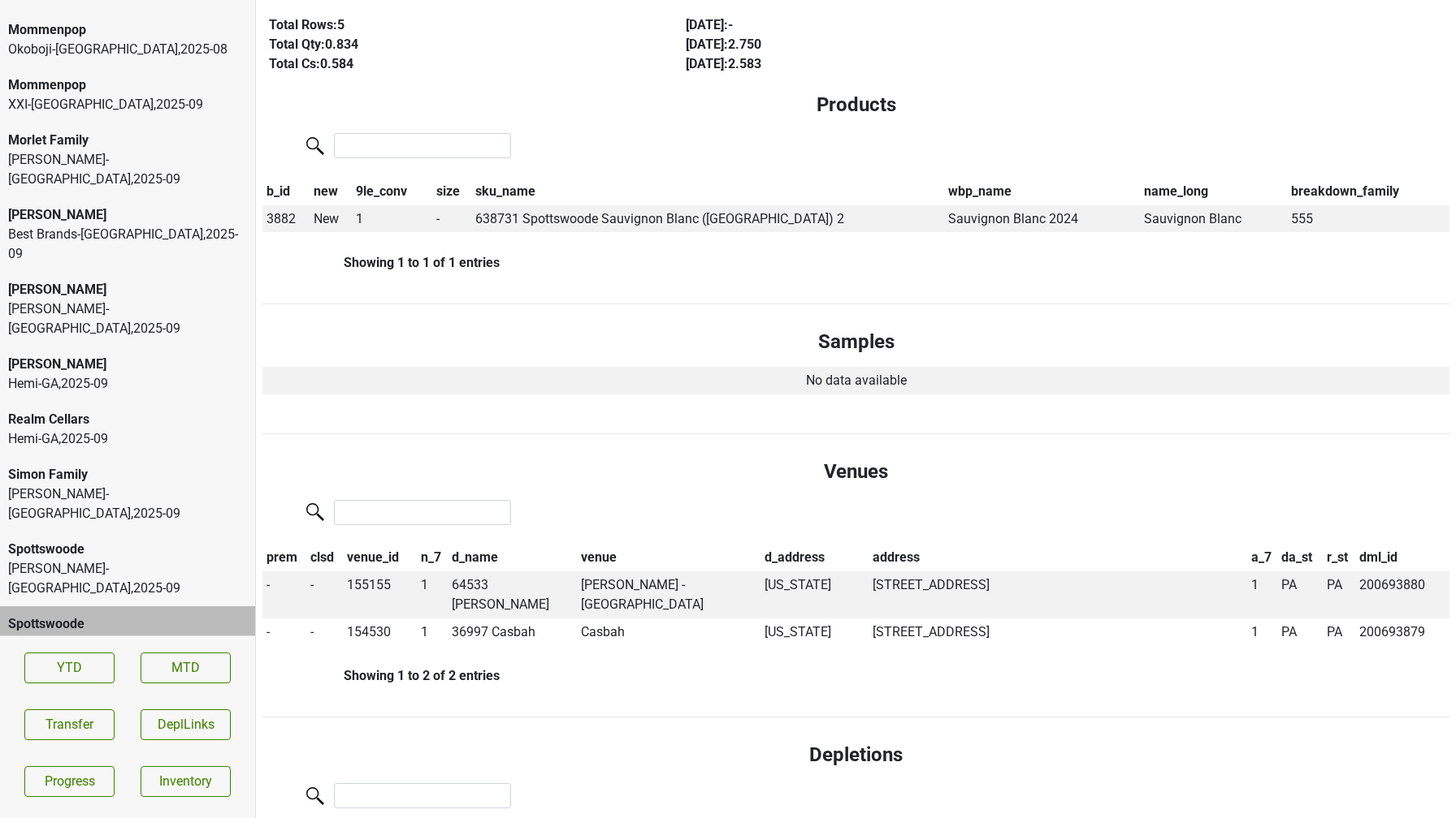
click at [127, 540] on div "Spottswoode" at bounding box center [127, 550] width 239 height 20
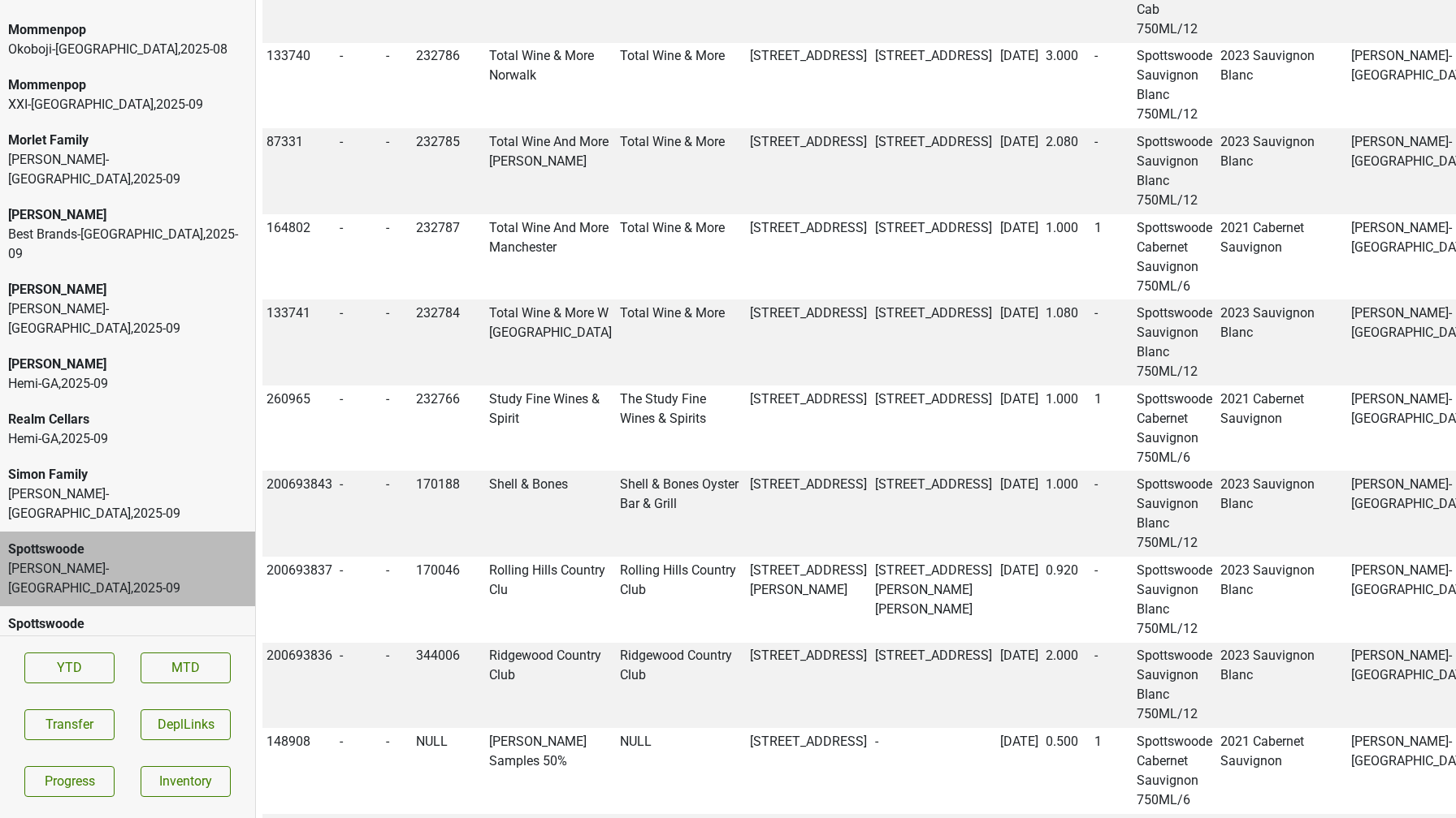
scroll to position [0, 0]
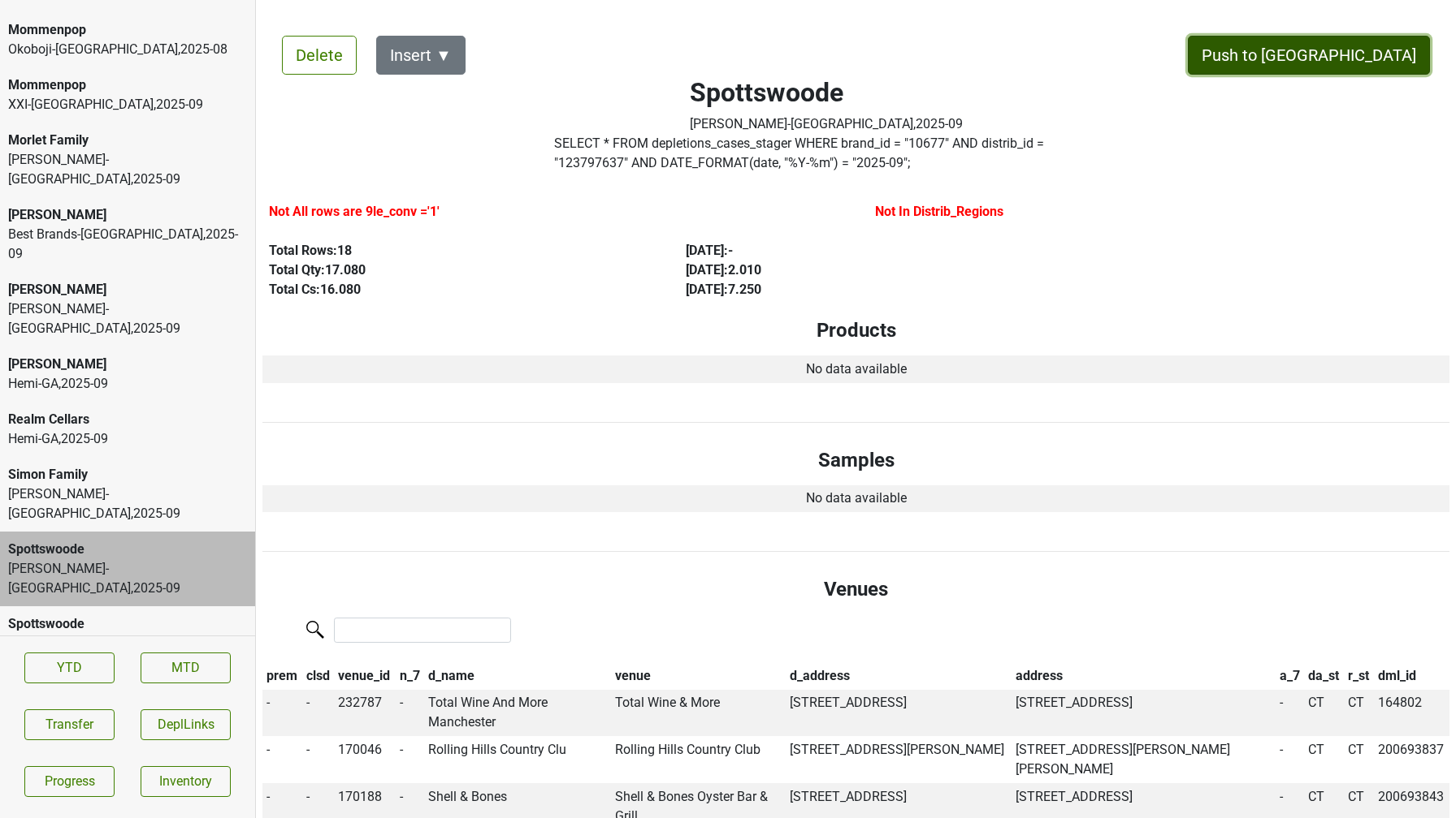
click at [1360, 69] on button "Push to DC" at bounding box center [1308, 55] width 242 height 39
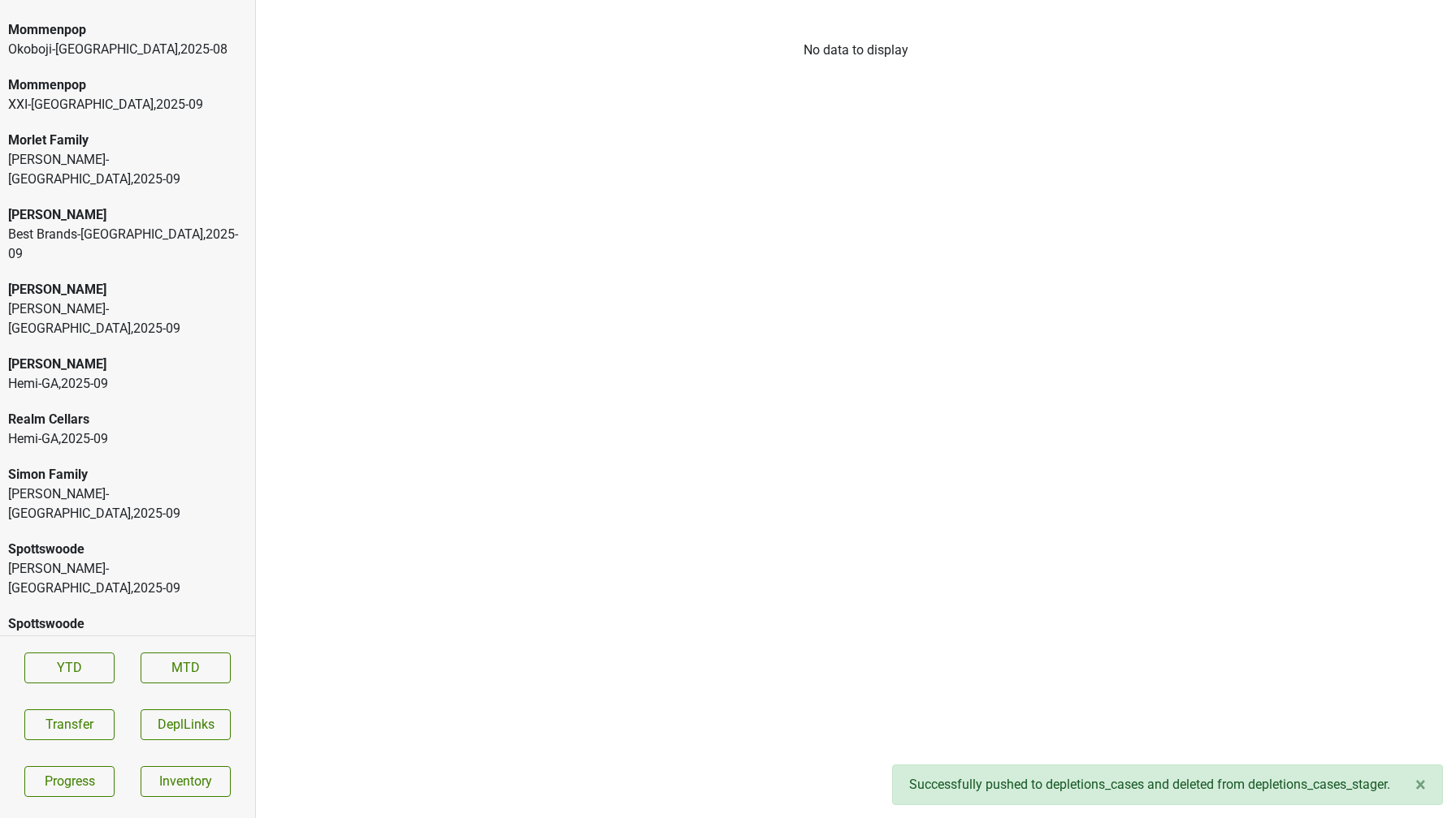
scroll to position [3616, 0]
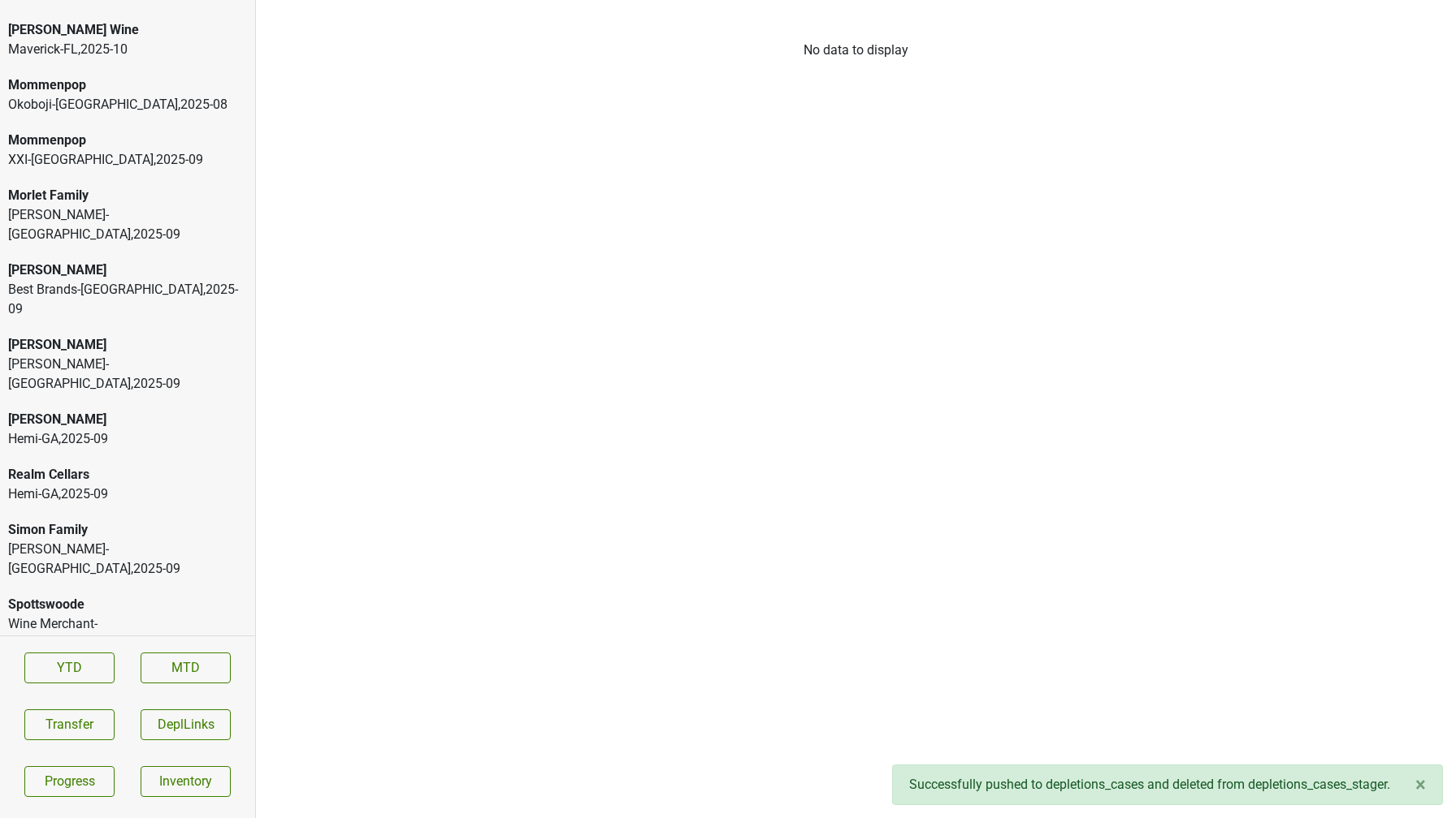
click at [95, 520] on div "Simon Family" at bounding box center [127, 530] width 239 height 20
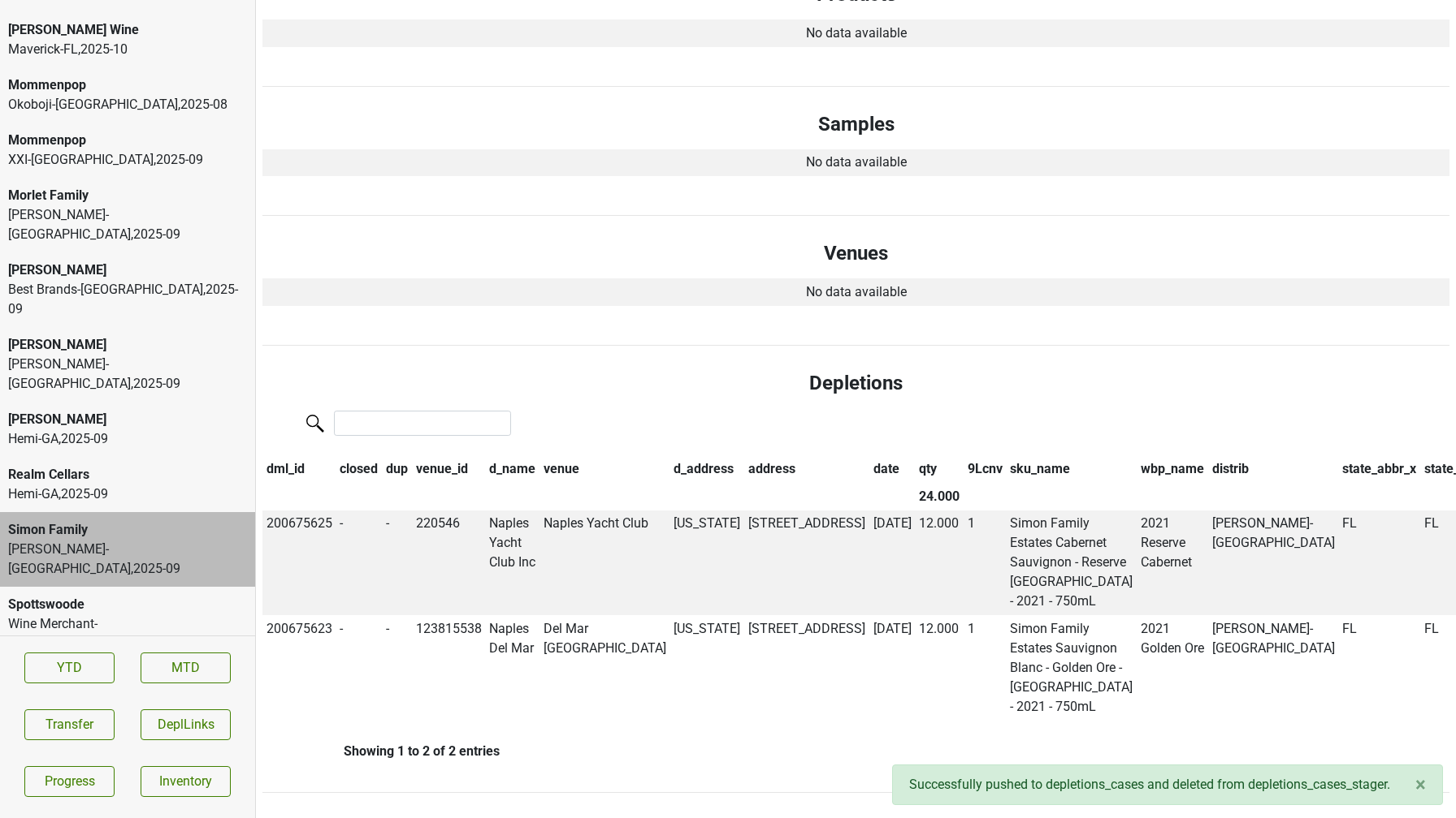
scroll to position [0, 0]
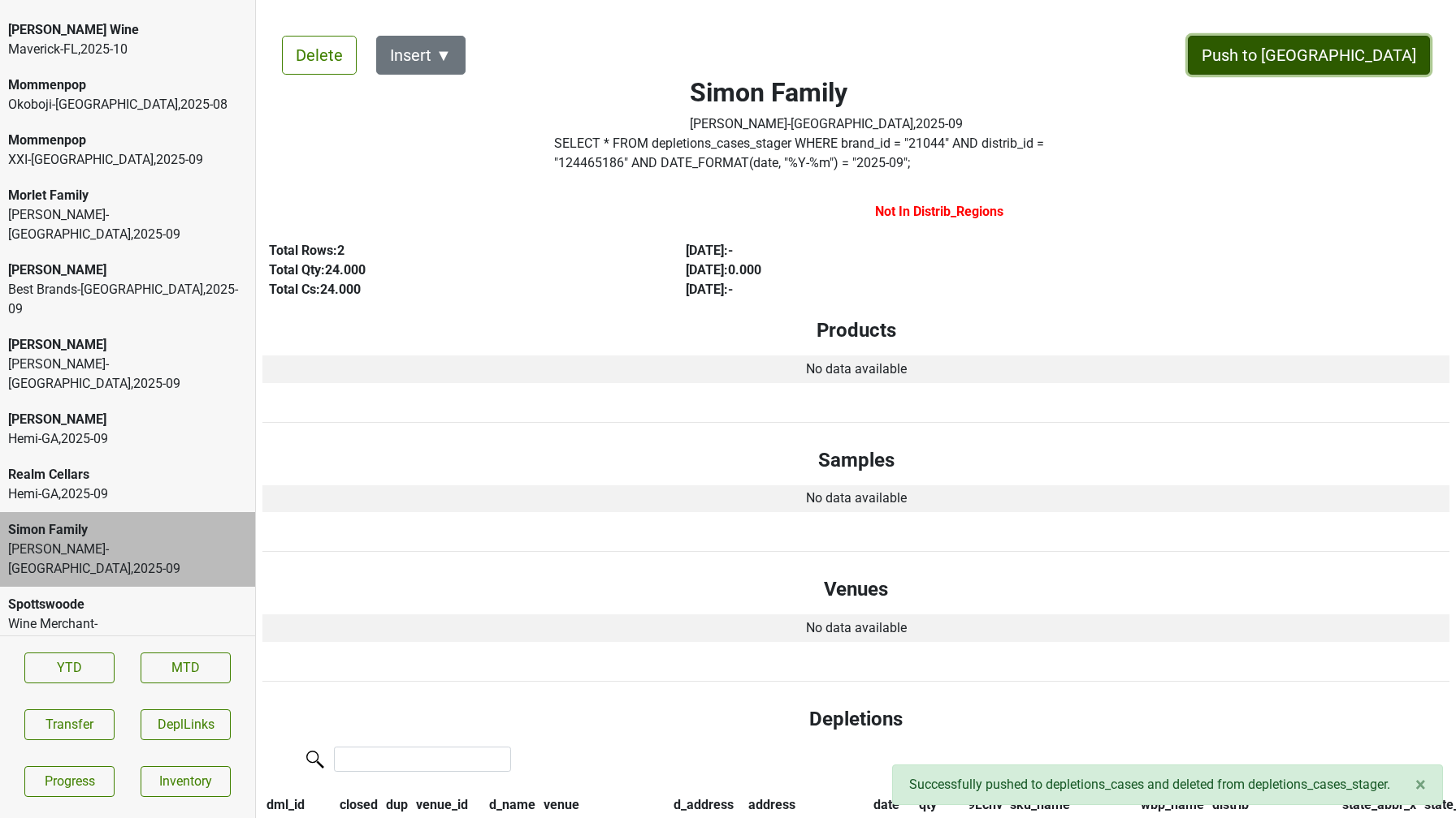
click at [1384, 57] on button "Push to DC" at bounding box center [1308, 55] width 242 height 39
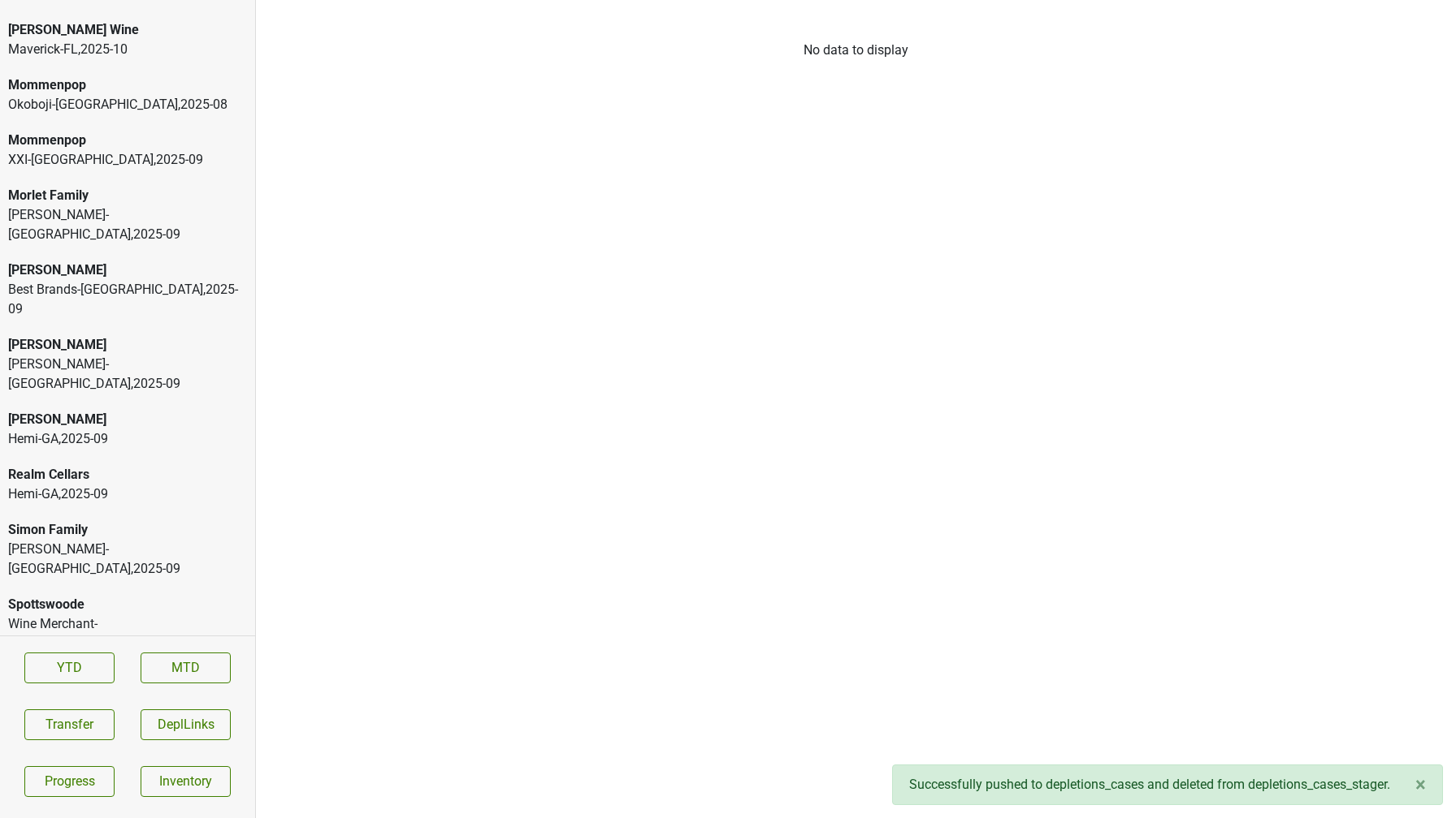
scroll to position [3560, 0]
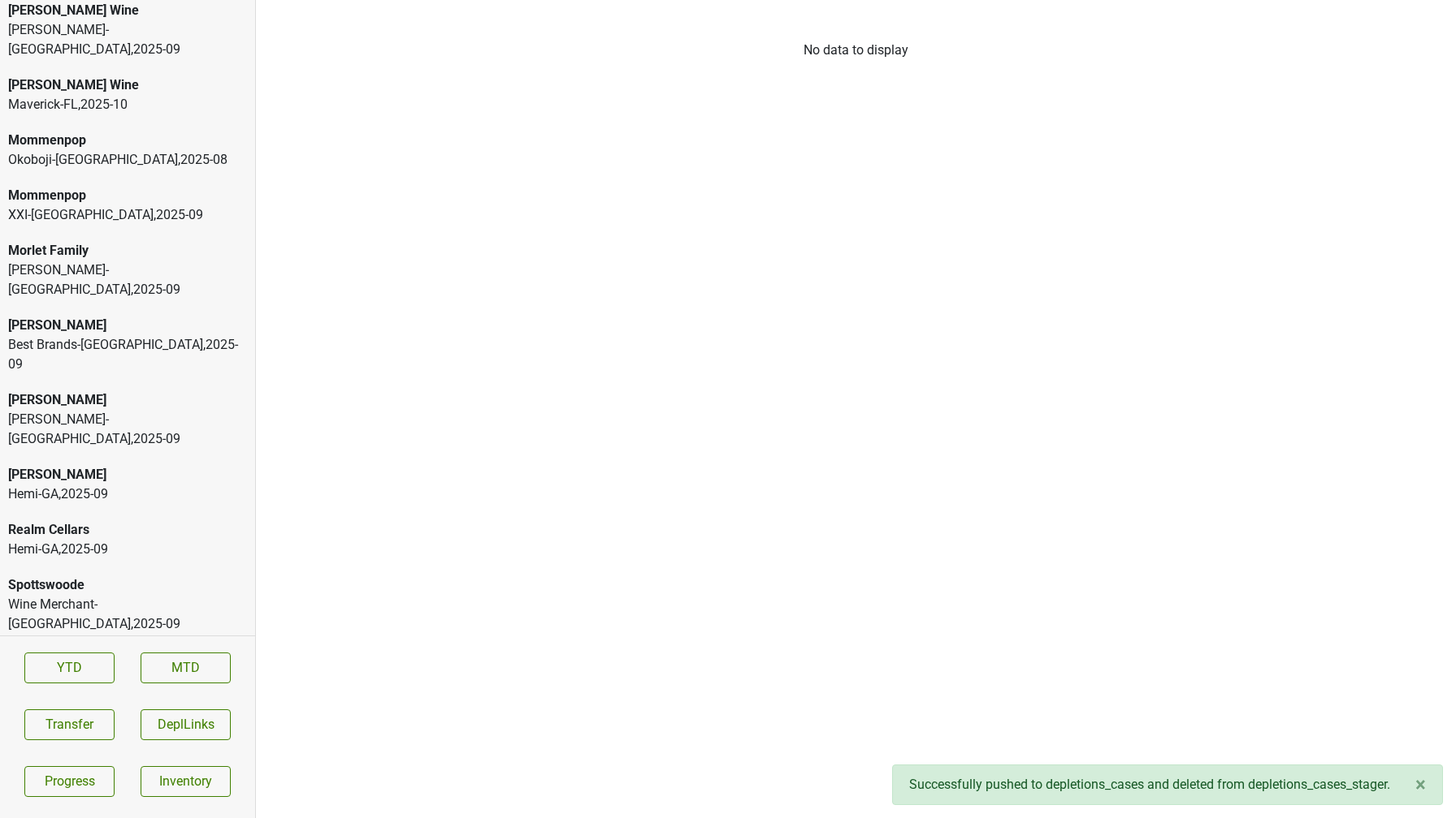
click at [119, 246] on div "Morlet Family Slocum-CT , 2025 - 09" at bounding box center [127, 270] width 255 height 75
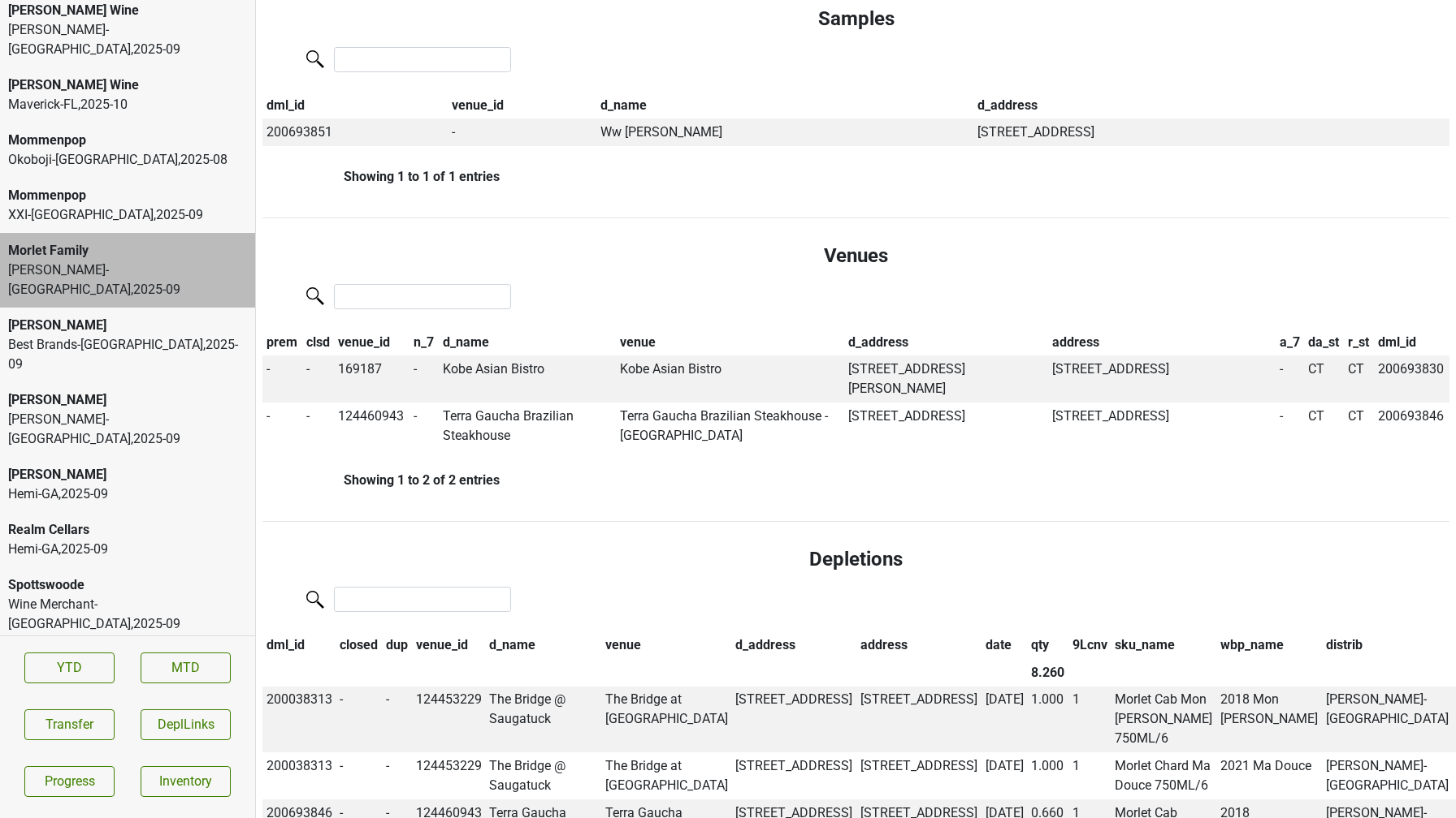
scroll to position [0, 0]
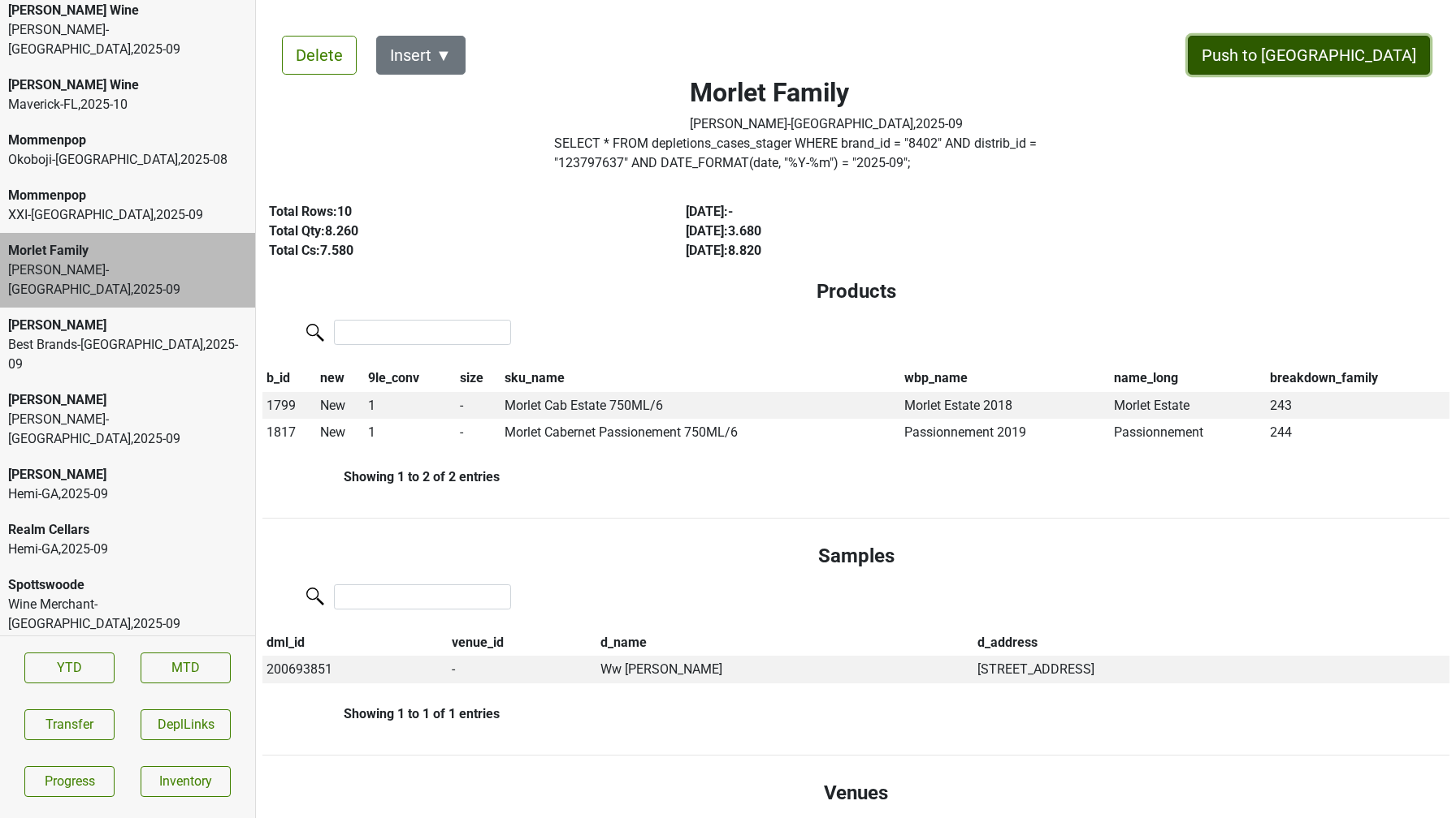
click at [1349, 58] on button "Push to DC" at bounding box center [1308, 55] width 242 height 39
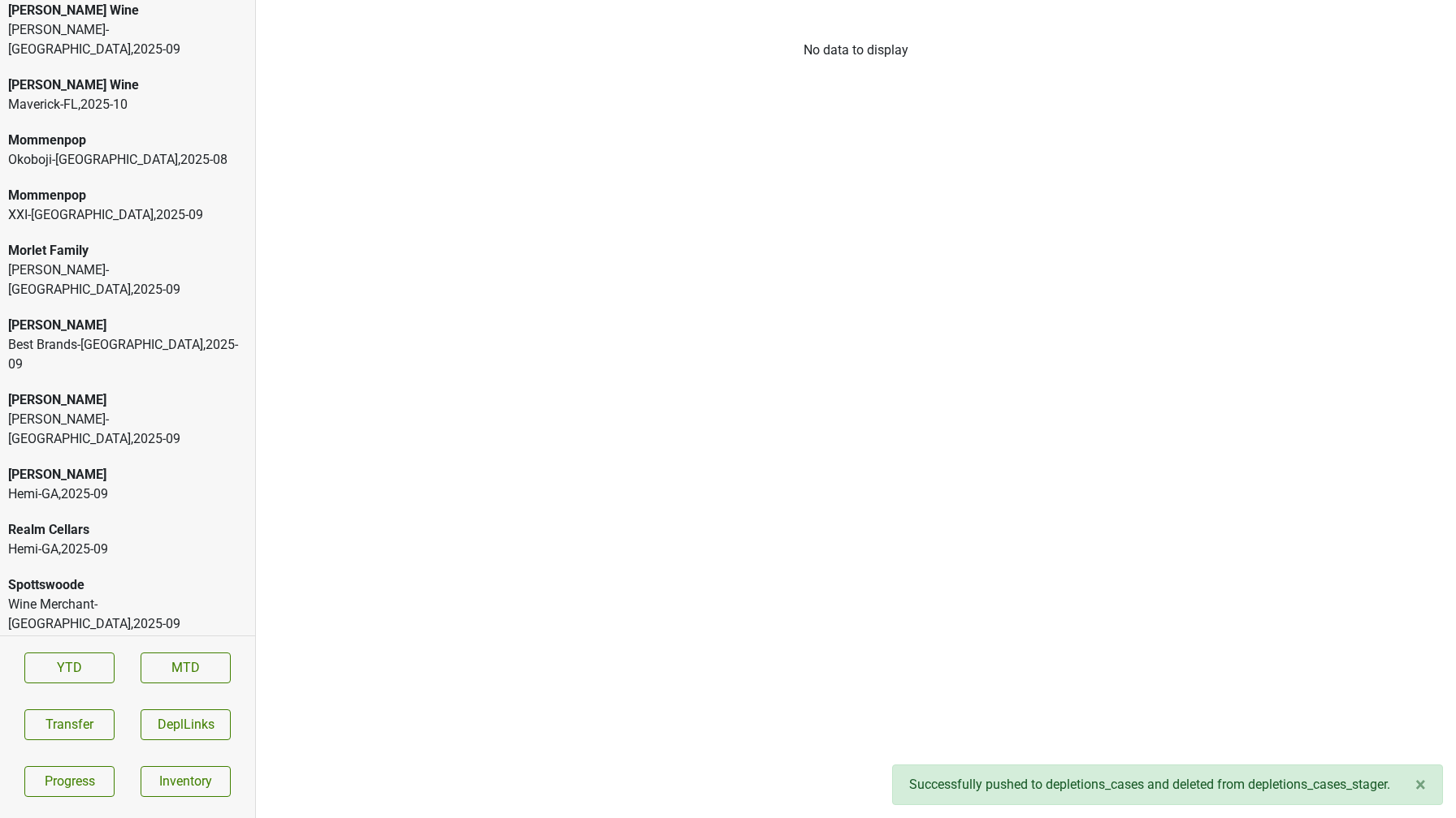
scroll to position [3505, 0]
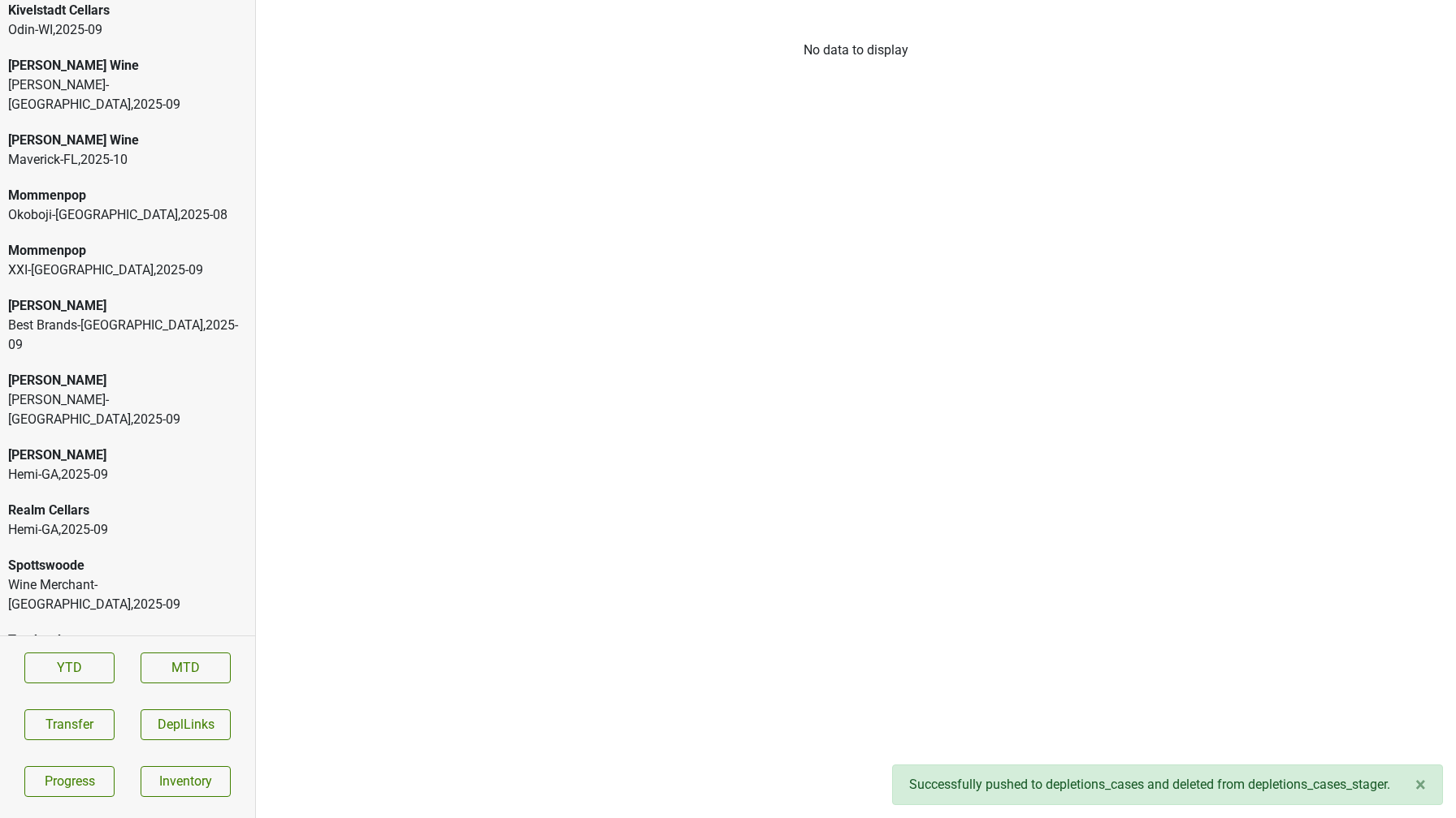
click at [111, 391] on div "Bommarito-MO , 2025 - 09" at bounding box center [127, 409] width 239 height 39
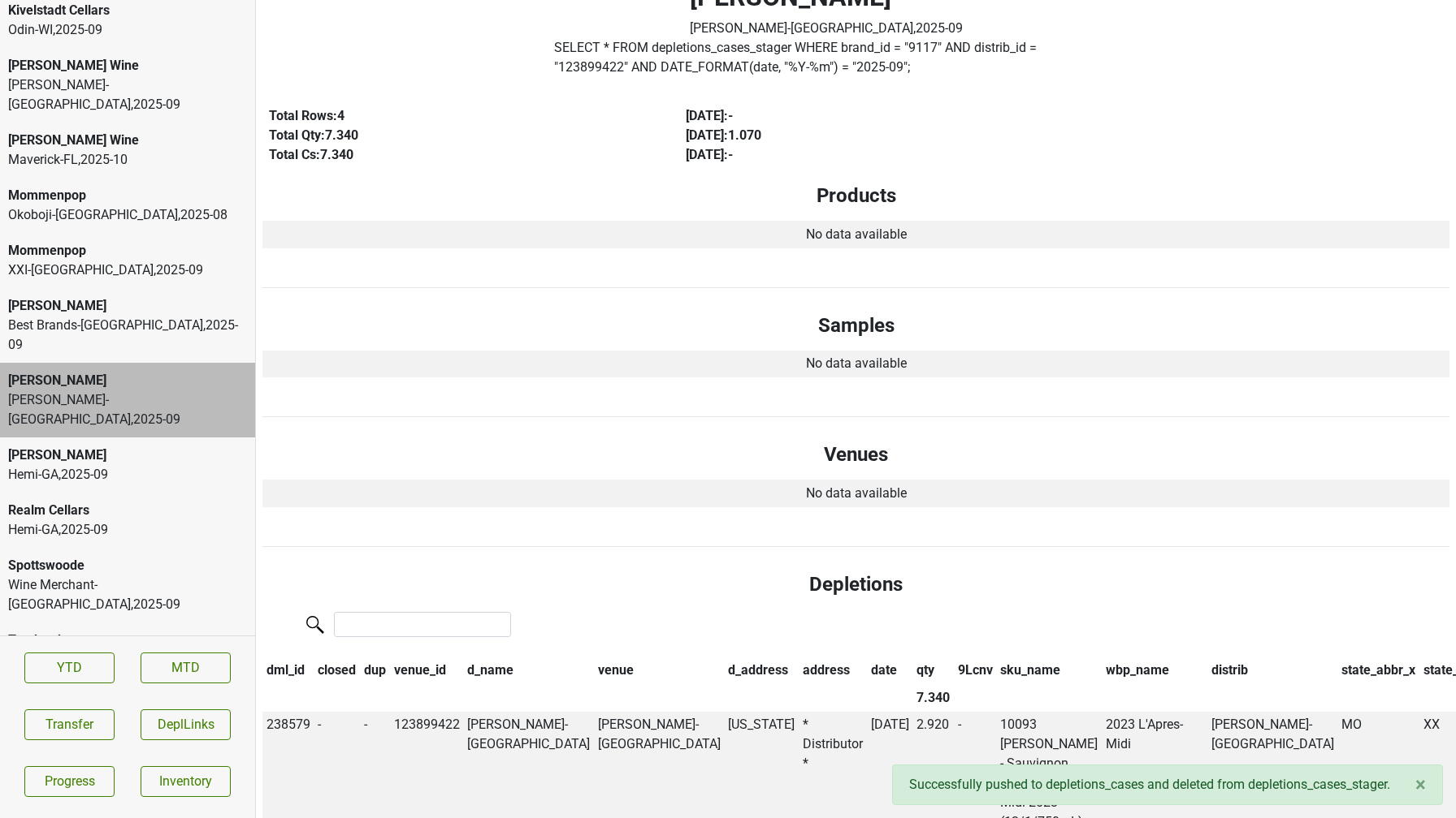
scroll to position [0, 0]
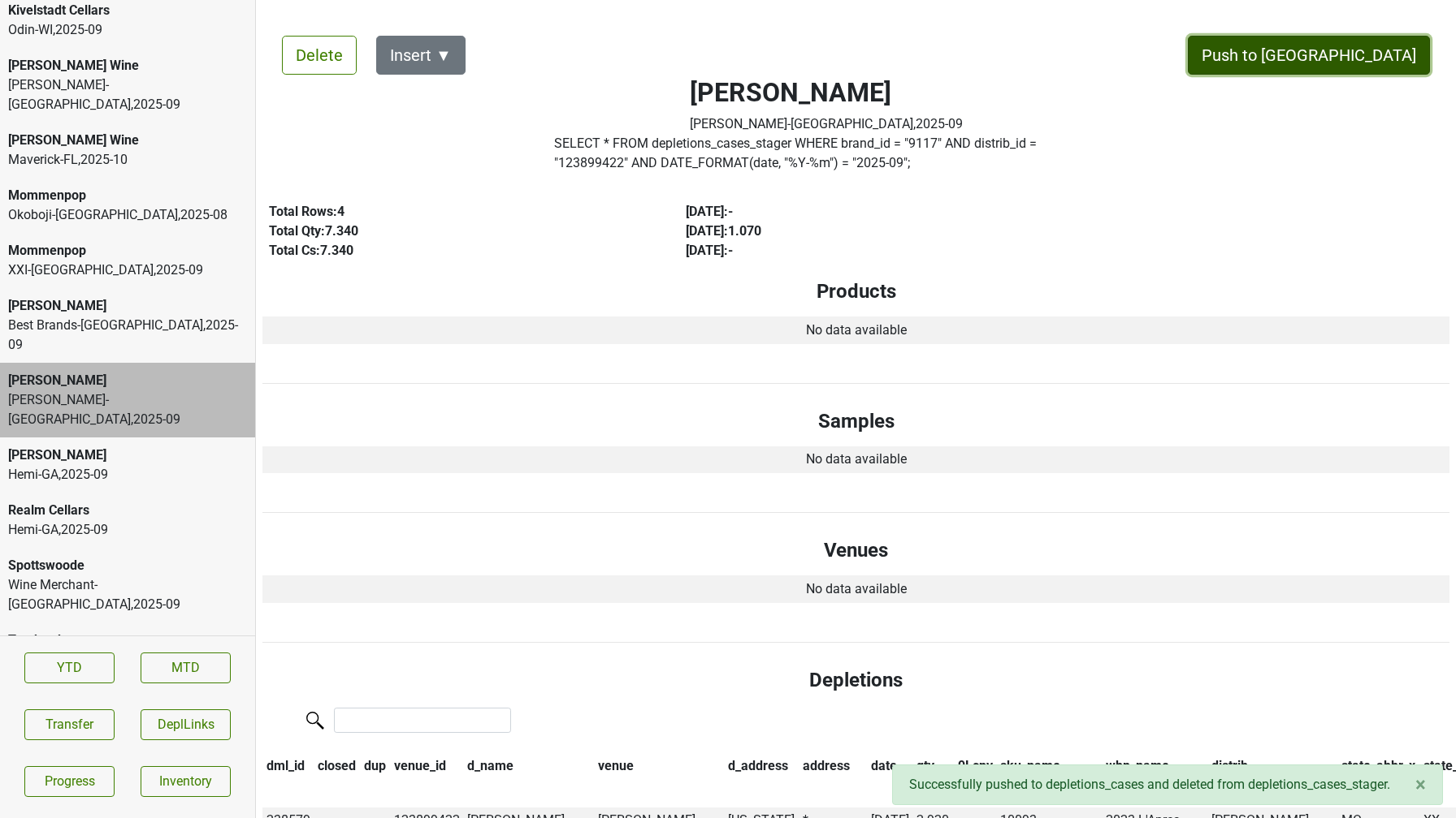
click at [1389, 50] on button "Push to DC" at bounding box center [1308, 55] width 242 height 39
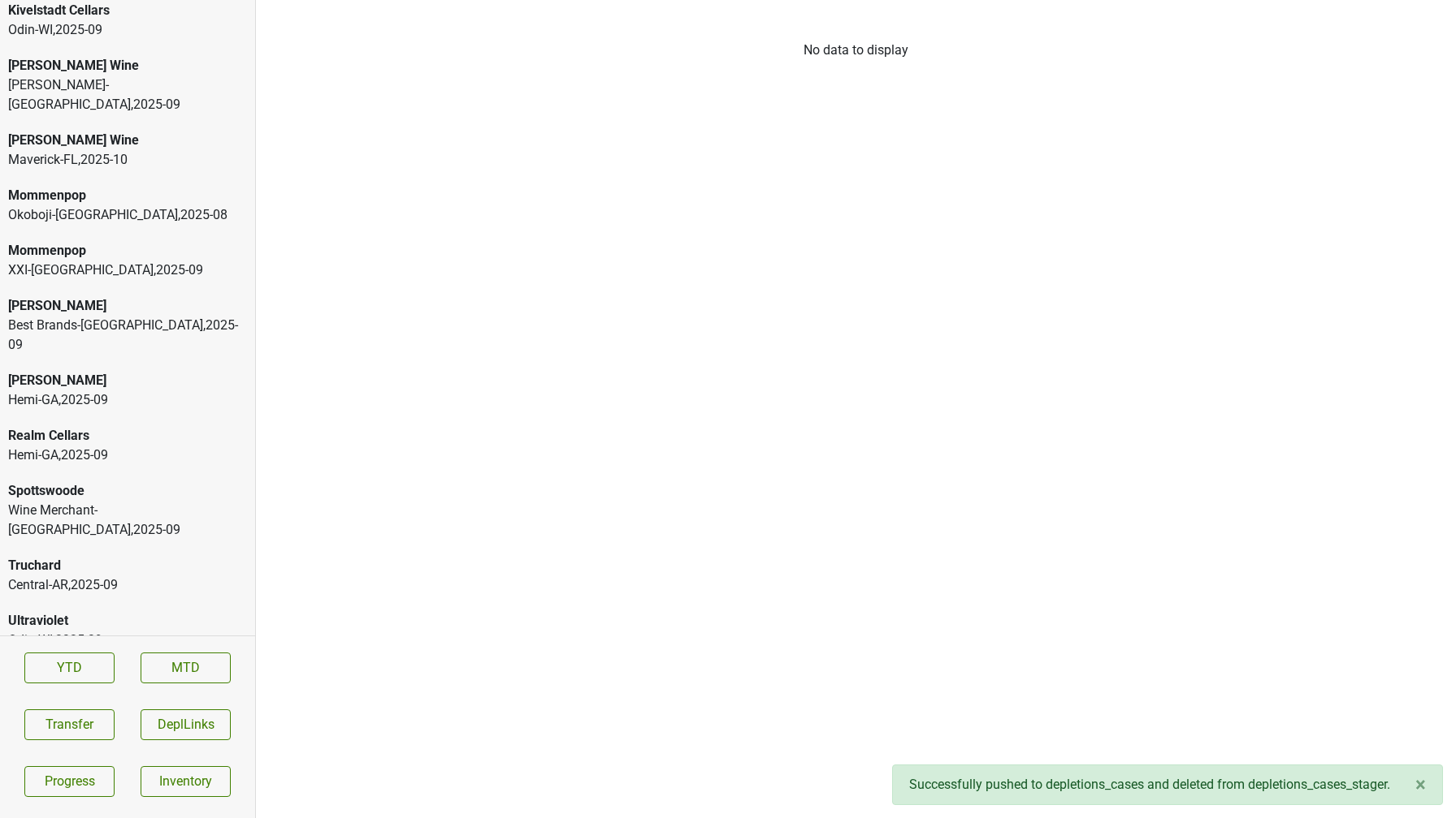
scroll to position [3450, 0]
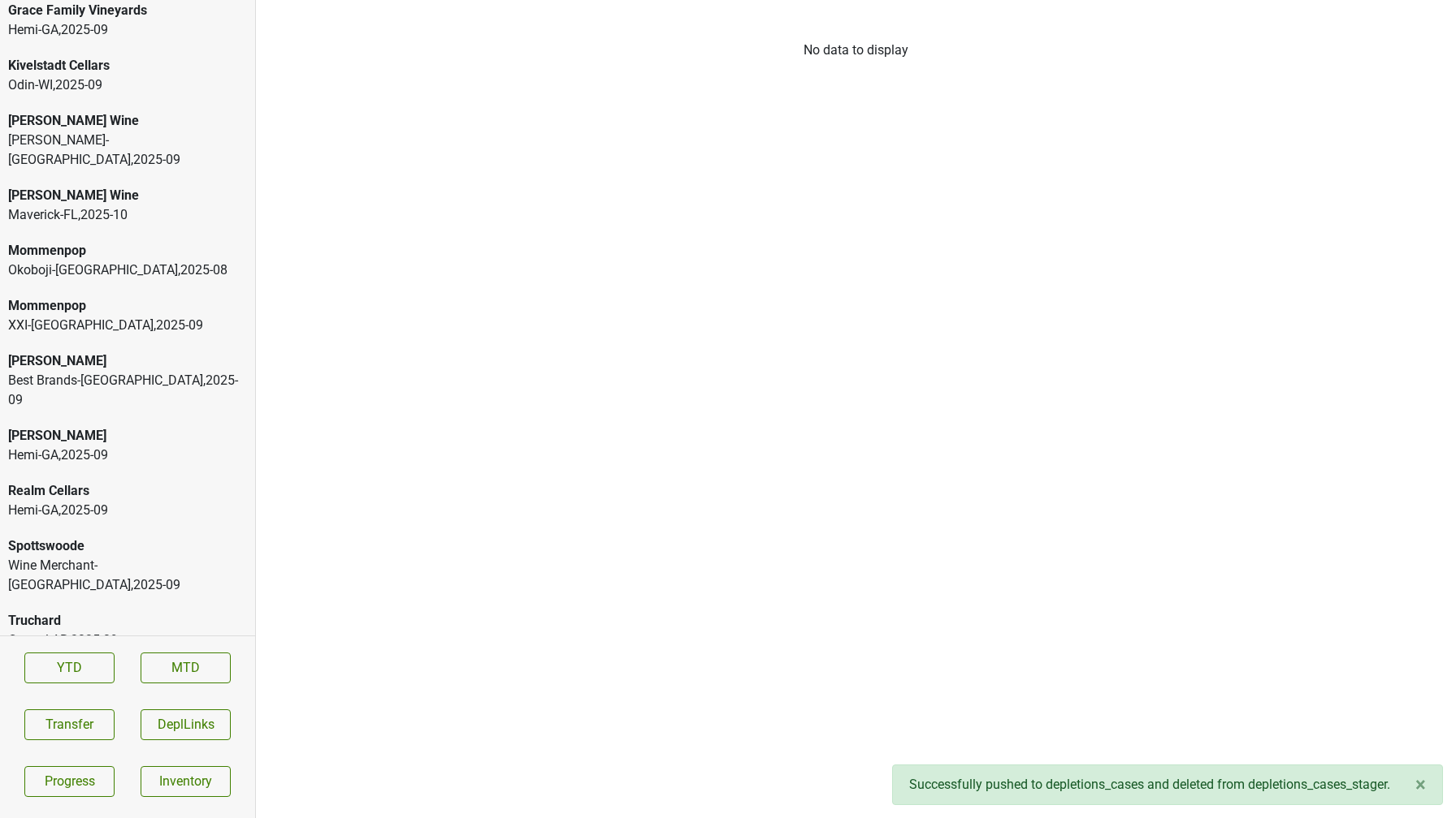
click at [162, 316] on div "XXI-FL , 2025 - 09" at bounding box center [127, 326] width 239 height 20
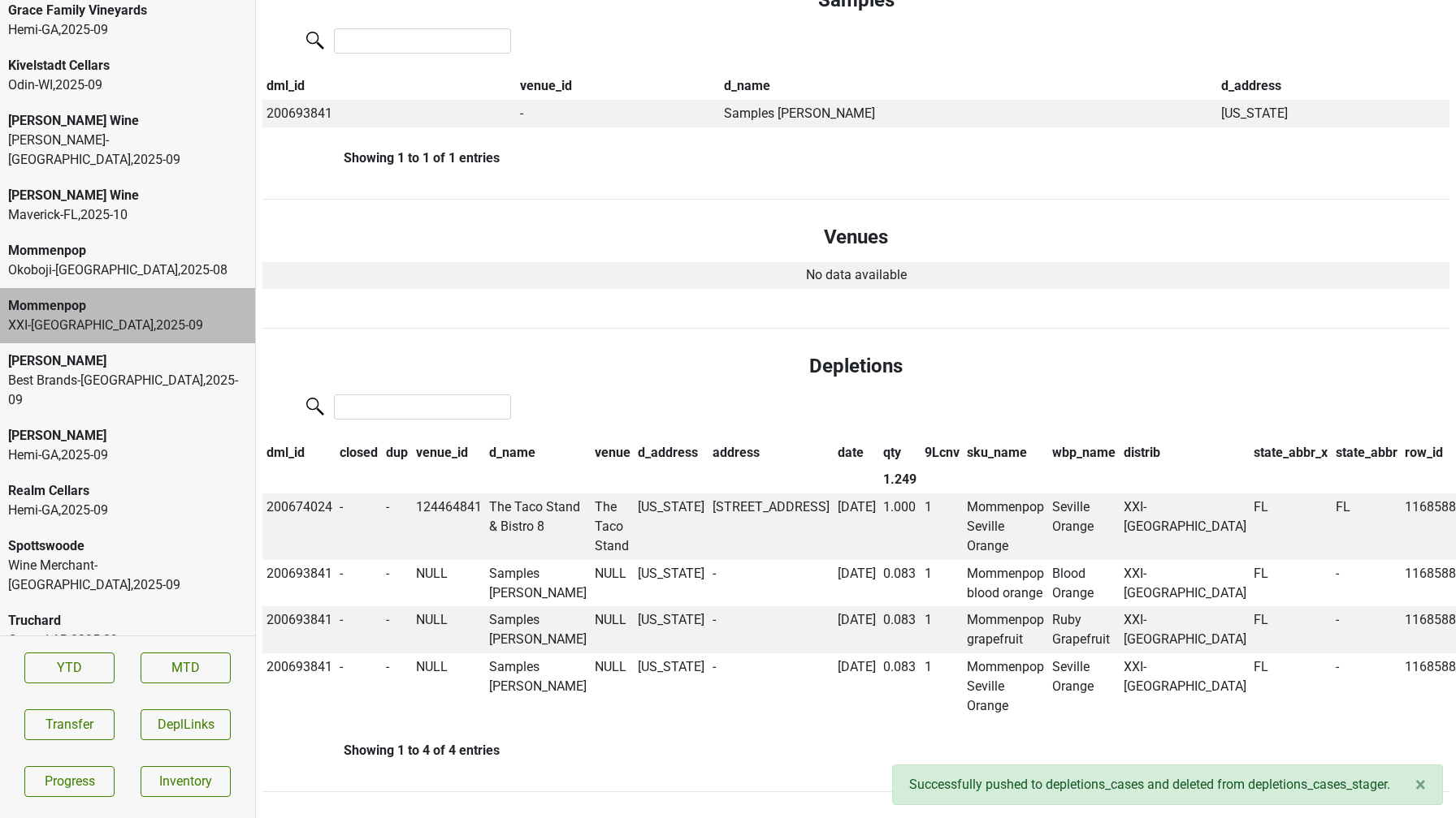
scroll to position [0, 0]
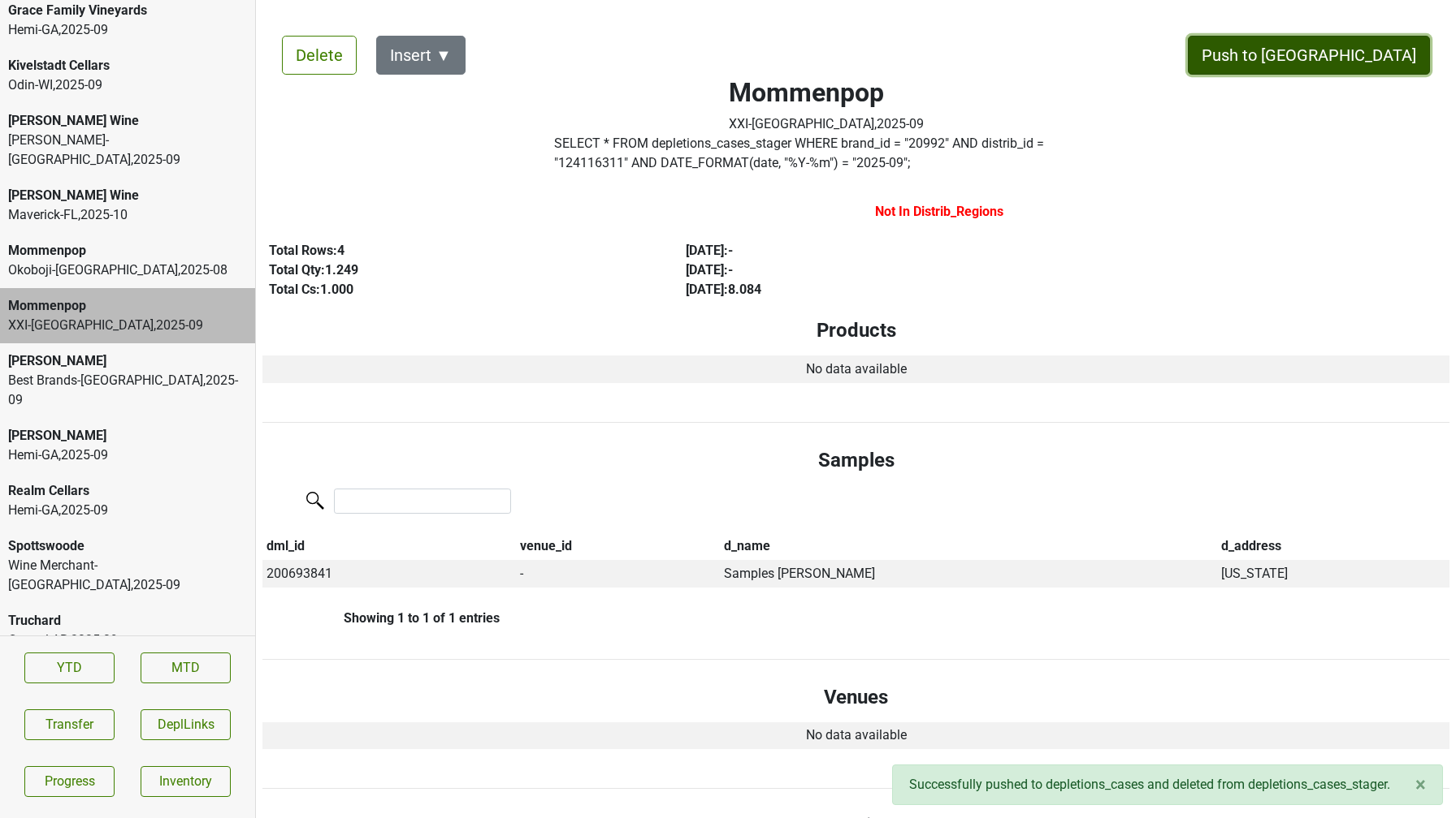
click at [1360, 52] on button "Push to DC" at bounding box center [1308, 55] width 242 height 39
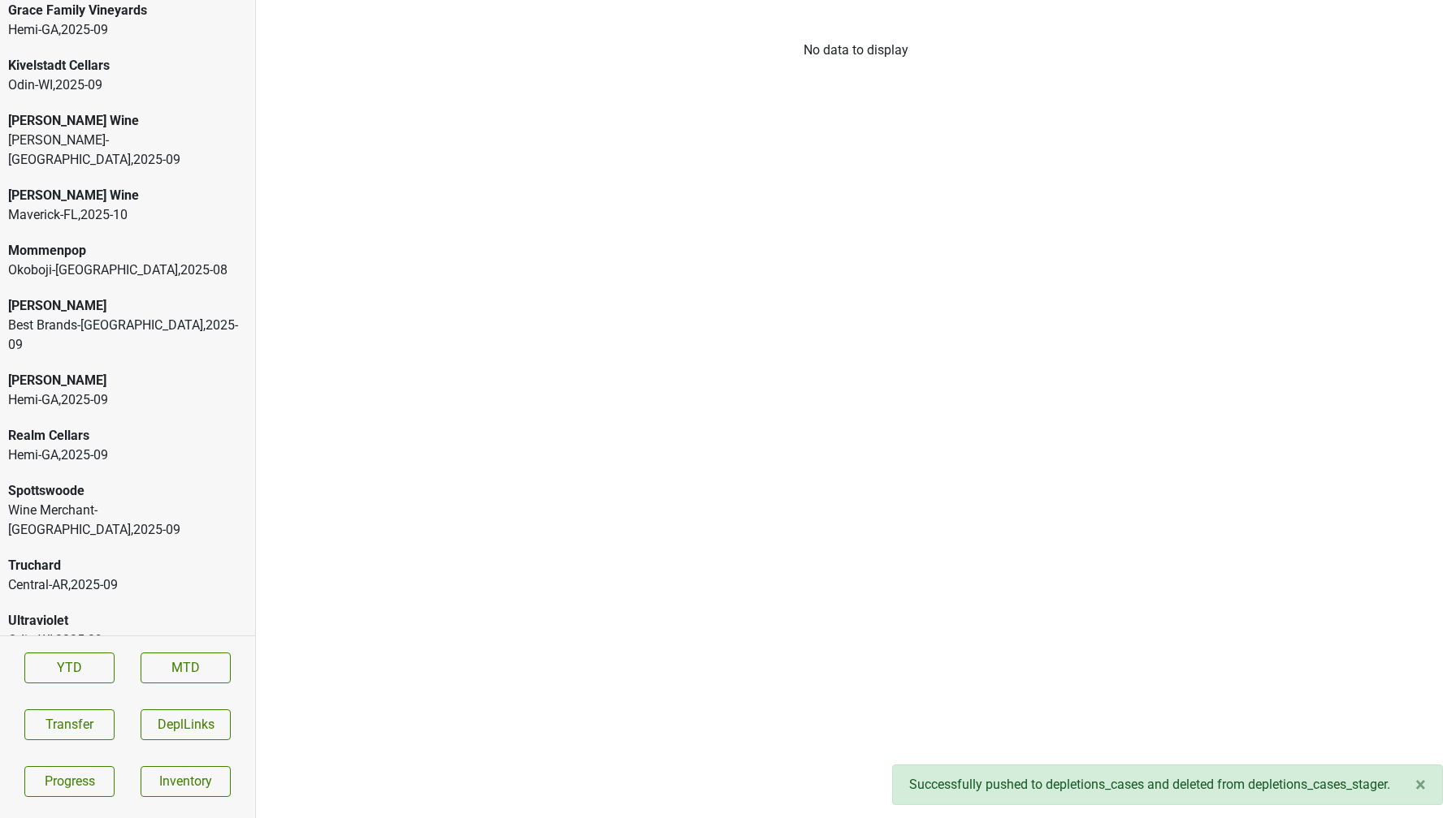
scroll to position [3394, 0]
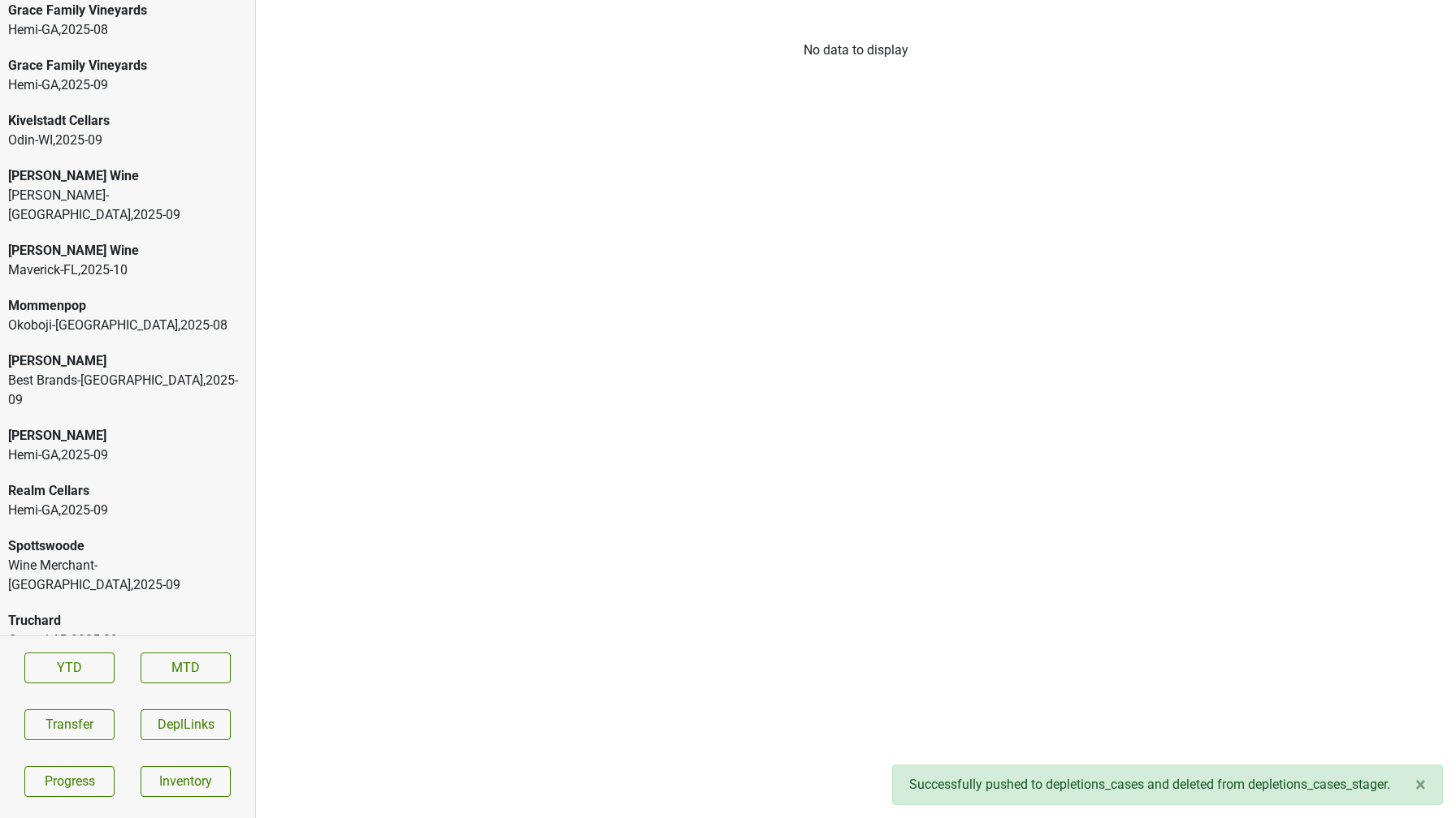
click at [98, 352] on div "[PERSON_NAME]" at bounding box center [127, 362] width 239 height 20
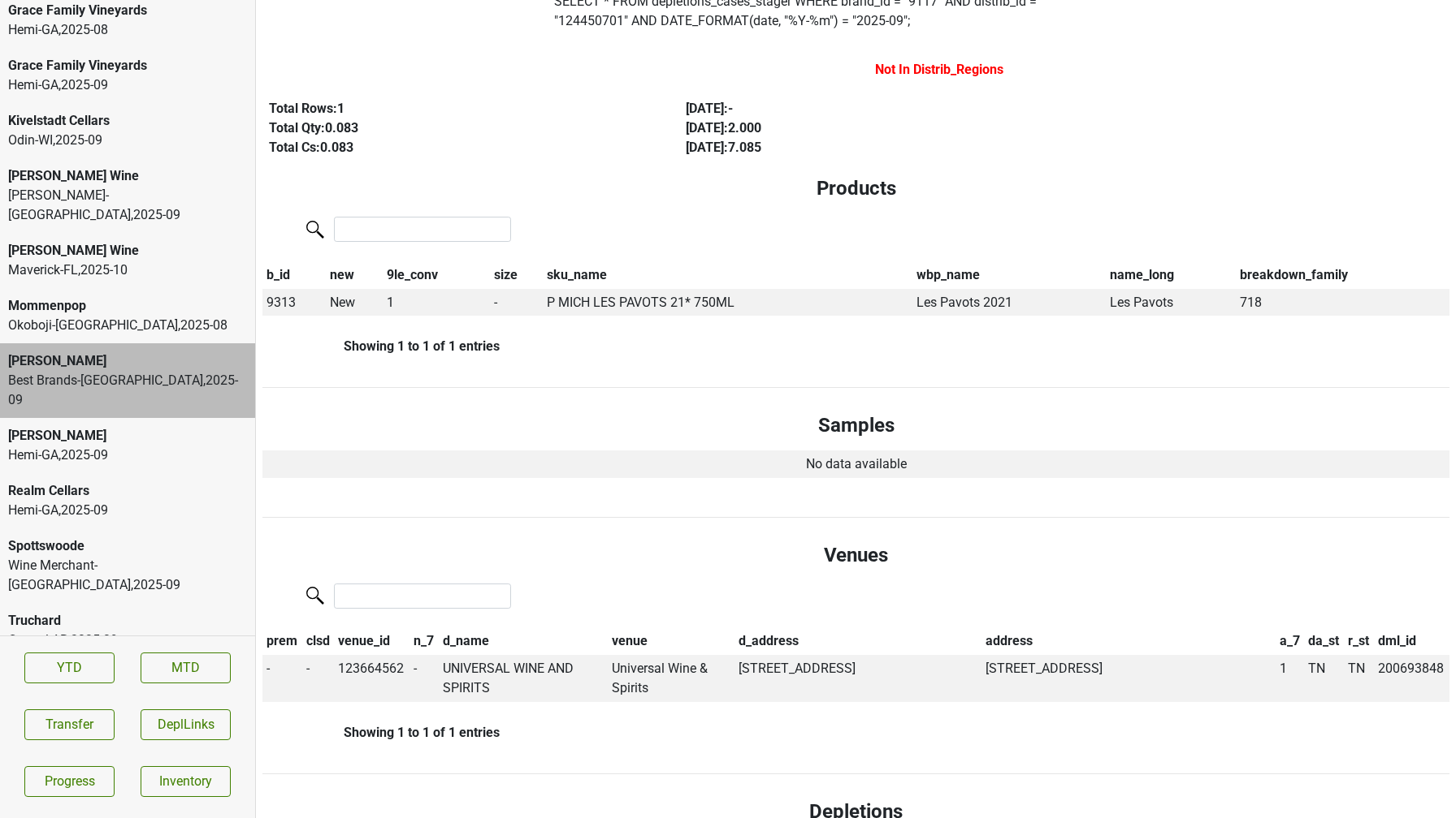
scroll to position [0, 0]
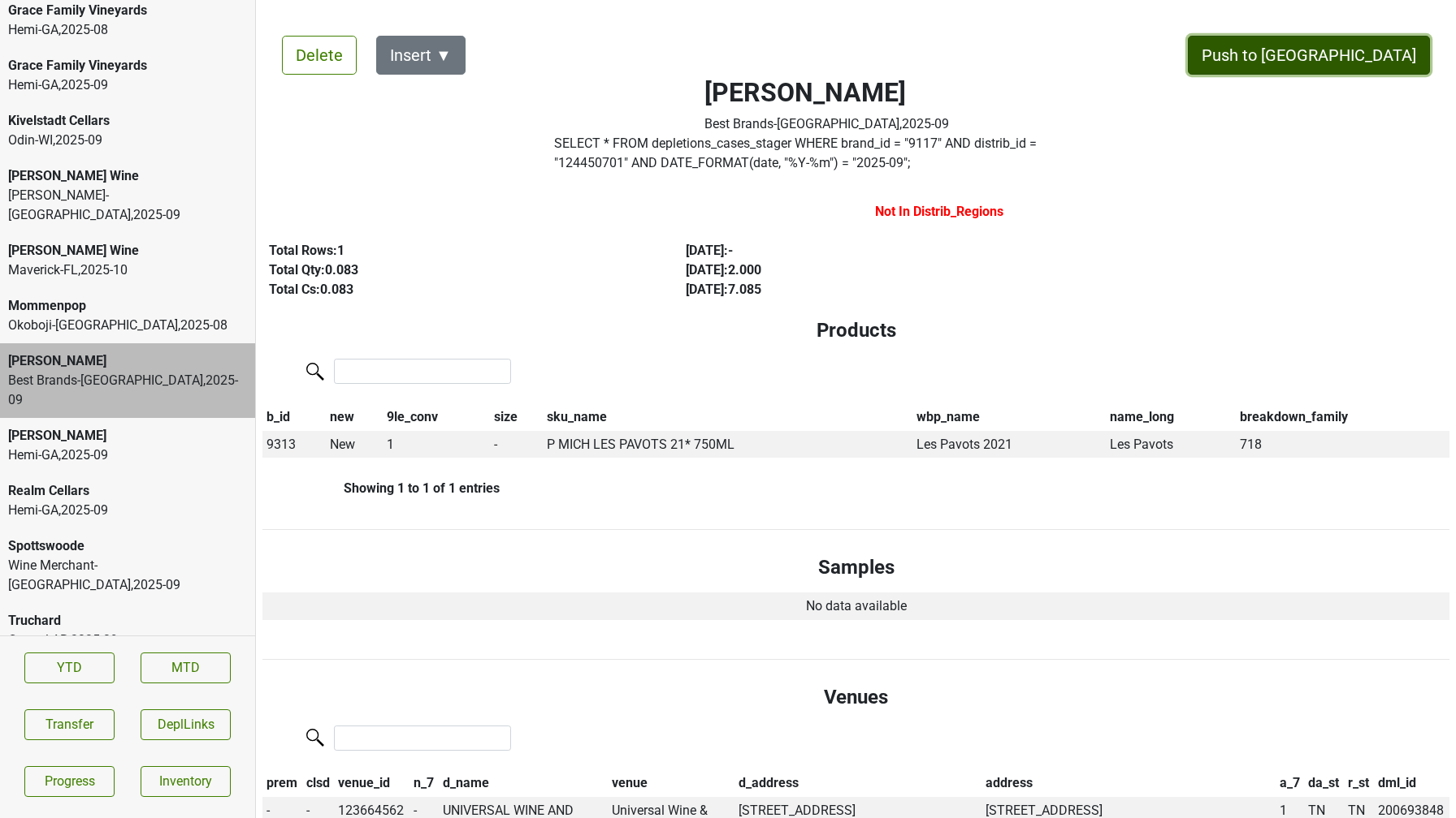
click at [1364, 58] on button "Push to DC" at bounding box center [1308, 55] width 242 height 39
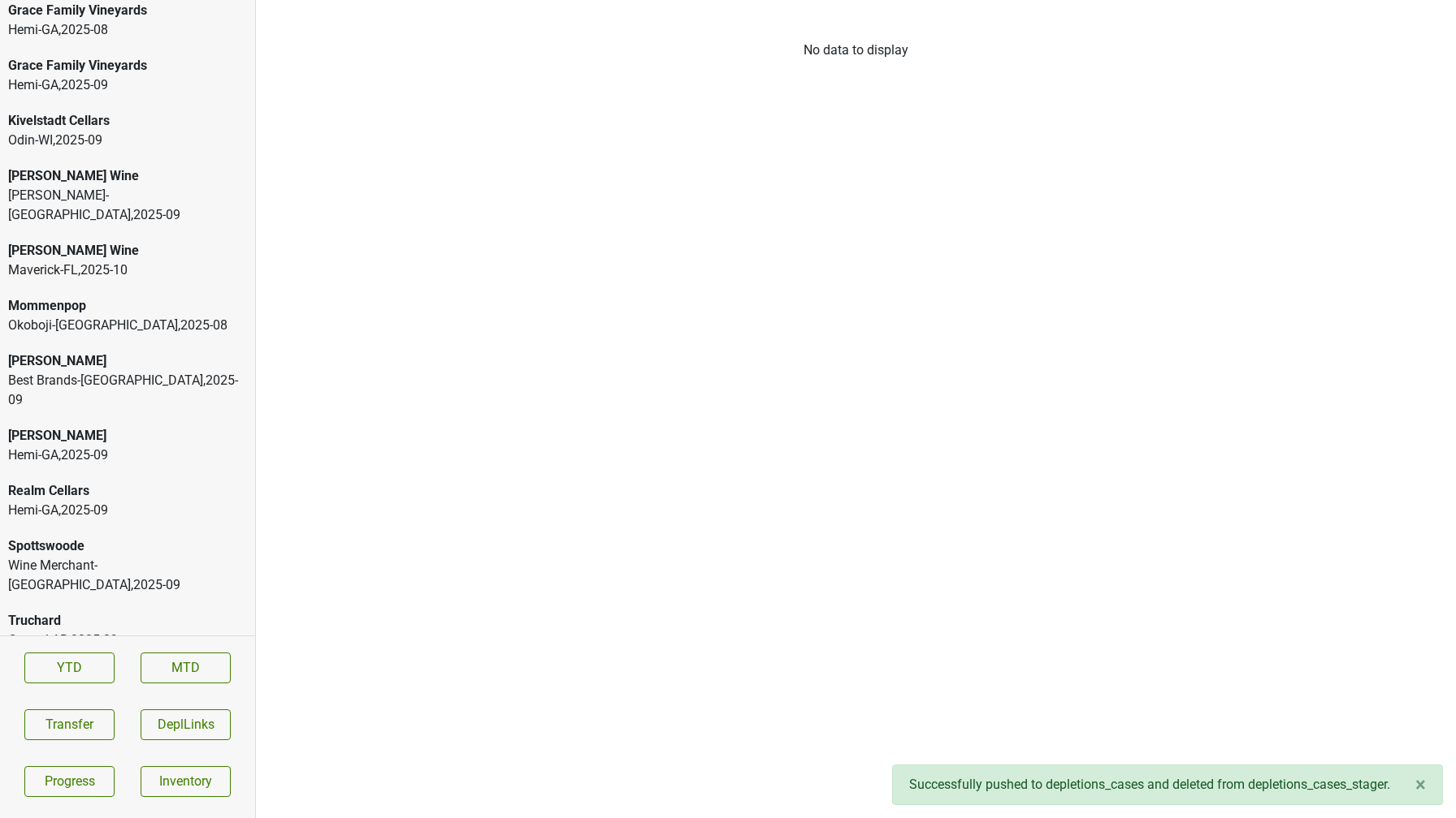
scroll to position [3339, 0]
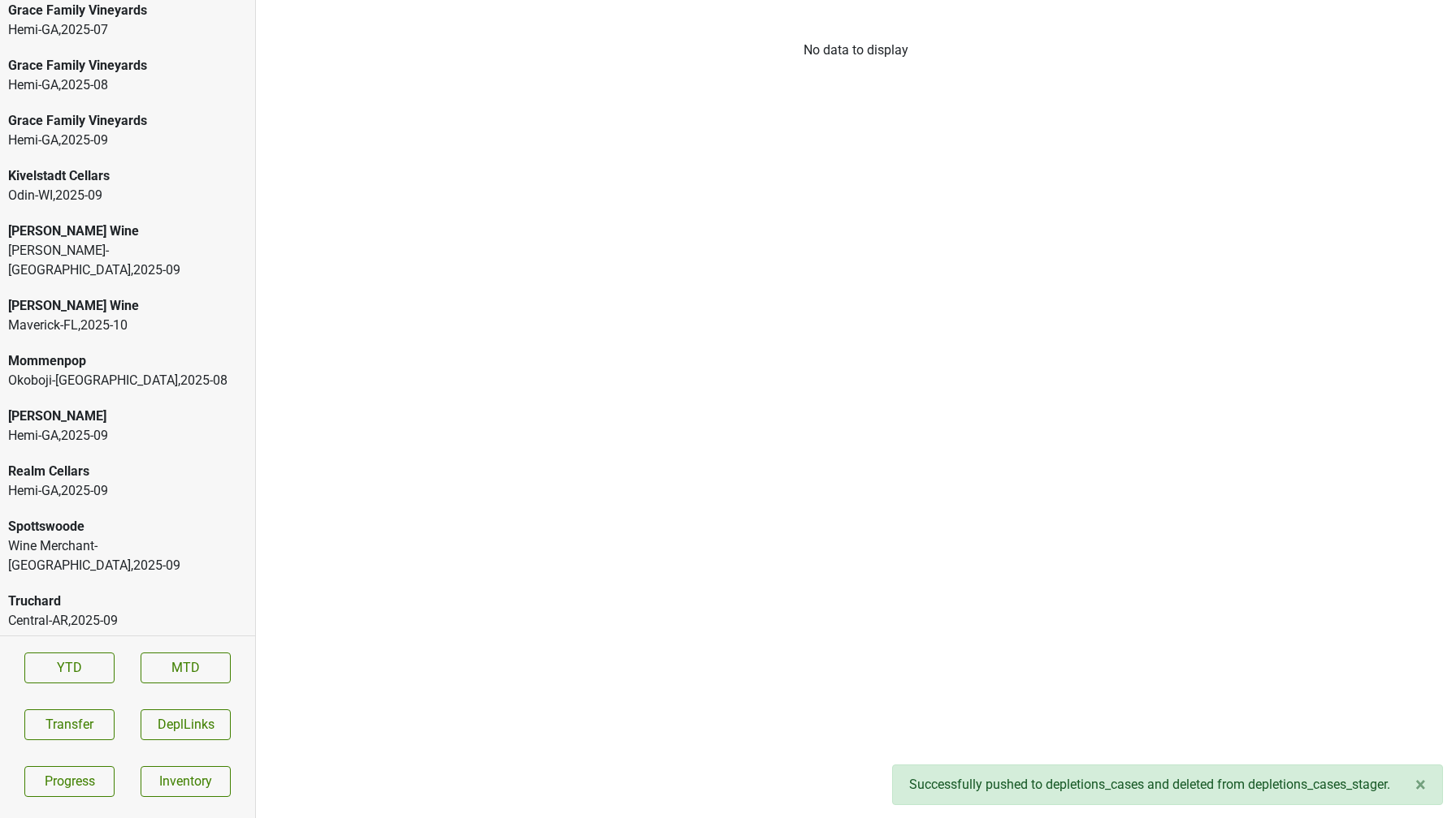
click at [109, 297] on div "[PERSON_NAME] Wine" at bounding box center [127, 307] width 239 height 20
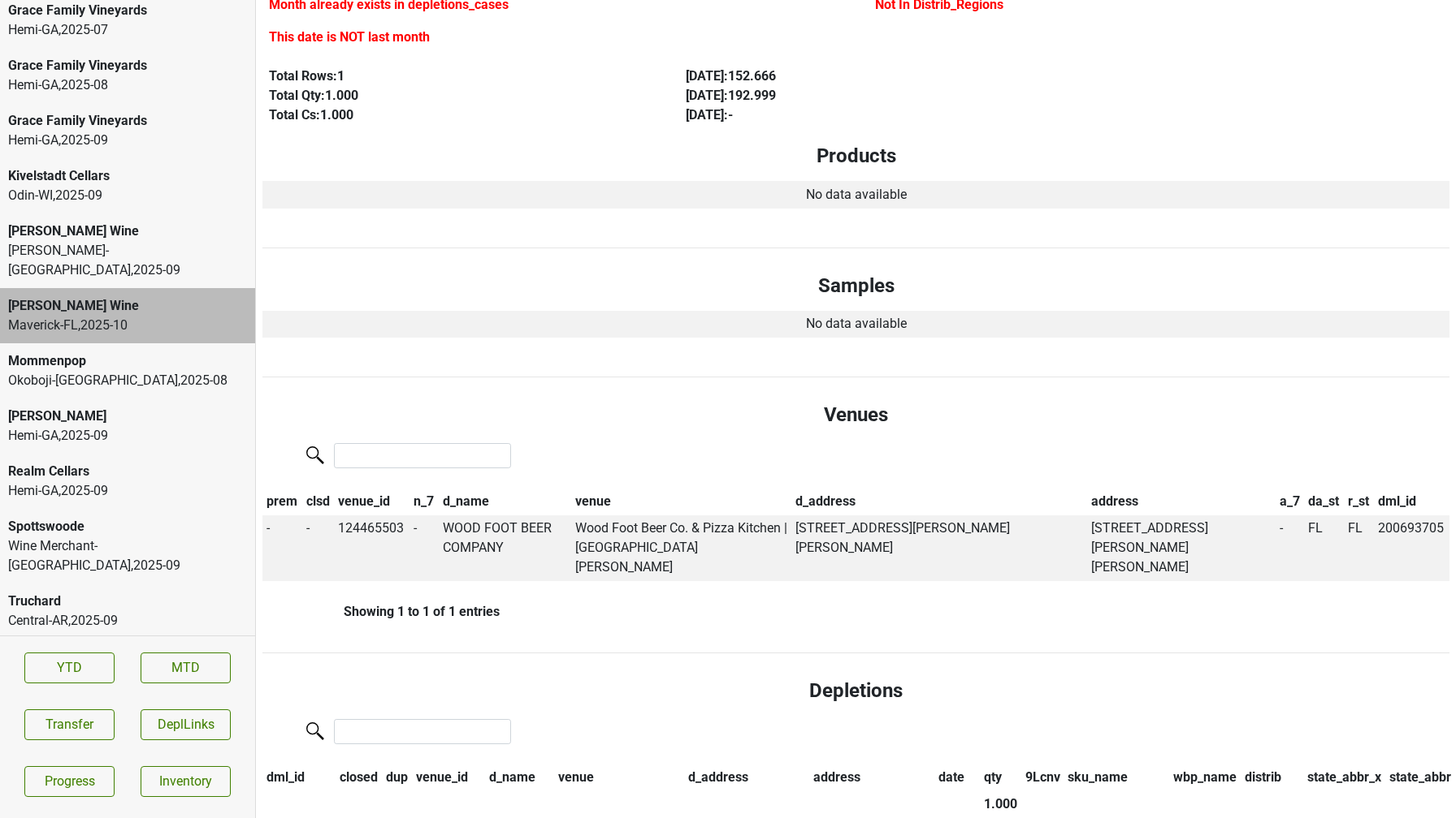
scroll to position [0, 0]
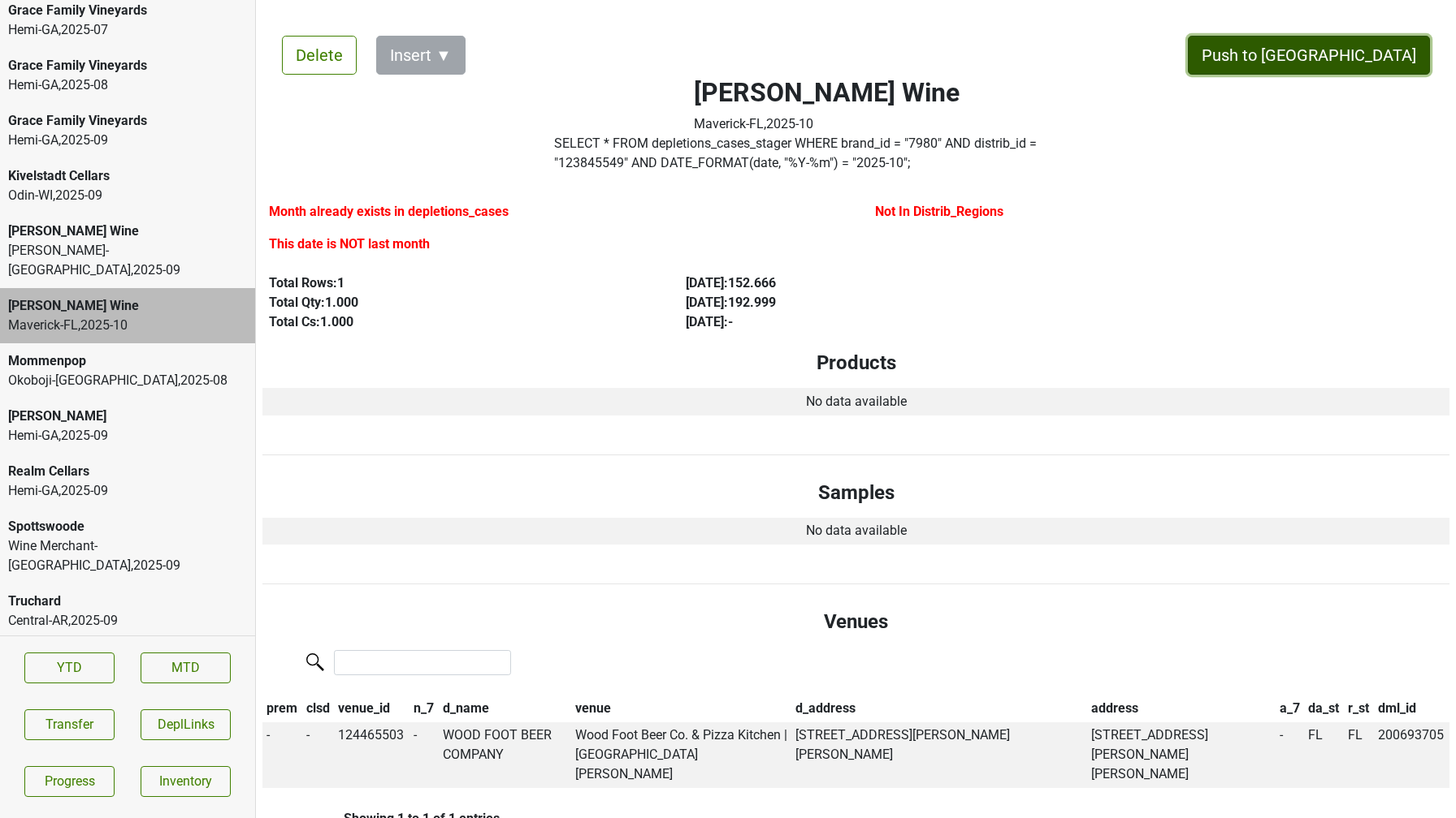
click at [1335, 70] on button "Push to DC" at bounding box center [1308, 55] width 242 height 39
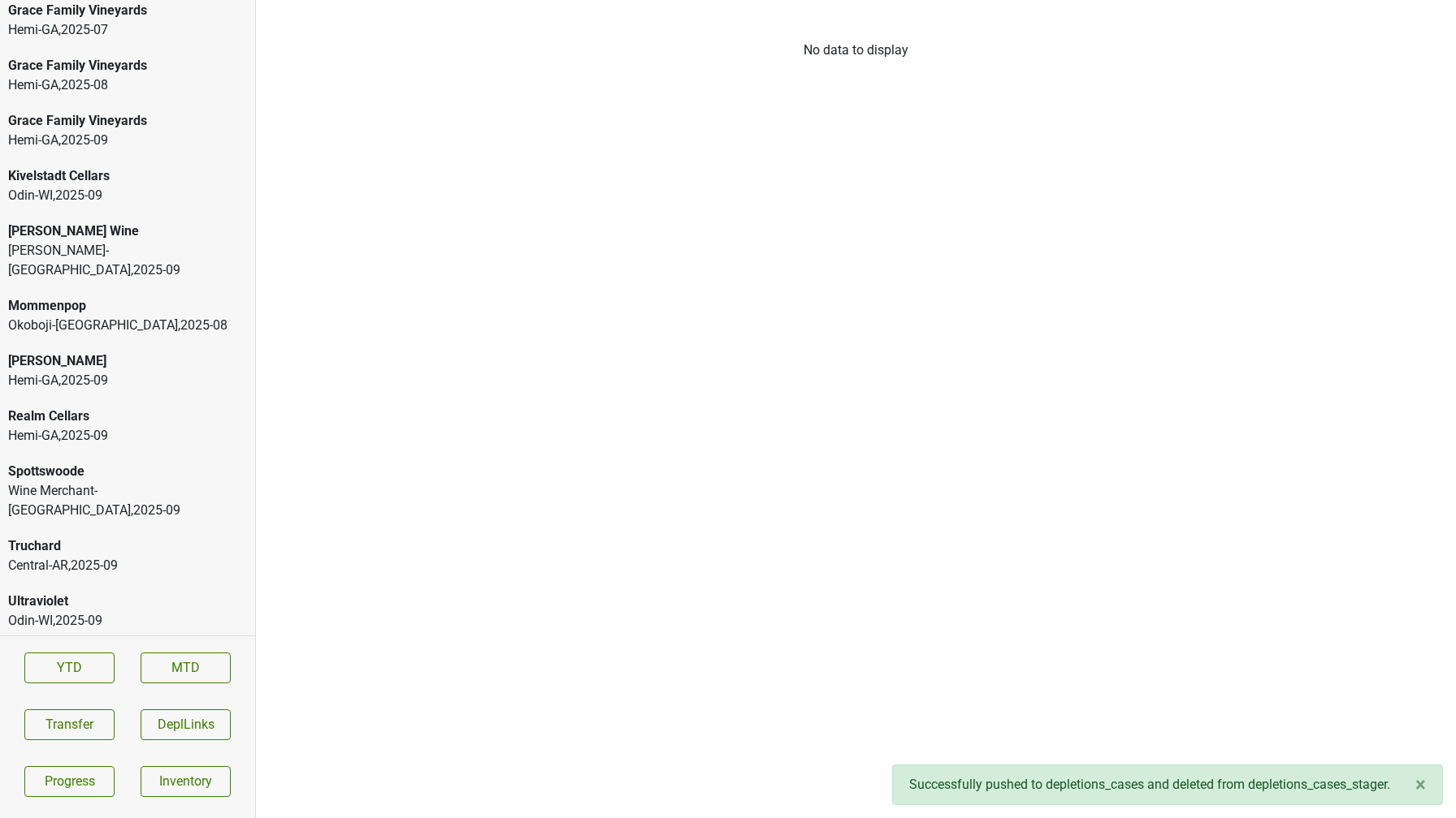
scroll to position [3284, 0]
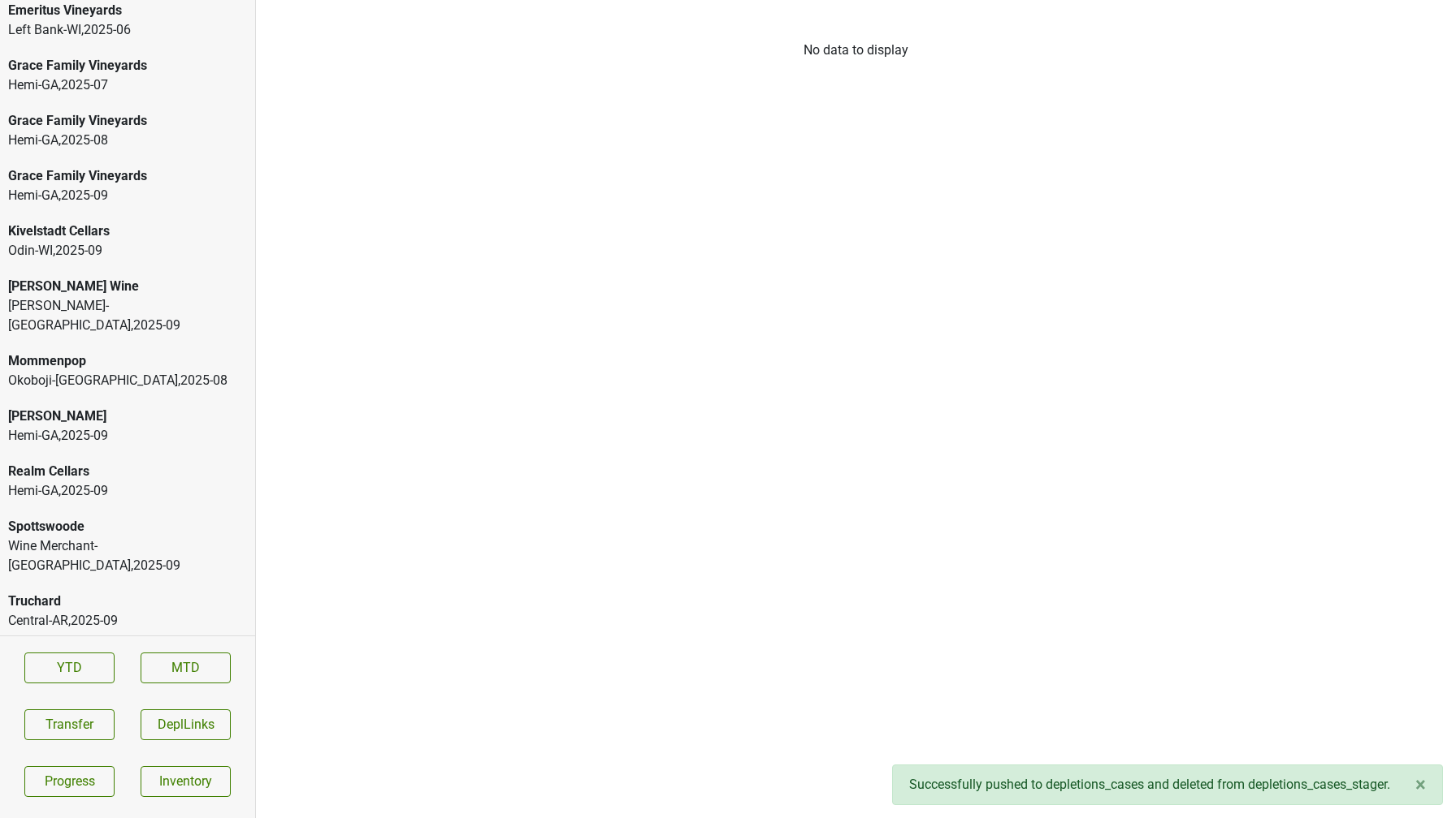
click at [90, 277] on div "[PERSON_NAME] Wine" at bounding box center [127, 287] width 239 height 20
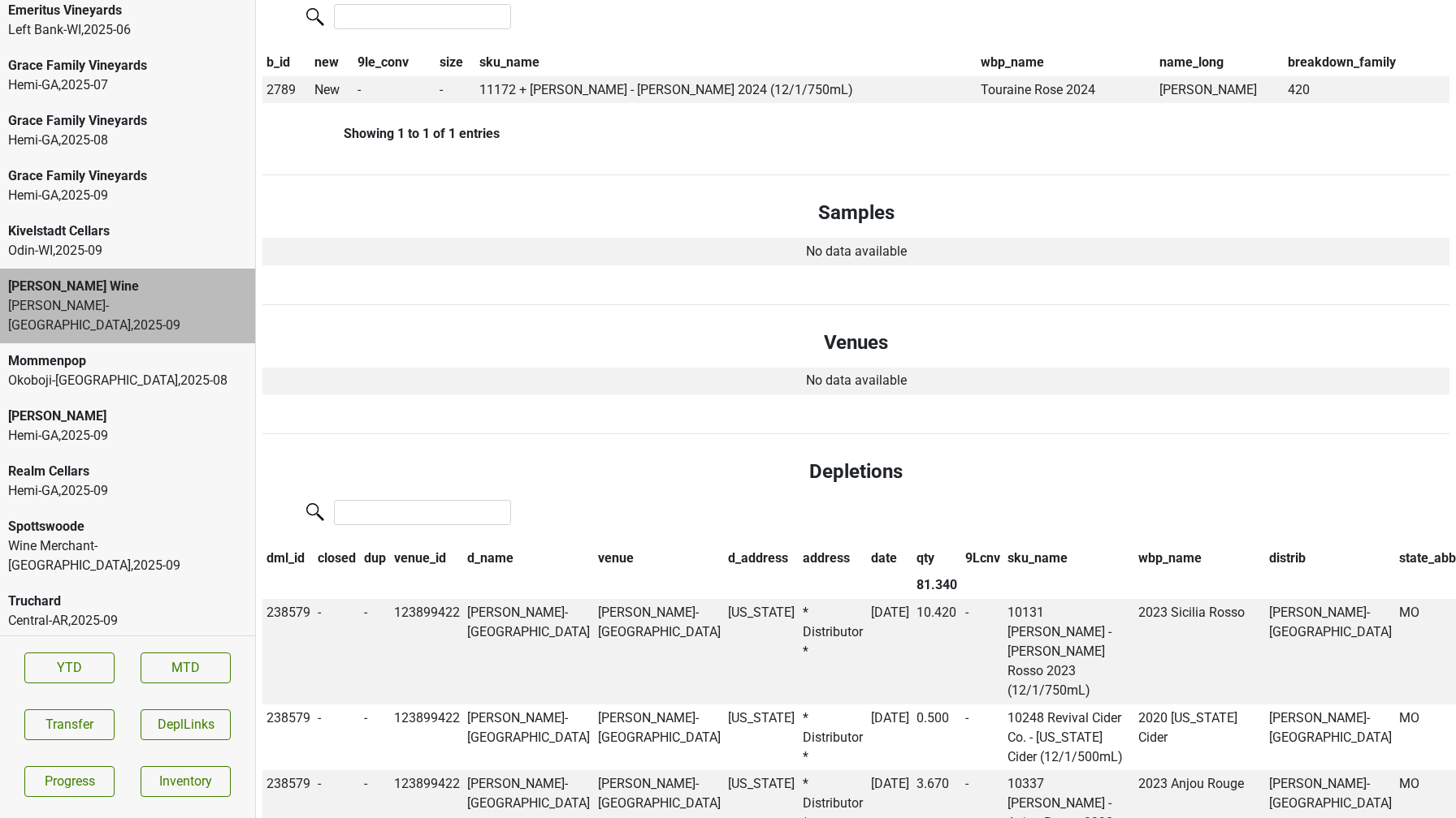
scroll to position [0, 0]
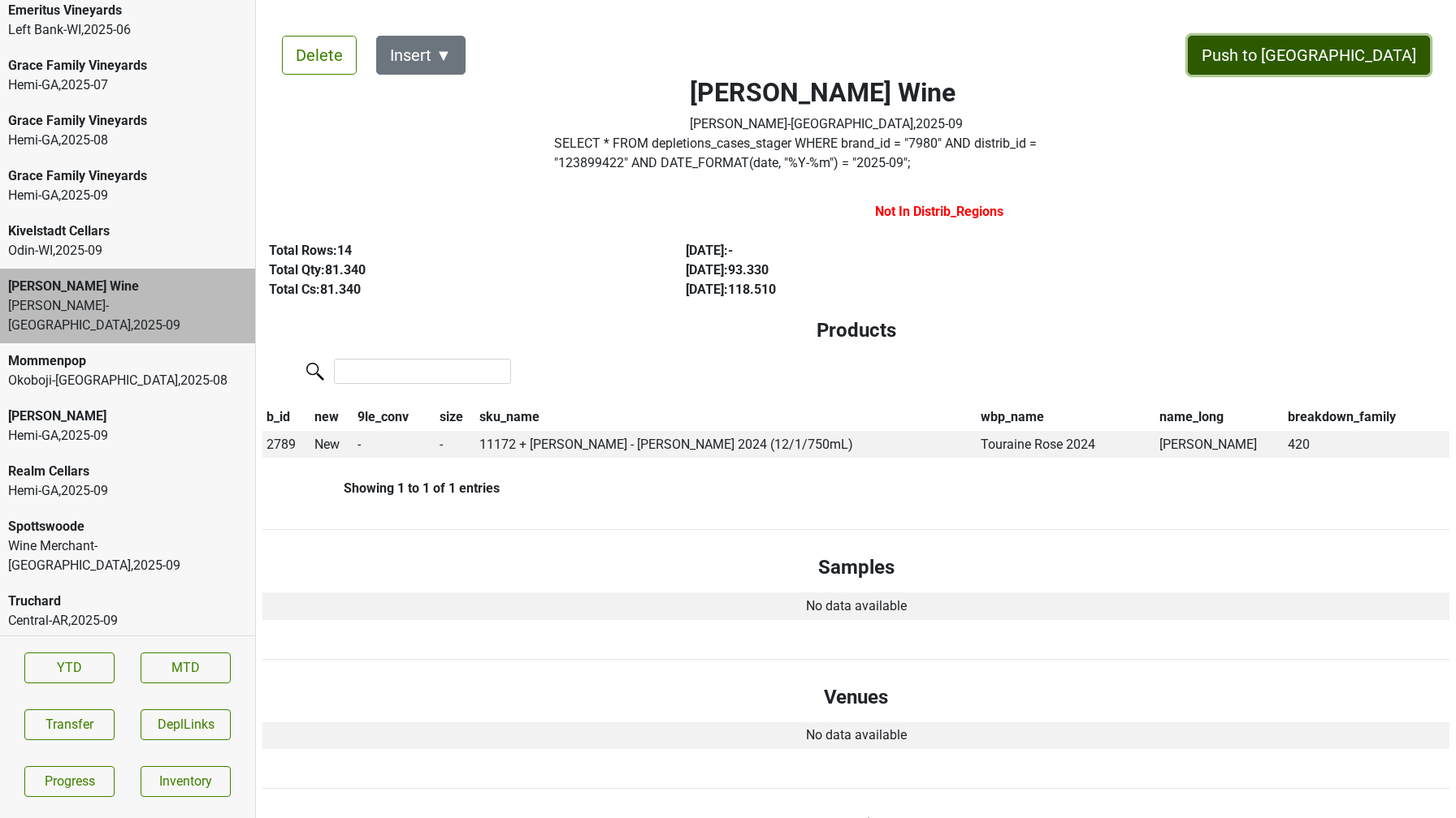
click at [1382, 63] on button "Push to DC" at bounding box center [1308, 55] width 242 height 39
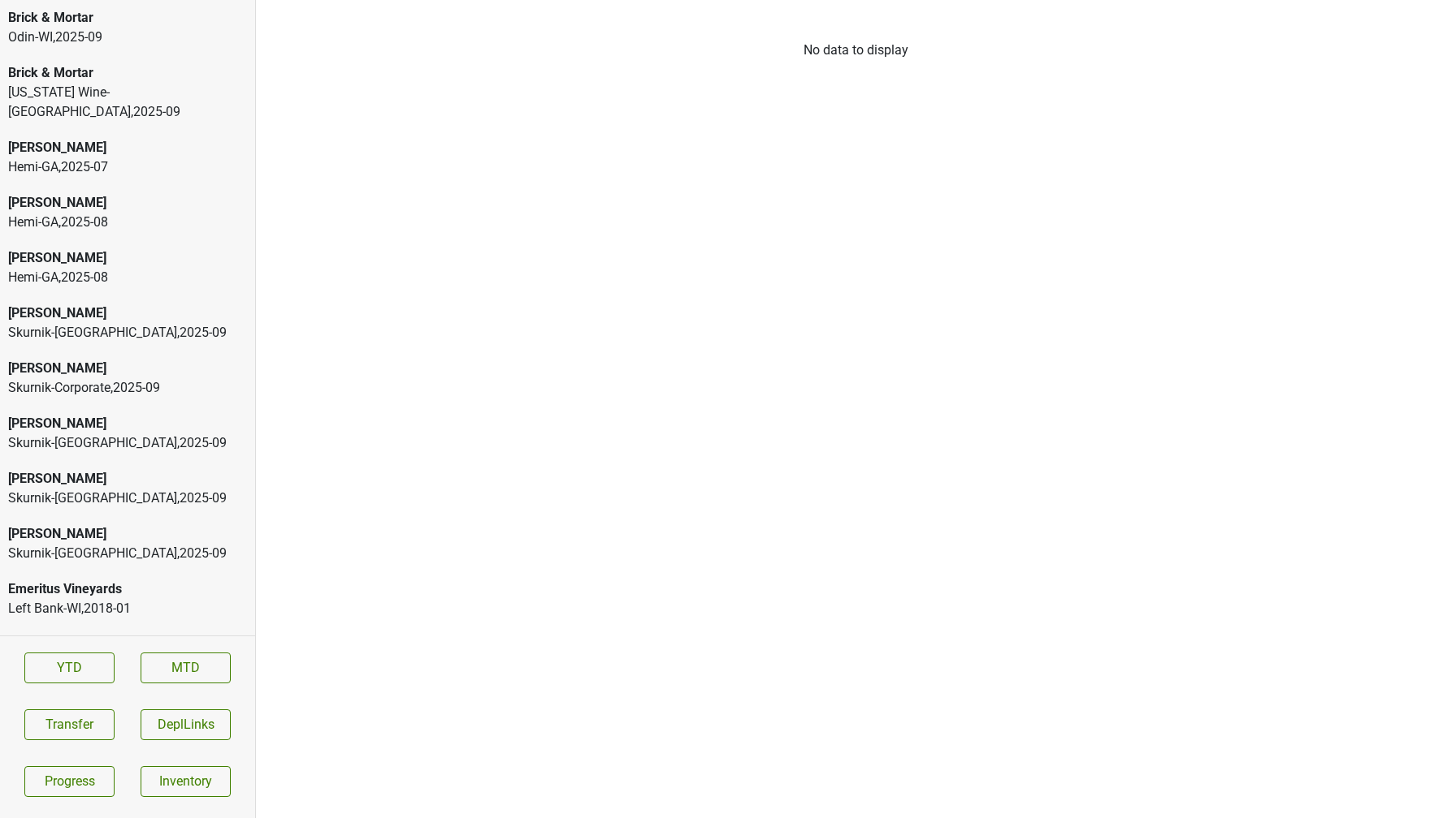
click at [119, 85] on div "Vermont Wine-VT , 2025 - 09" at bounding box center [127, 102] width 239 height 39
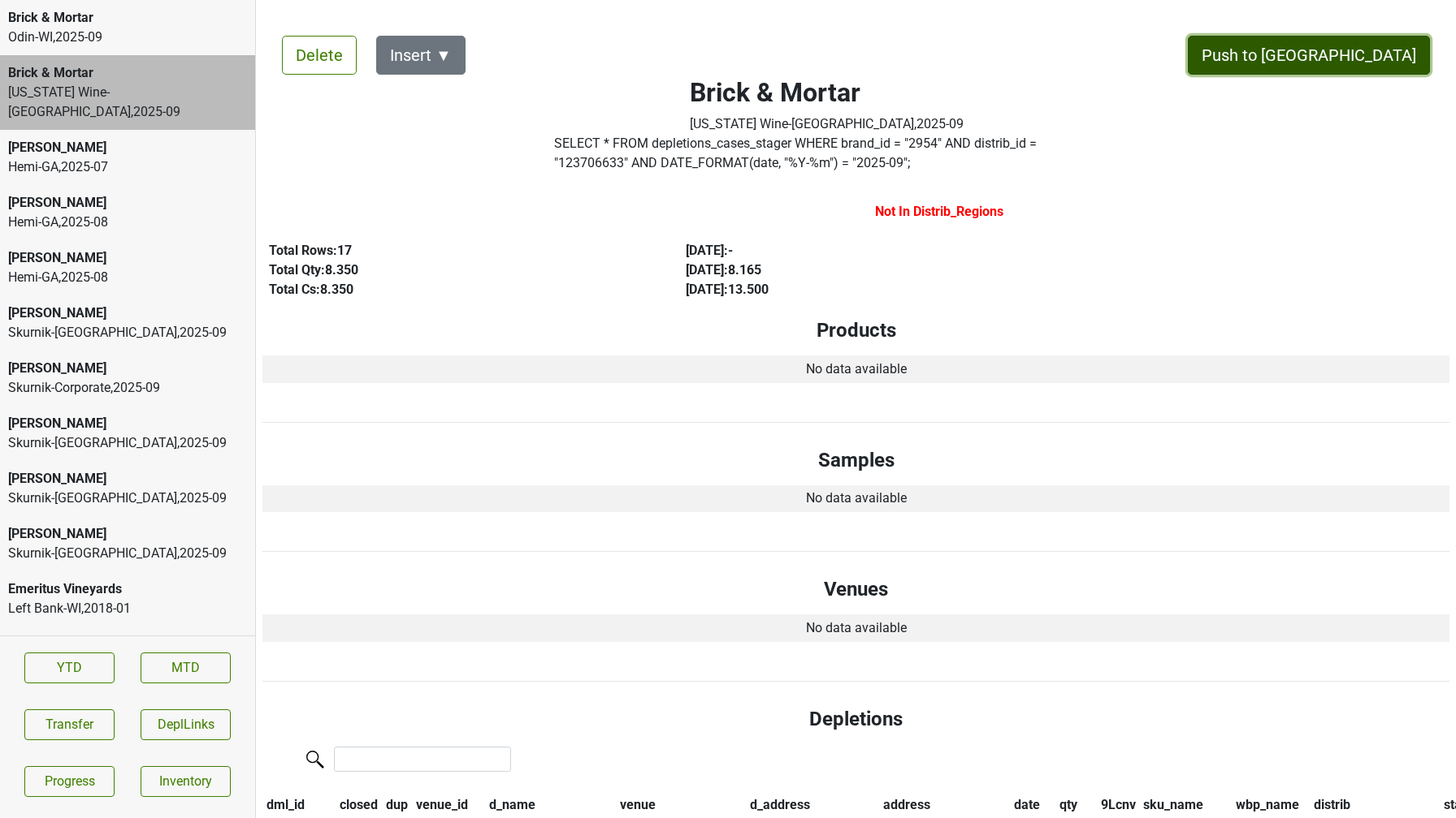
click at [1359, 63] on button "Push to DC" at bounding box center [1308, 55] width 242 height 39
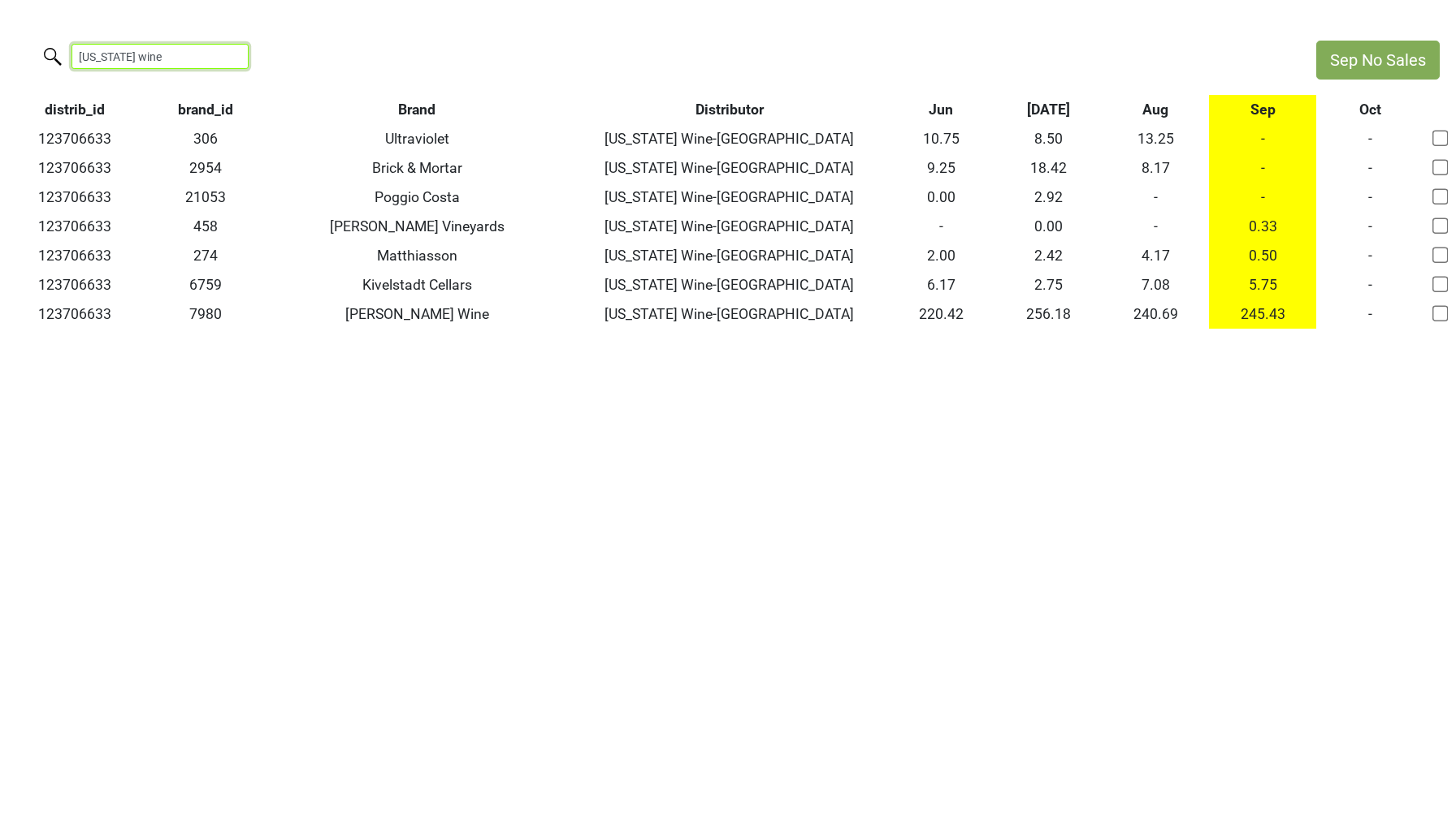
drag, startPoint x: 162, startPoint y: 59, endPoint x: 0, endPoint y: 33, distance: 164.1
click at [0, 33] on html "Sep No Sales vermont wine distrib_id brand_id Brand Distributor Jun Jul Aug Sep…" at bounding box center [728, 185] width 1456 height 370
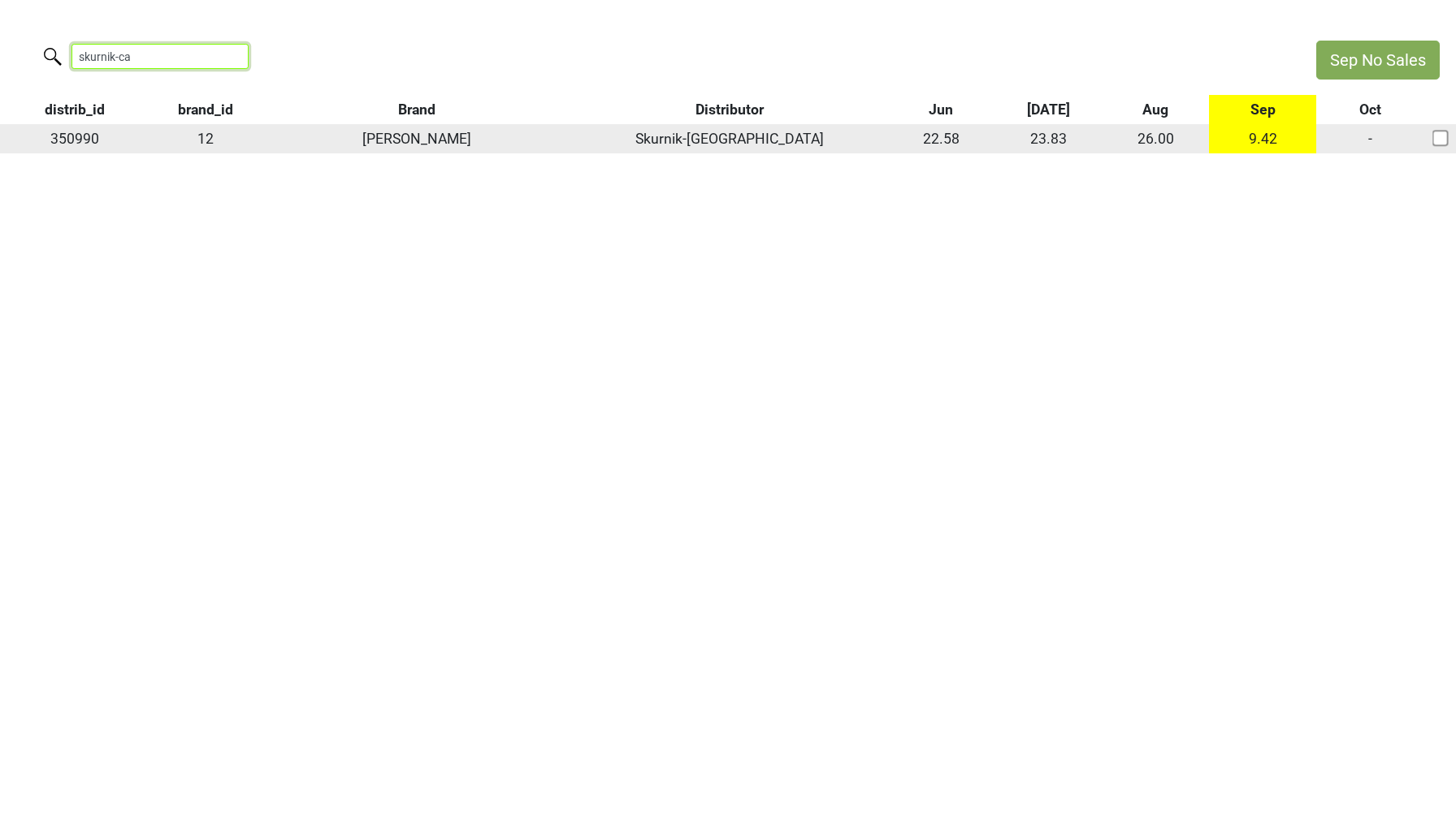
type input "skurnik-ca"
click at [71, 141] on td "350990" at bounding box center [75, 138] width 150 height 29
copy td "350990"
